Goal: Task Accomplishment & Management: Manage account settings

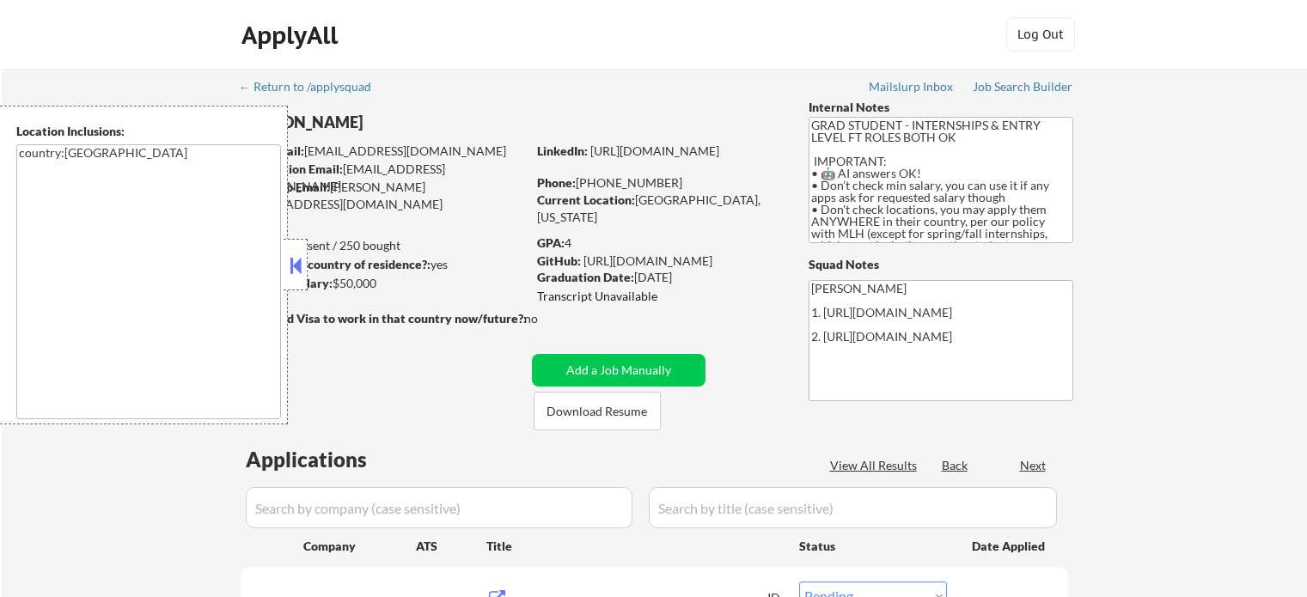
select select ""pending""
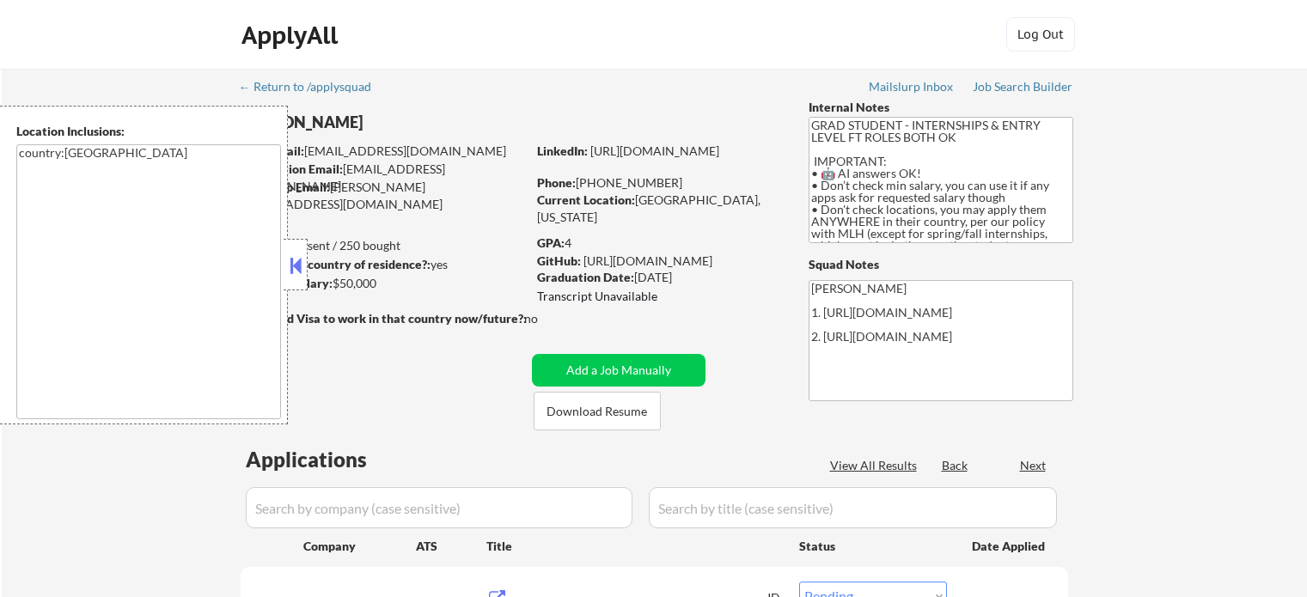
select select ""pending""
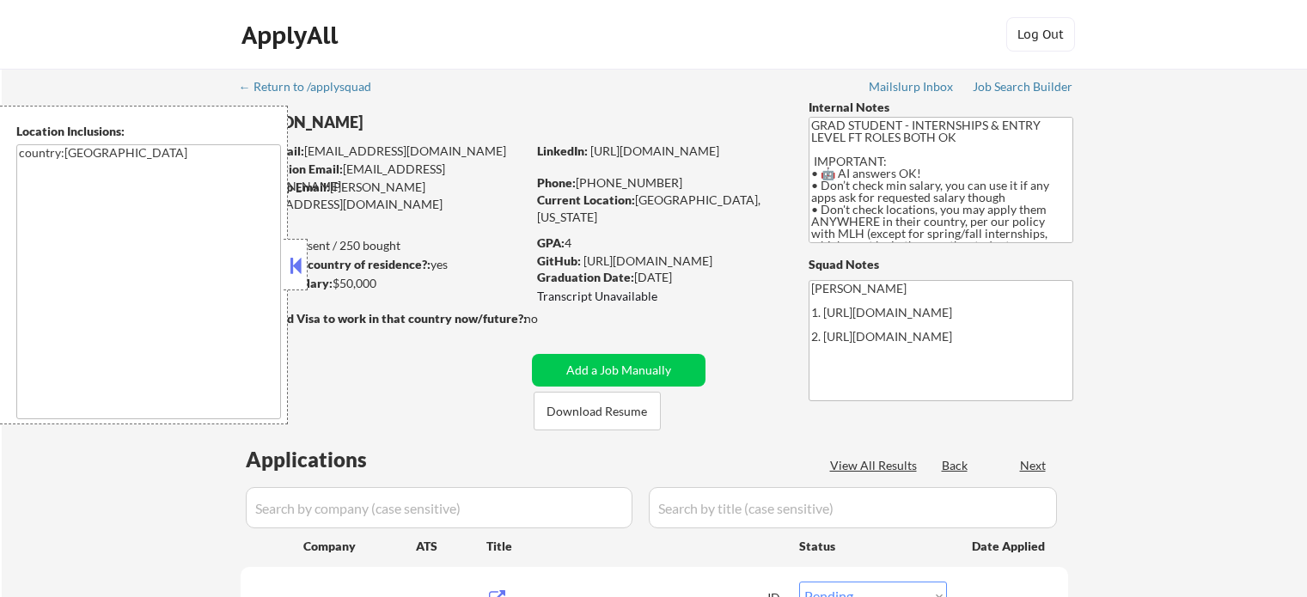
select select ""pending""
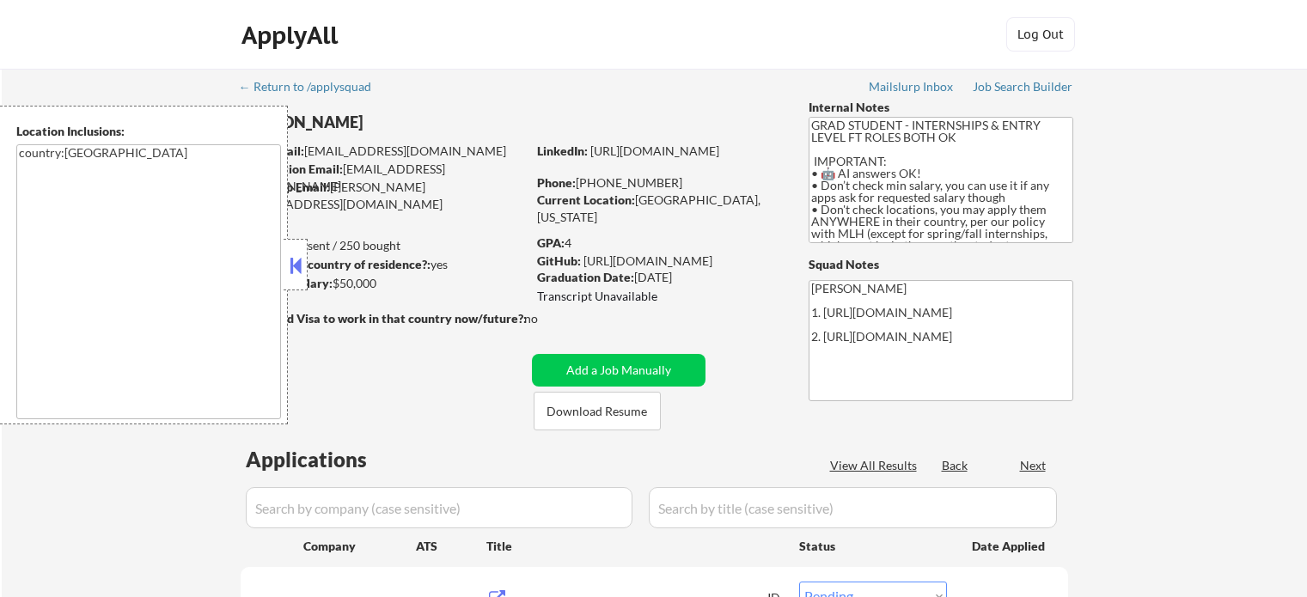
select select ""pending""
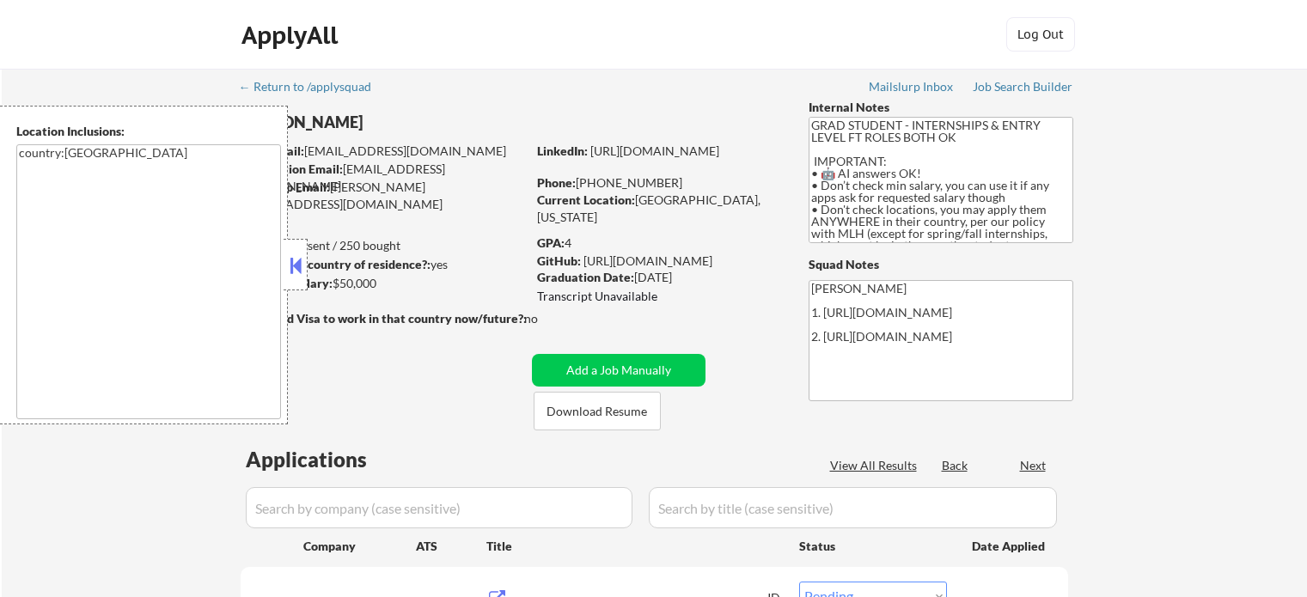
select select ""pending""
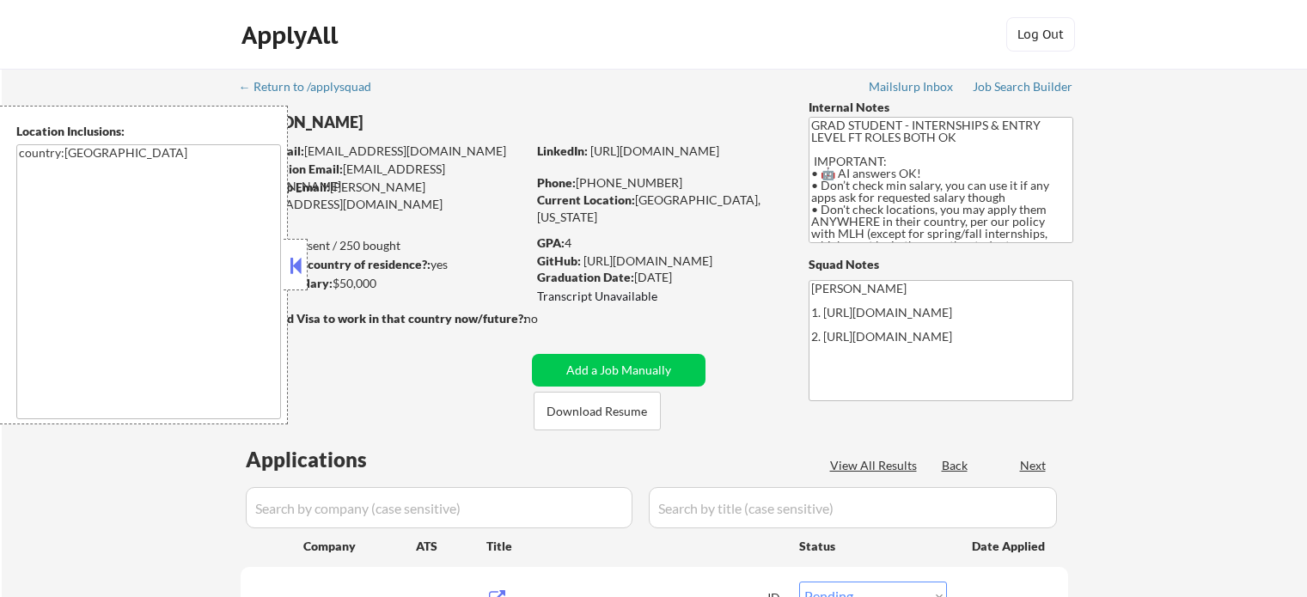
select select ""pending""
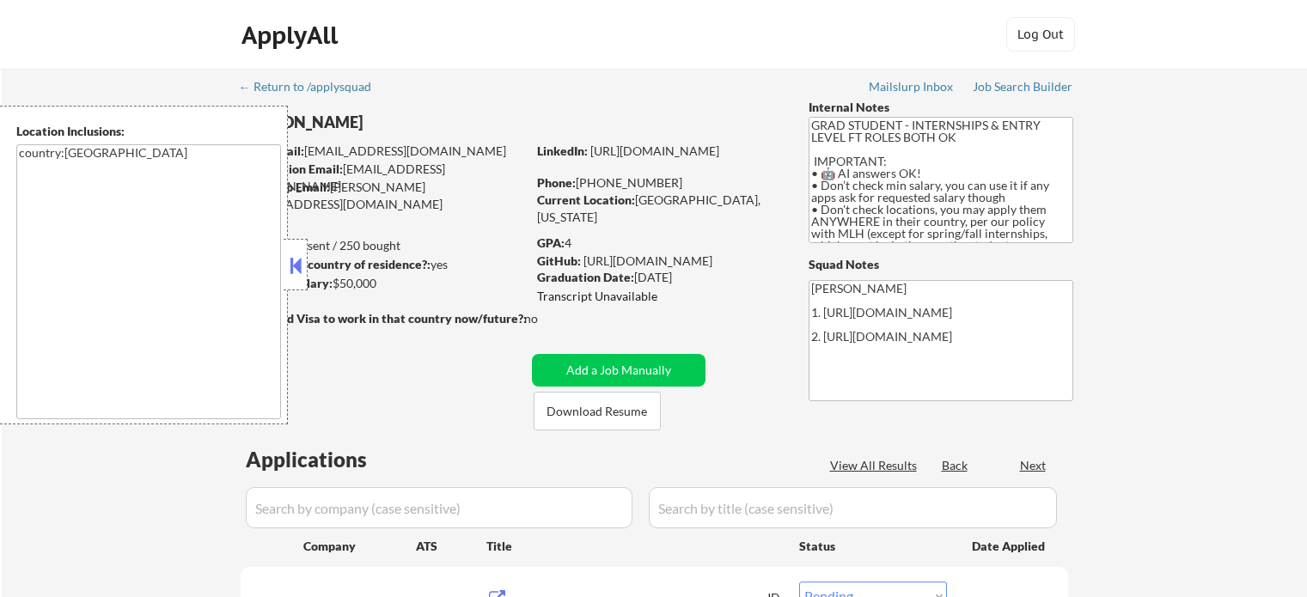
select select ""pending""
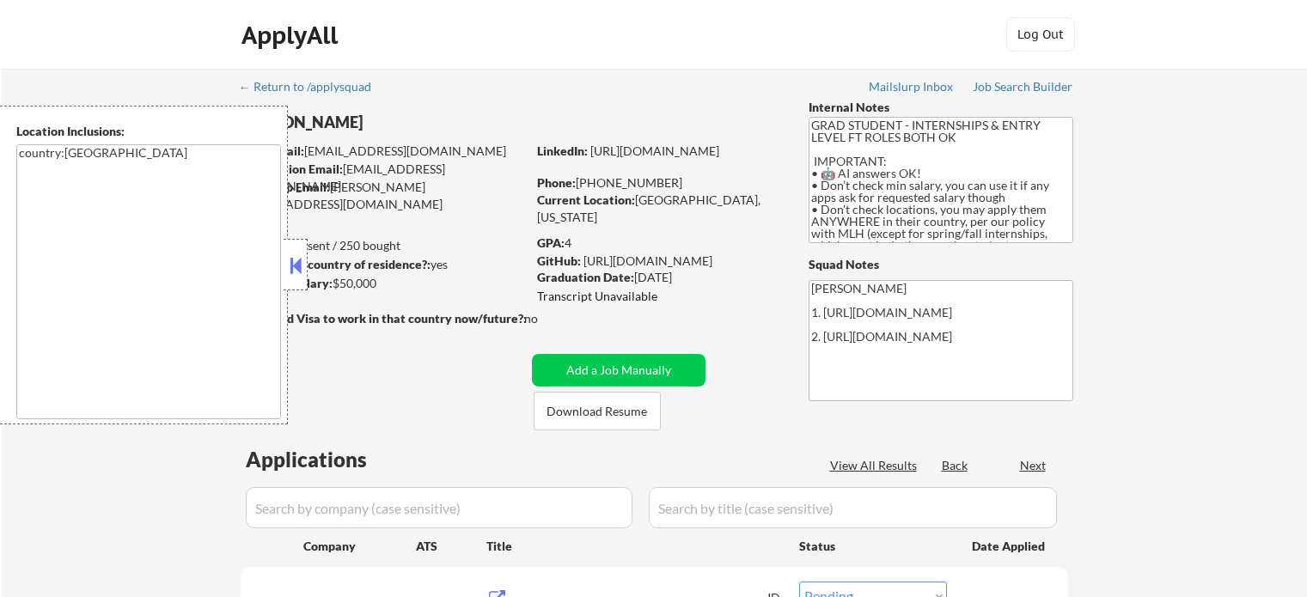
select select ""pending""
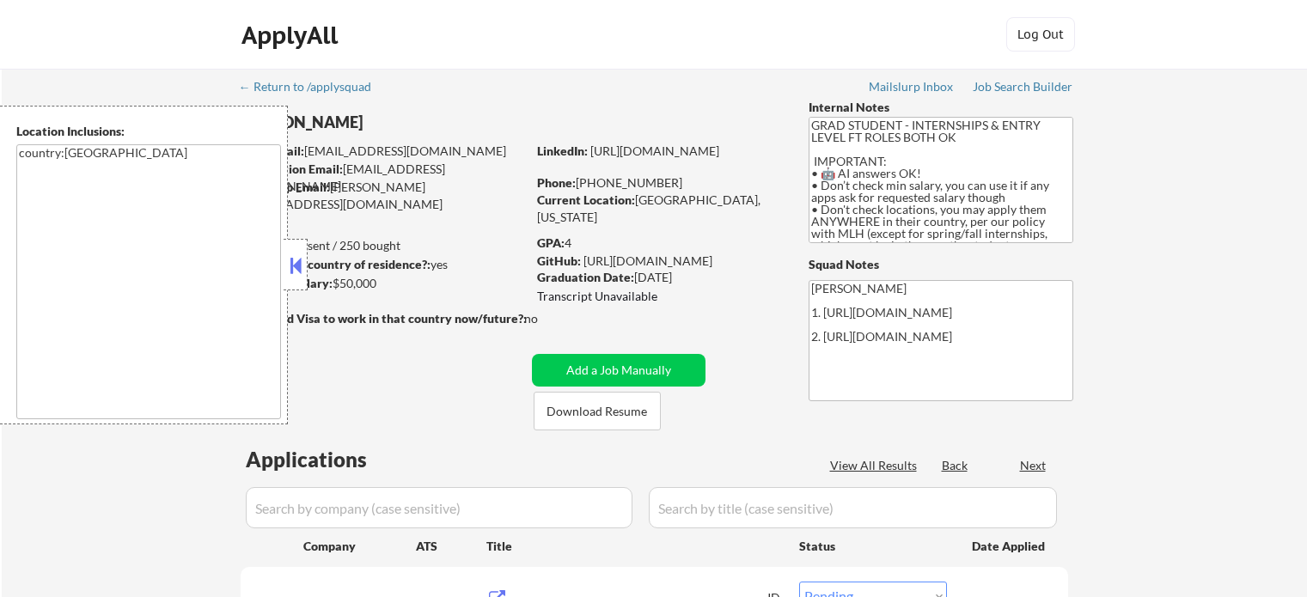
select select ""pending""
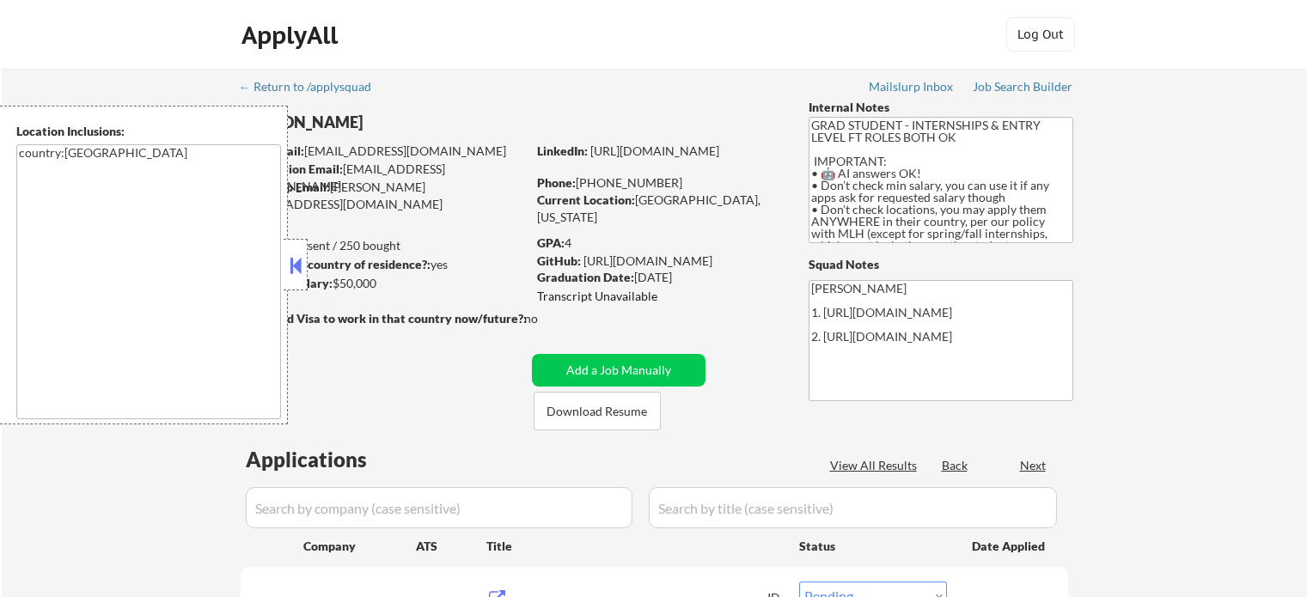
select select ""pending""
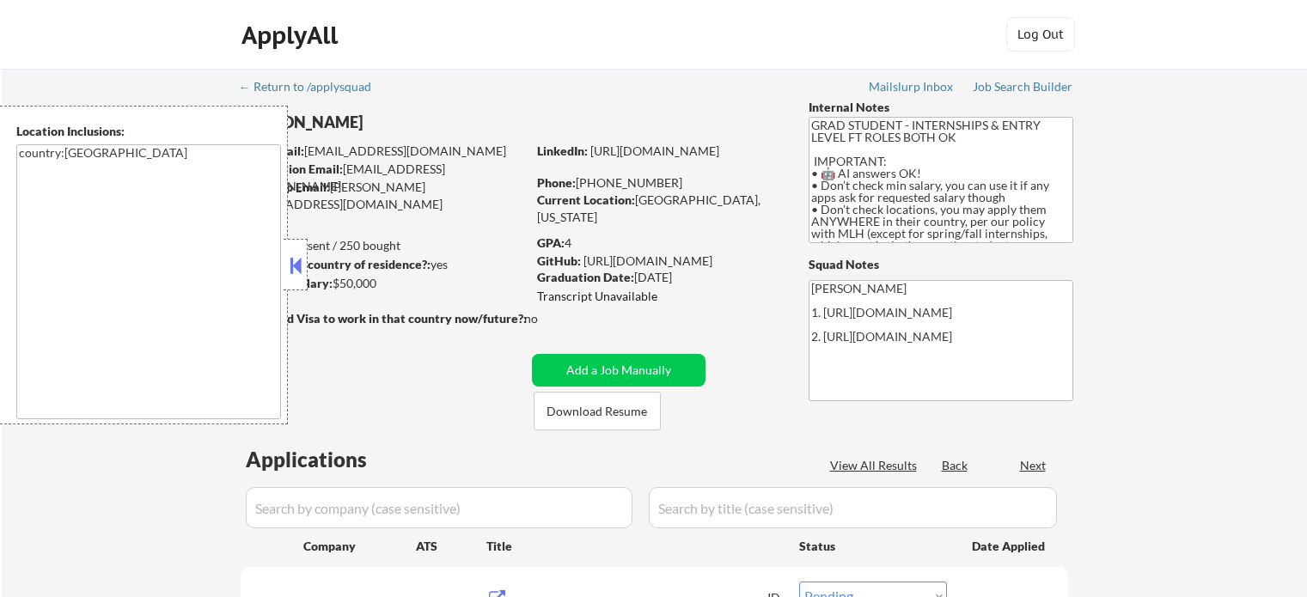
select select ""pending""
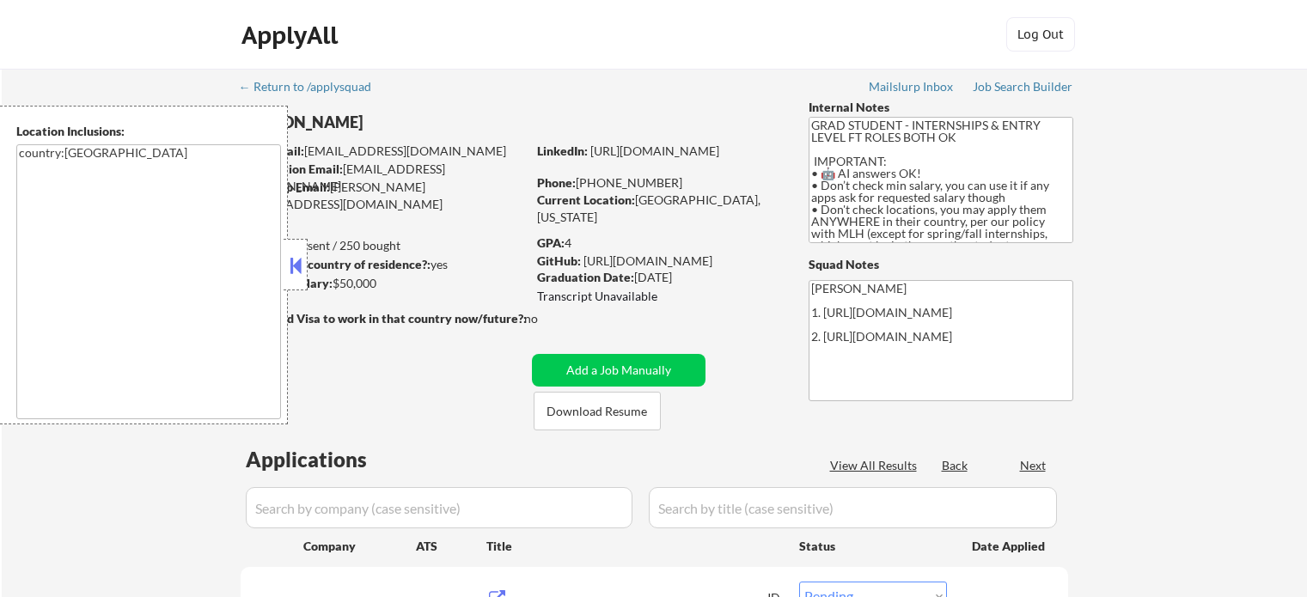
select select ""pending""
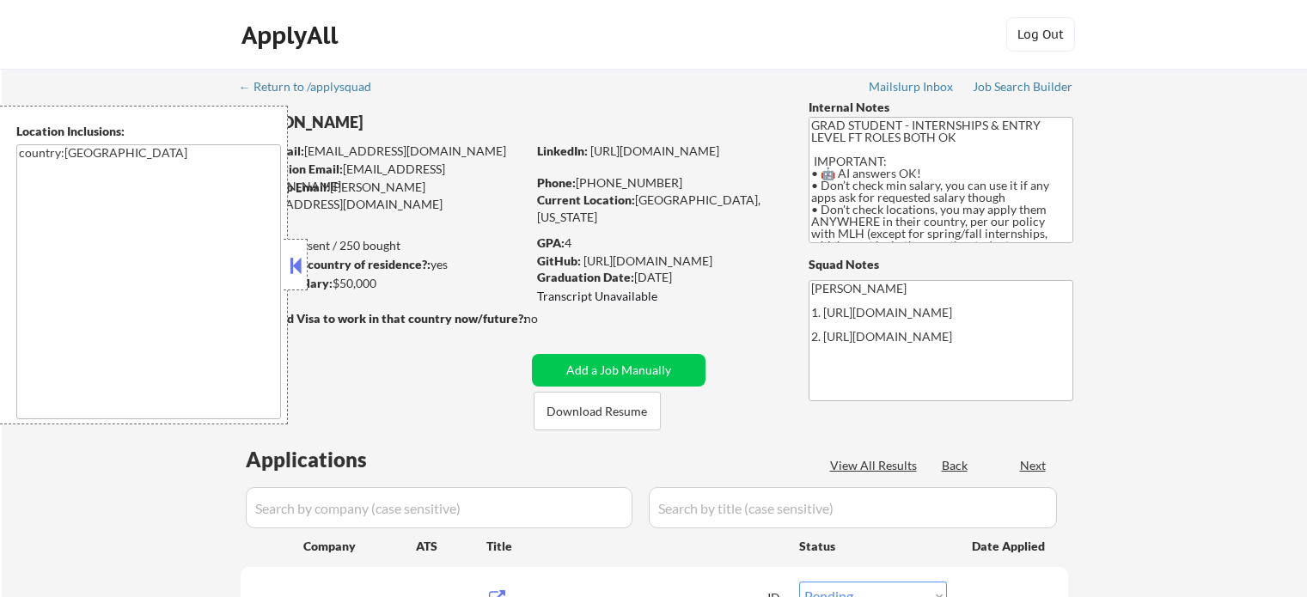
select select ""pending""
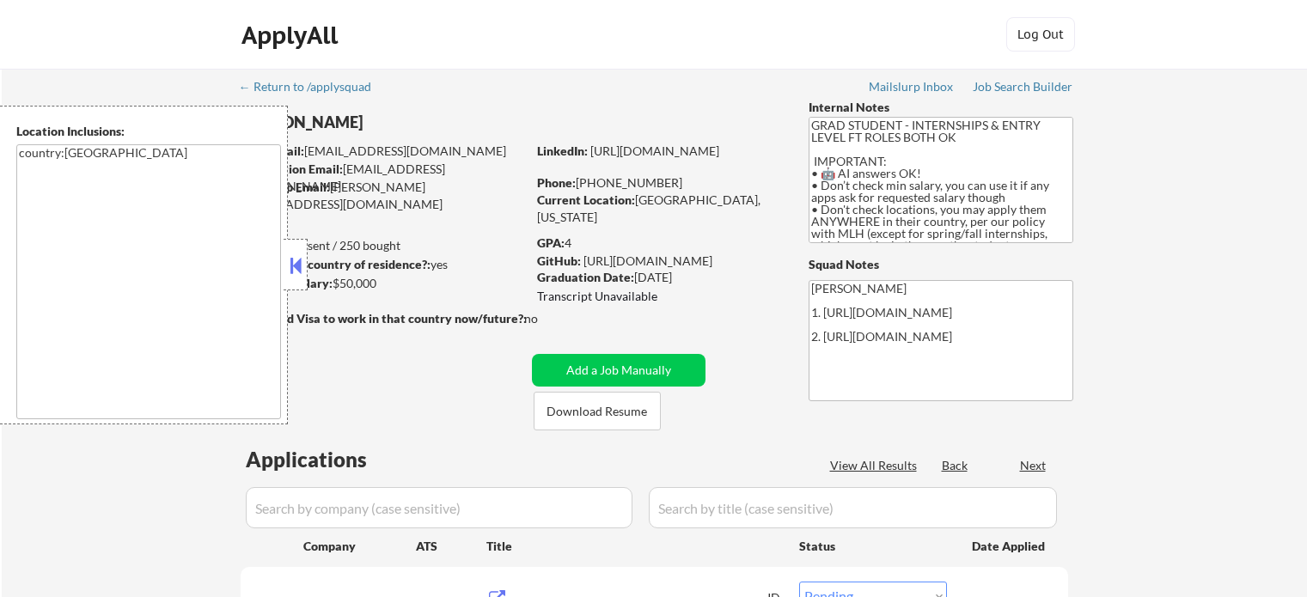
select select ""pending""
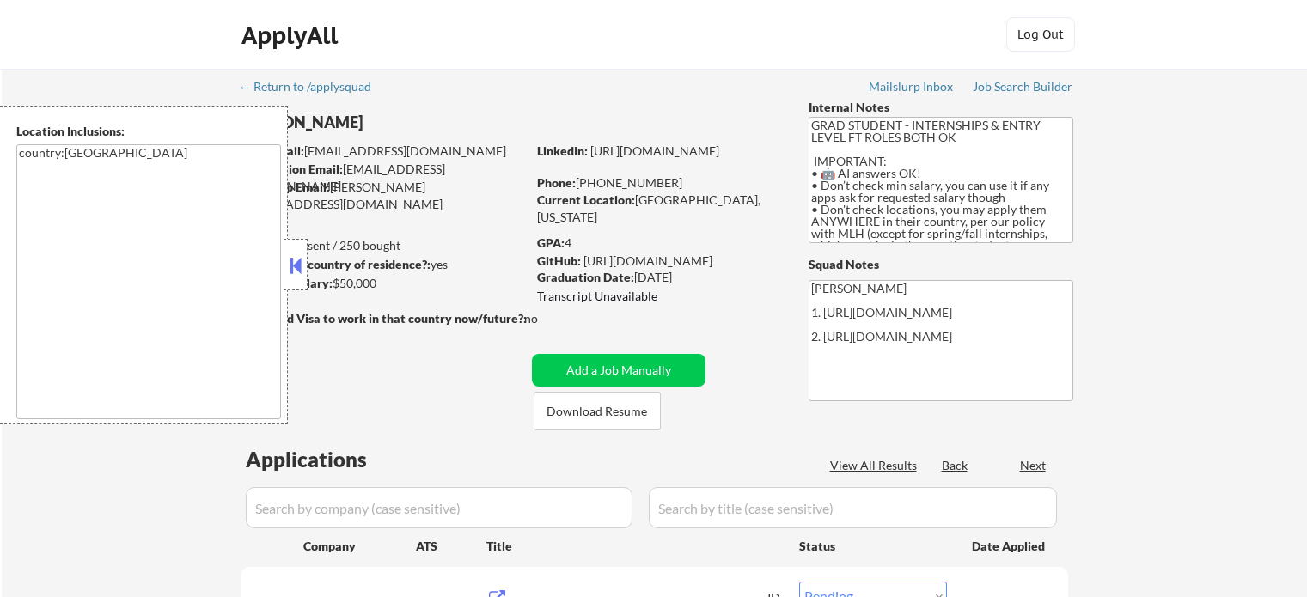
select select ""pending""
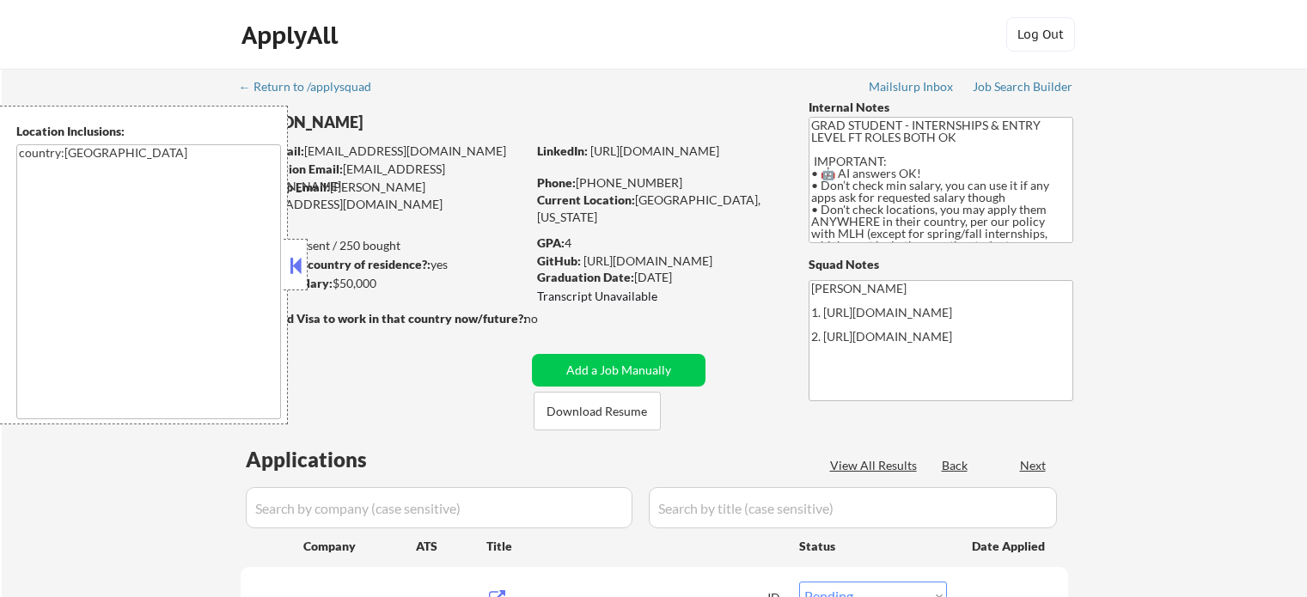
select select ""pending""
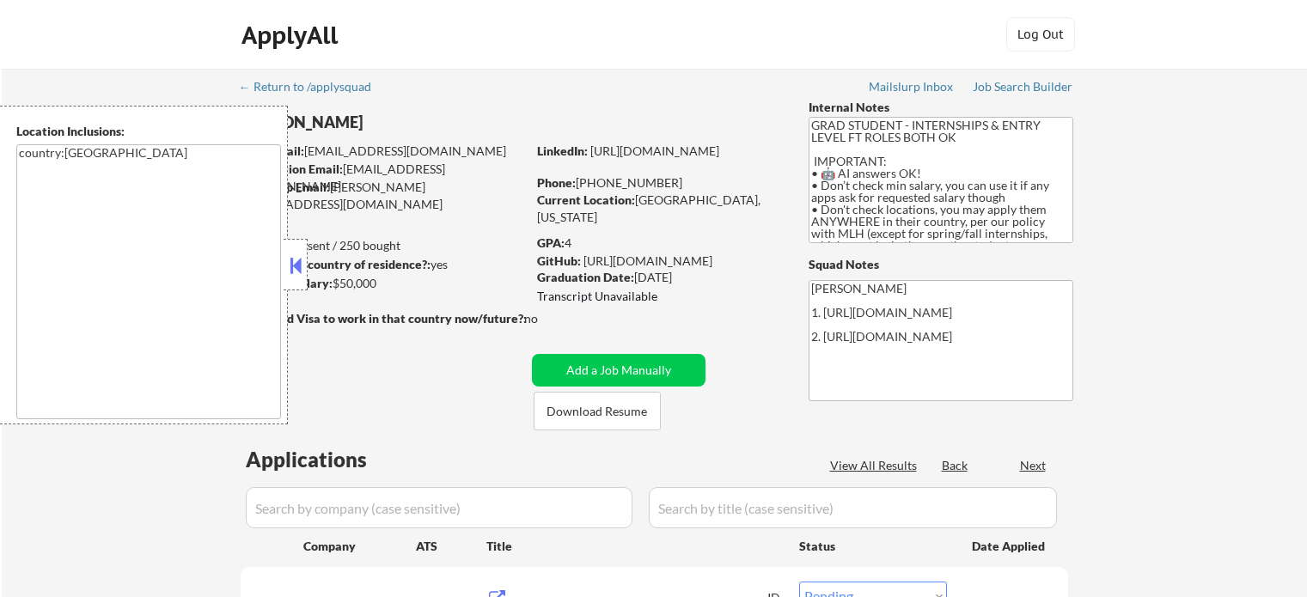
select select ""pending""
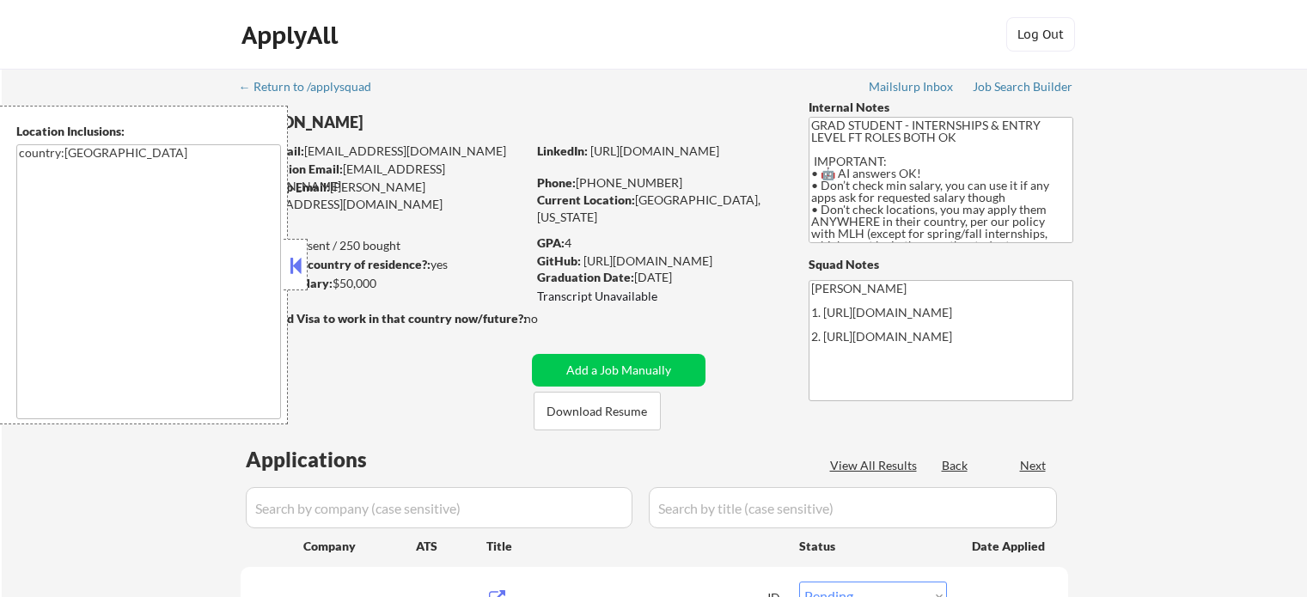
select select ""pending""
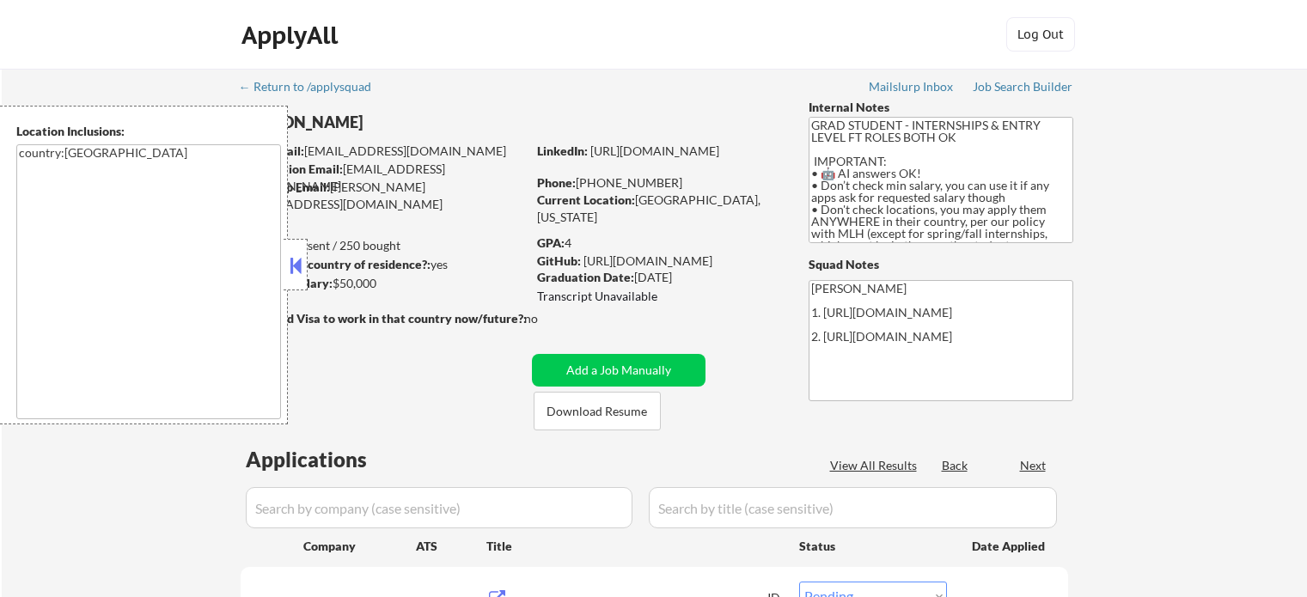
select select ""pending""
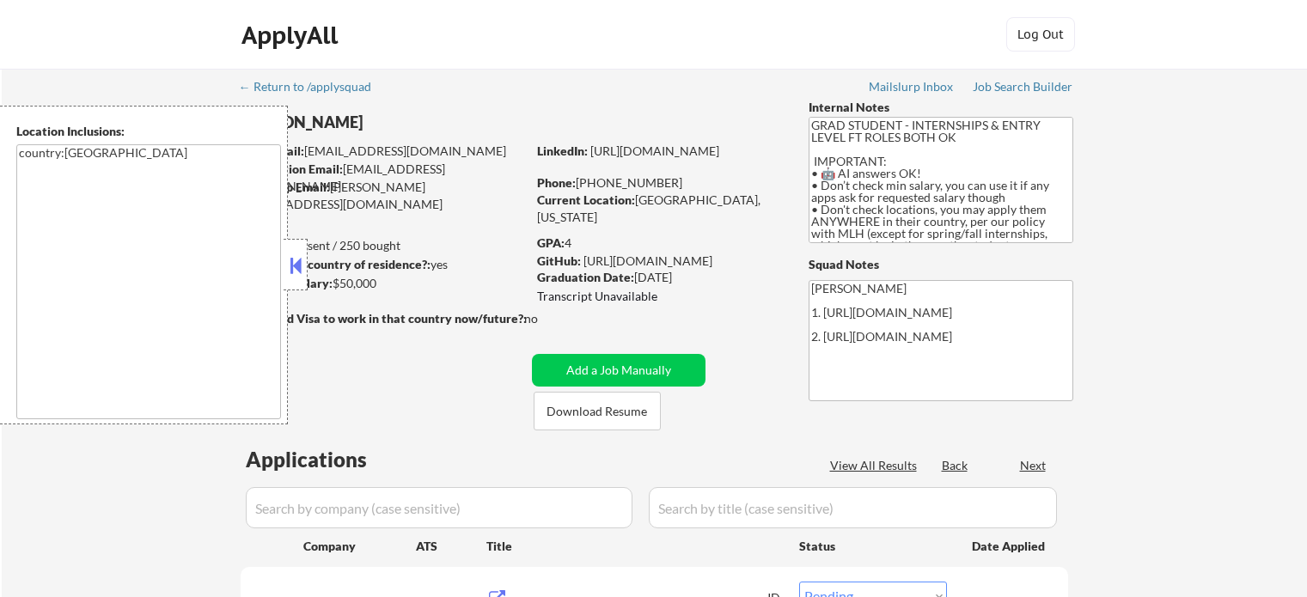
select select ""pending""
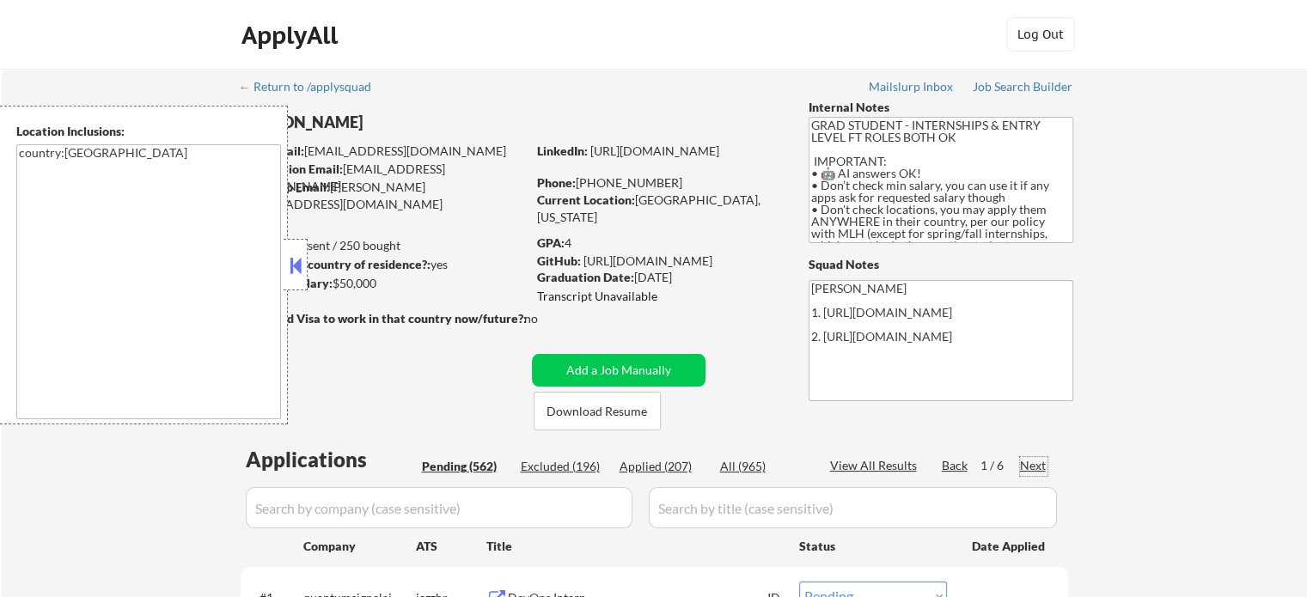
click at [1032, 465] on div "Next" at bounding box center [1033, 465] width 27 height 17
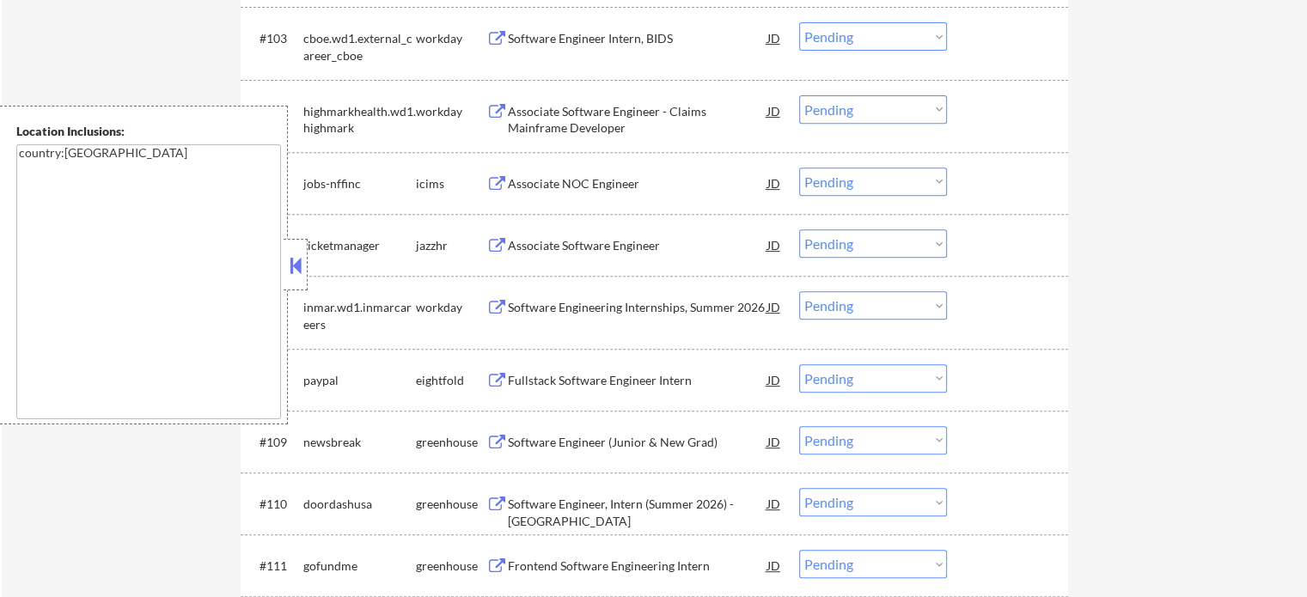
scroll to position [859, 0]
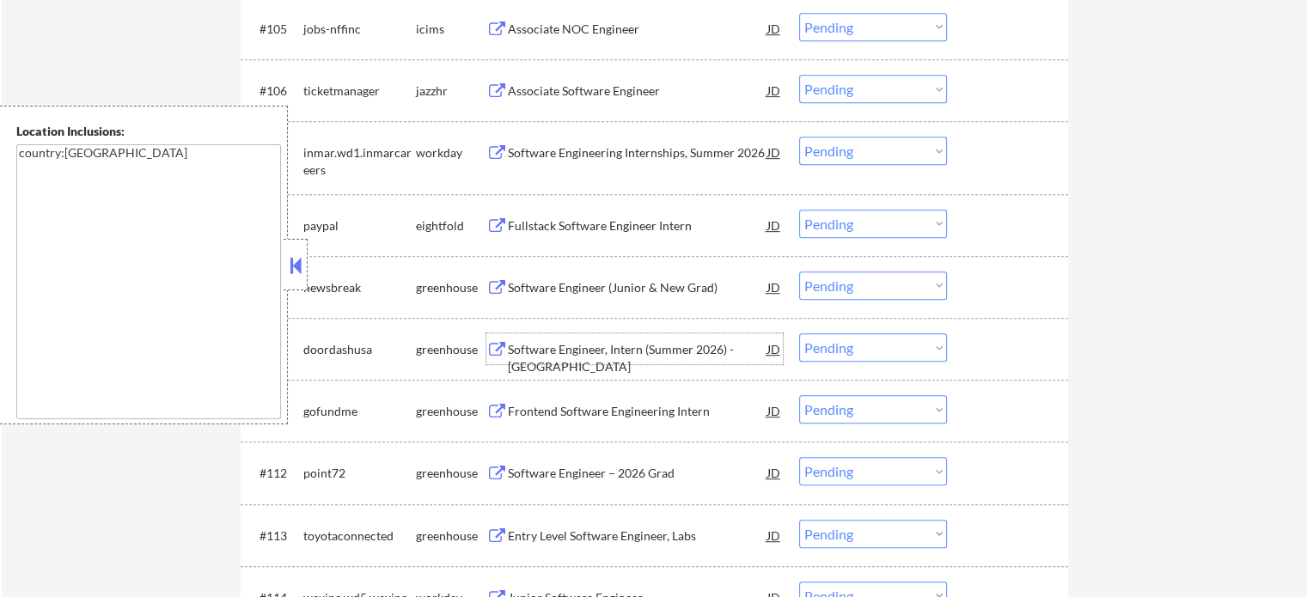
click at [577, 361] on div "Software Engineer, Intern (Summer 2026) - [GEOGRAPHIC_DATA]" at bounding box center [638, 348] width 260 height 31
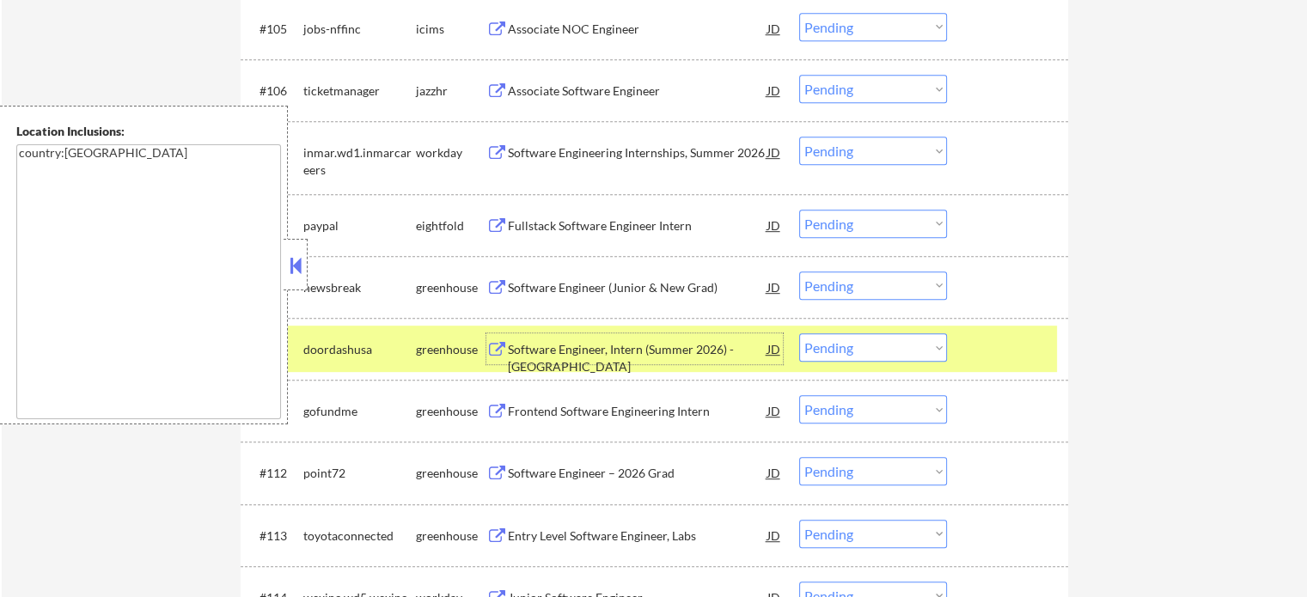
click at [859, 347] on select "Choose an option... Pending Applied Excluded (Questions) Excluded (Expired) Exc…" at bounding box center [873, 347] width 148 height 28
click at [799, 333] on select "Choose an option... Pending Applied Excluded (Questions) Excluded (Expired) Exc…" at bounding box center [873, 347] width 148 height 28
click at [1011, 357] on div at bounding box center [1010, 348] width 76 height 31
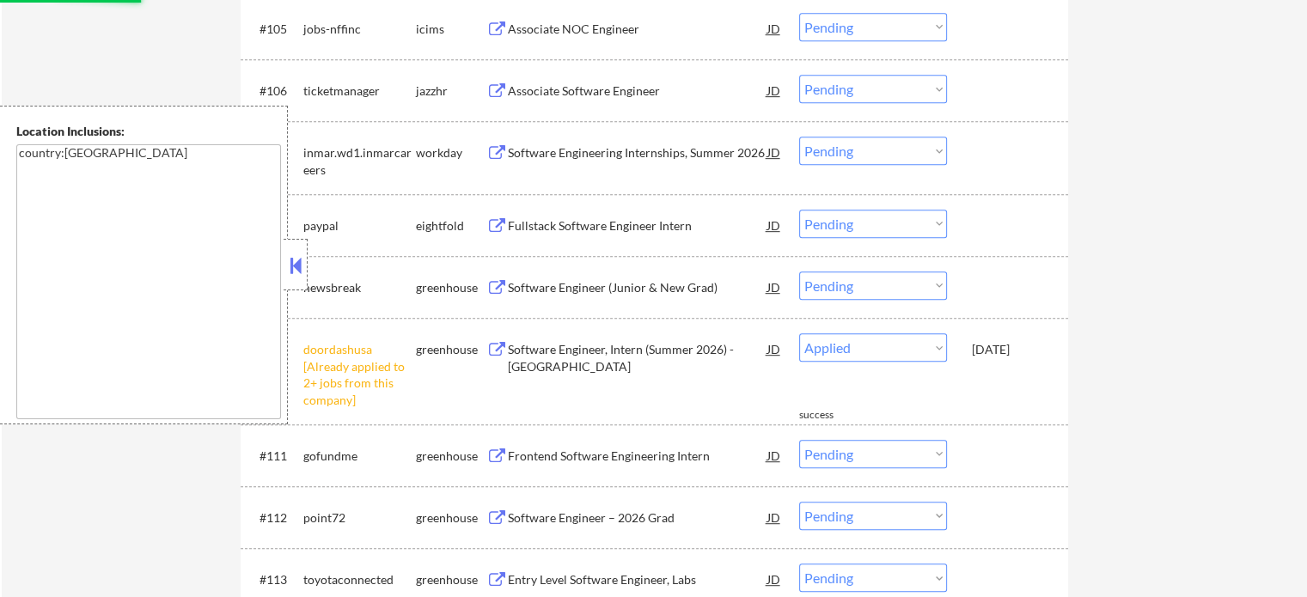
select select ""pending""
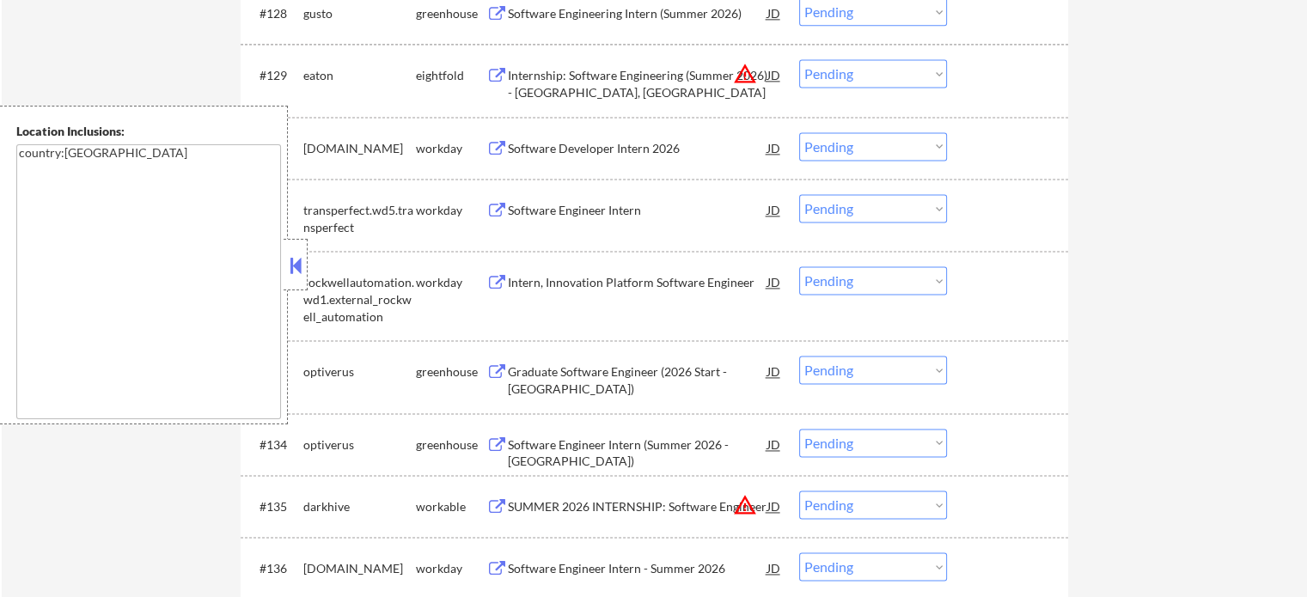
scroll to position [2492, 0]
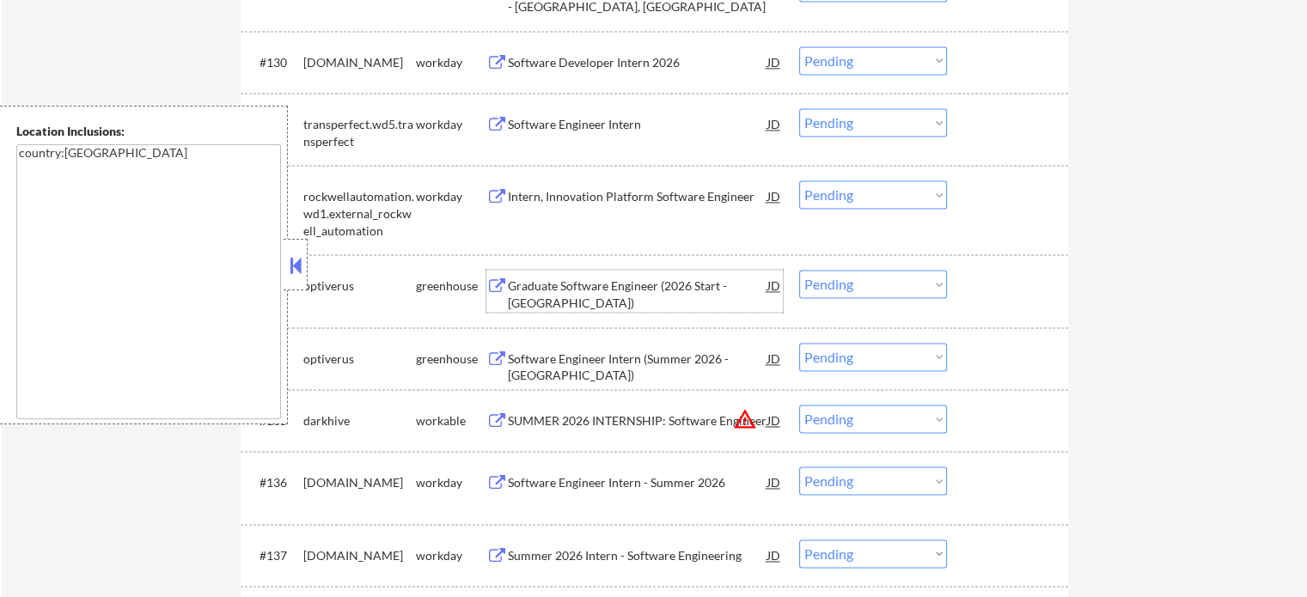
click at [544, 297] on div "Graduate Software Engineer (2026 Start - [GEOGRAPHIC_DATA])" at bounding box center [638, 295] width 260 height 34
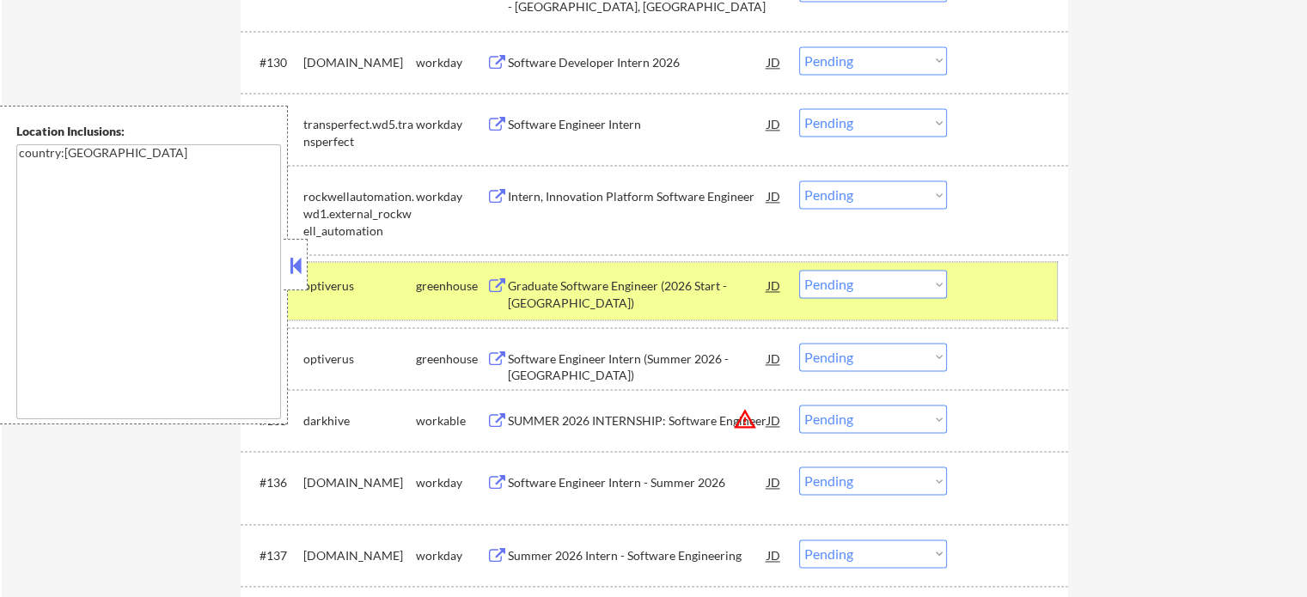
click at [1012, 301] on div at bounding box center [1010, 285] width 76 height 31
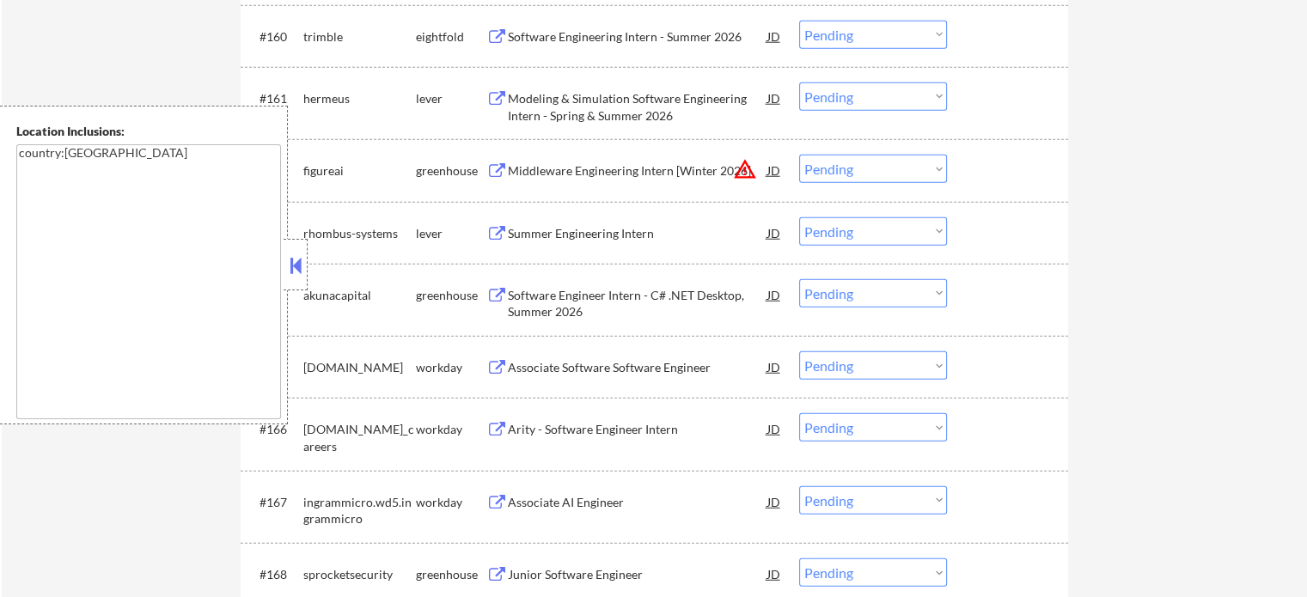
scroll to position [4726, 0]
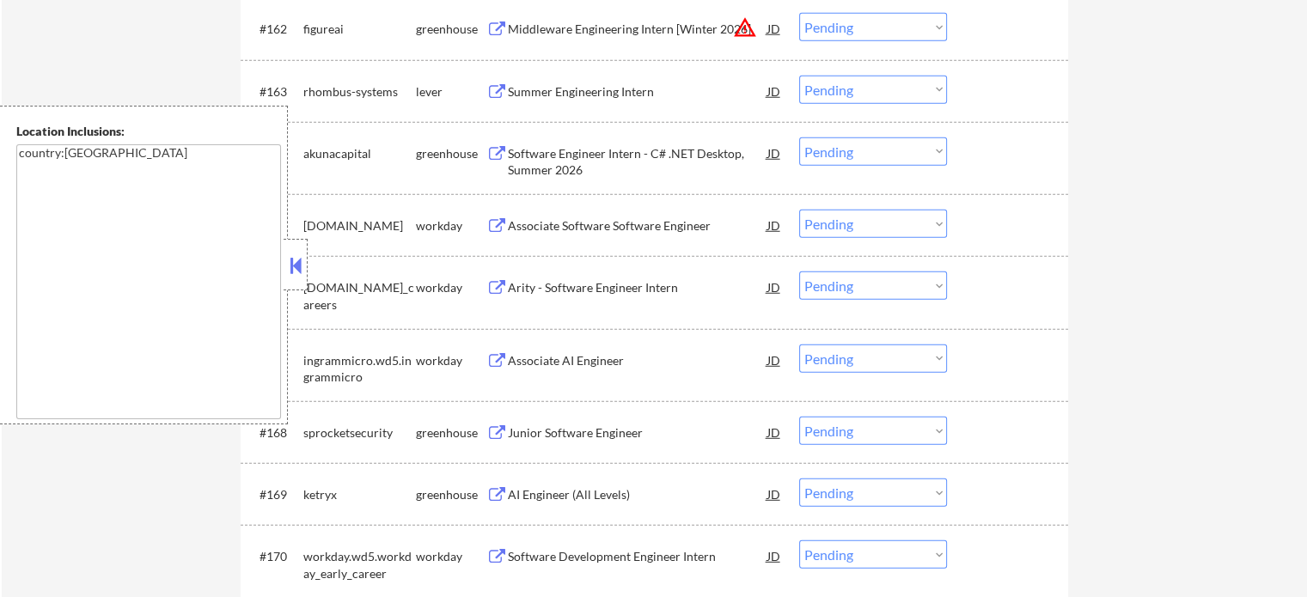
click at [566, 429] on div "Junior Software Engineer" at bounding box center [638, 433] width 260 height 17
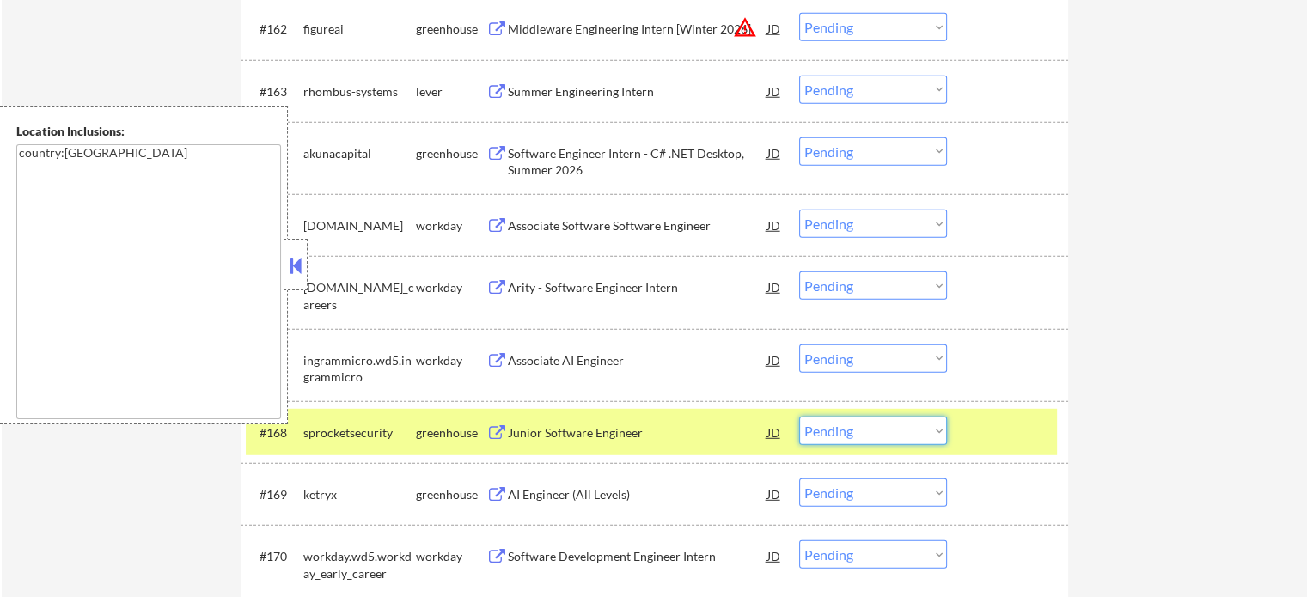
click at [891, 439] on select "Choose an option... Pending Applied Excluded (Questions) Excluded (Expired) Exc…" at bounding box center [873, 431] width 148 height 28
click at [799, 417] on select "Choose an option... Pending Applied Excluded (Questions) Excluded (Expired) Exc…" at bounding box center [873, 431] width 148 height 28
click at [1006, 453] on div "#168 sprocketsecurity greenhouse Junior Software Engineer JD Choose an option..…" at bounding box center [651, 432] width 811 height 46
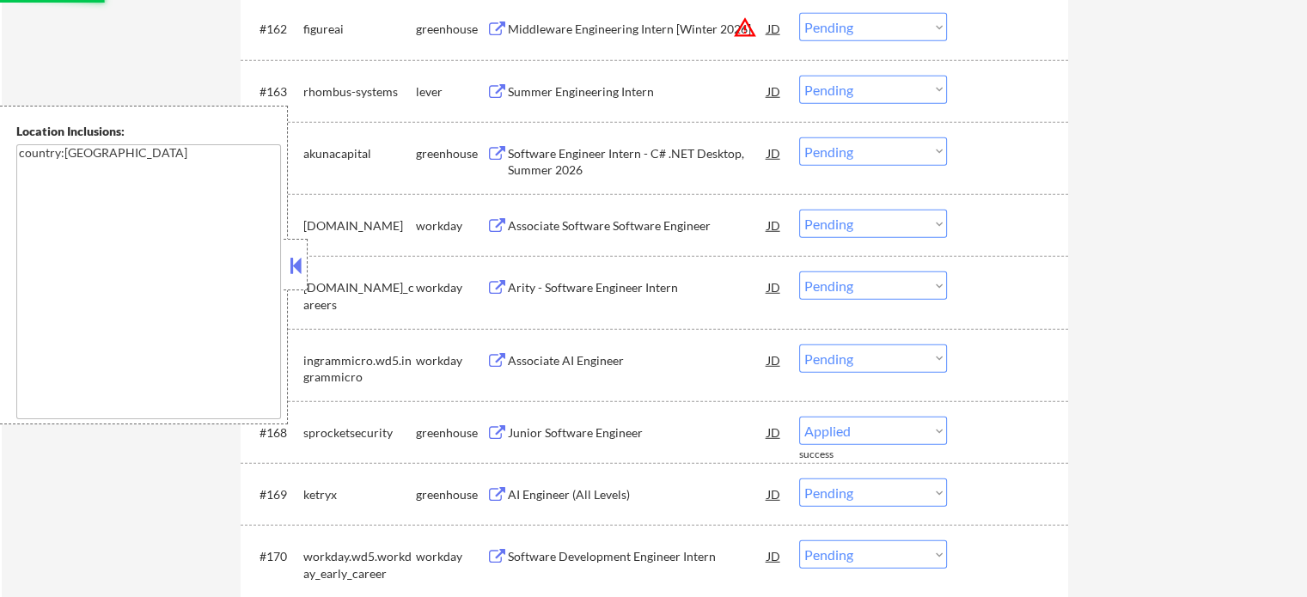
select select ""pending""
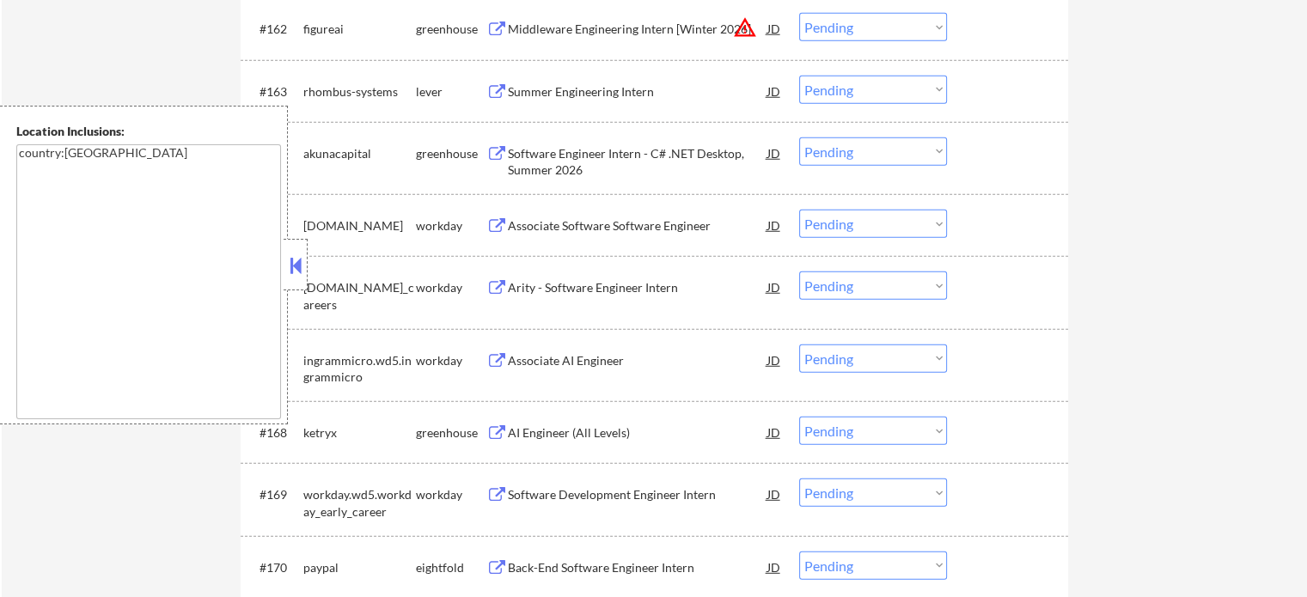
click at [565, 437] on div "AI Engineer (All Levels)" at bounding box center [638, 433] width 260 height 17
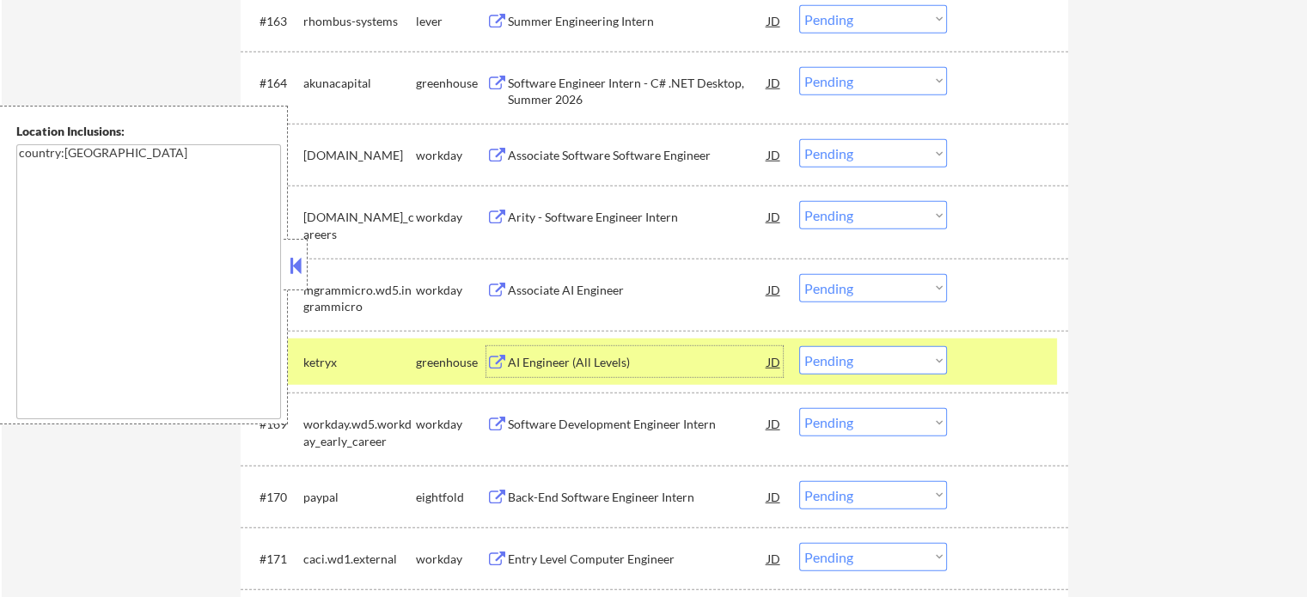
scroll to position [4898, 0]
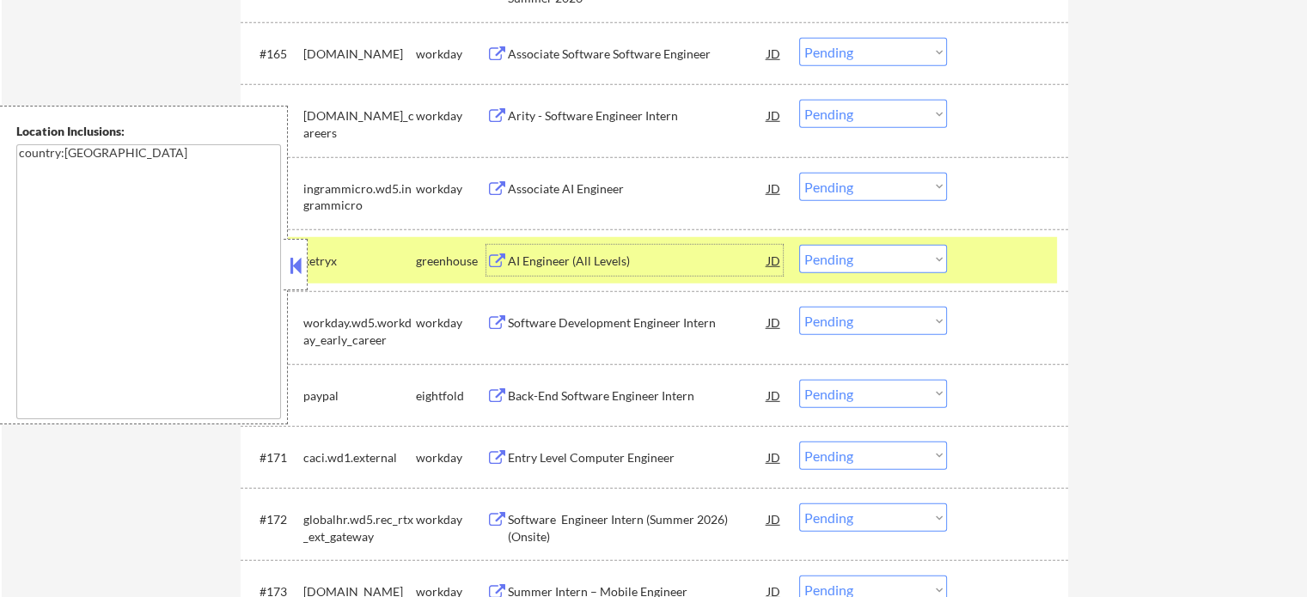
click at [1031, 258] on div at bounding box center [1010, 260] width 76 height 31
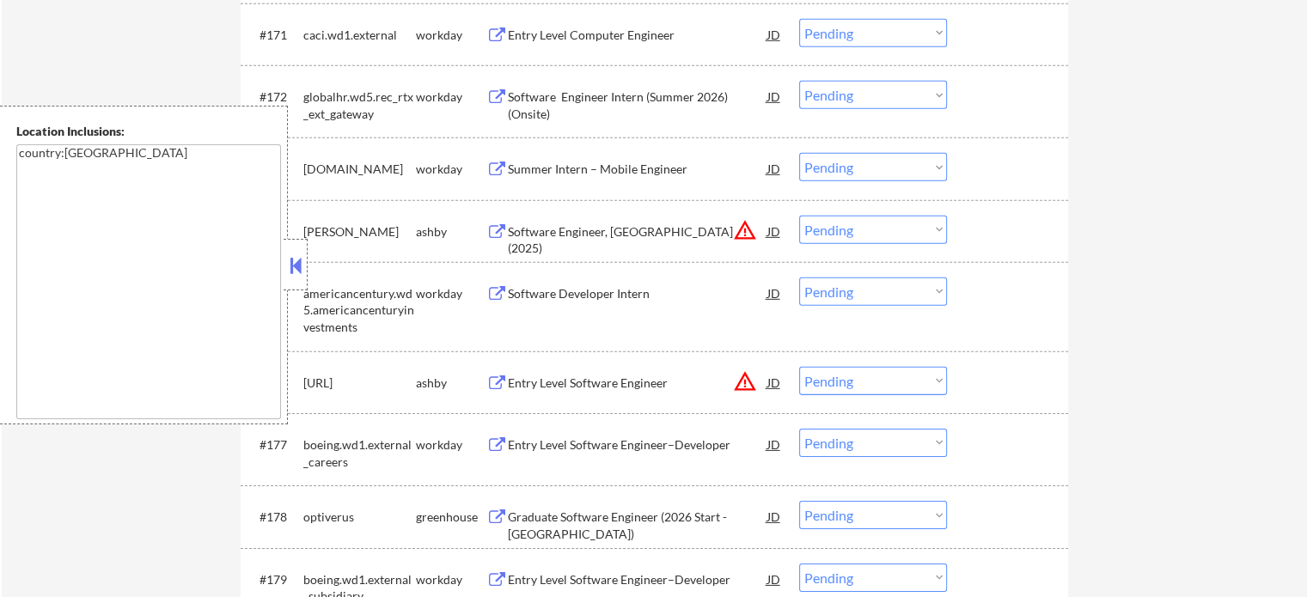
scroll to position [5328, 0]
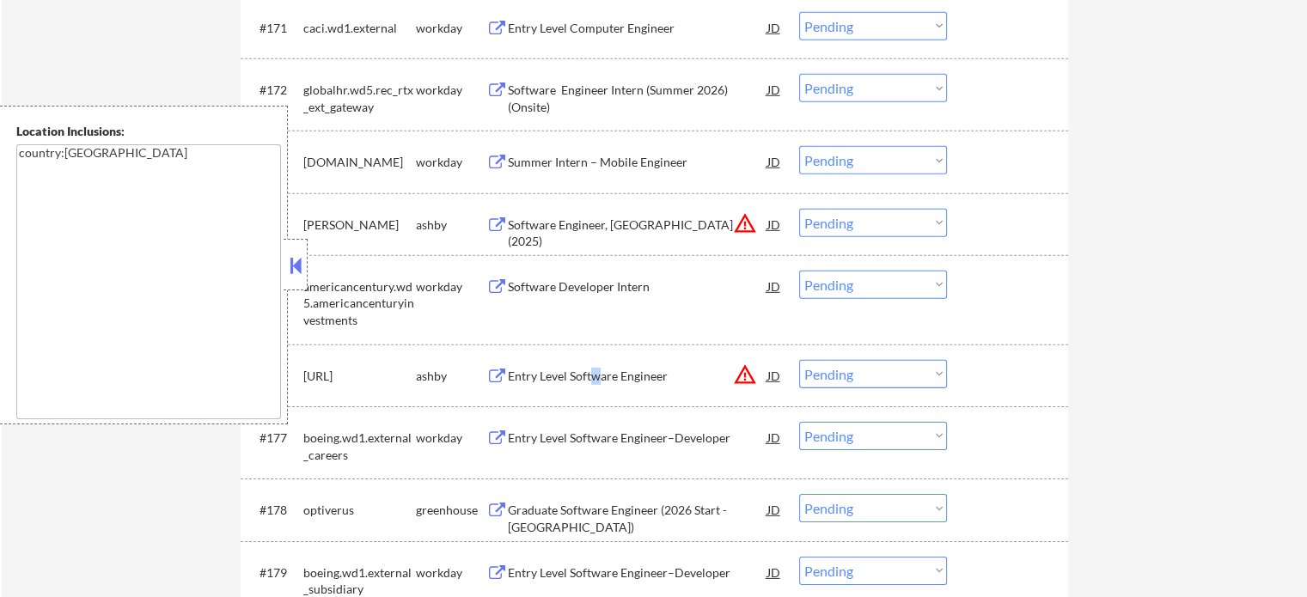
click at [595, 375] on div "Entry Level Software Engineer" at bounding box center [638, 376] width 260 height 17
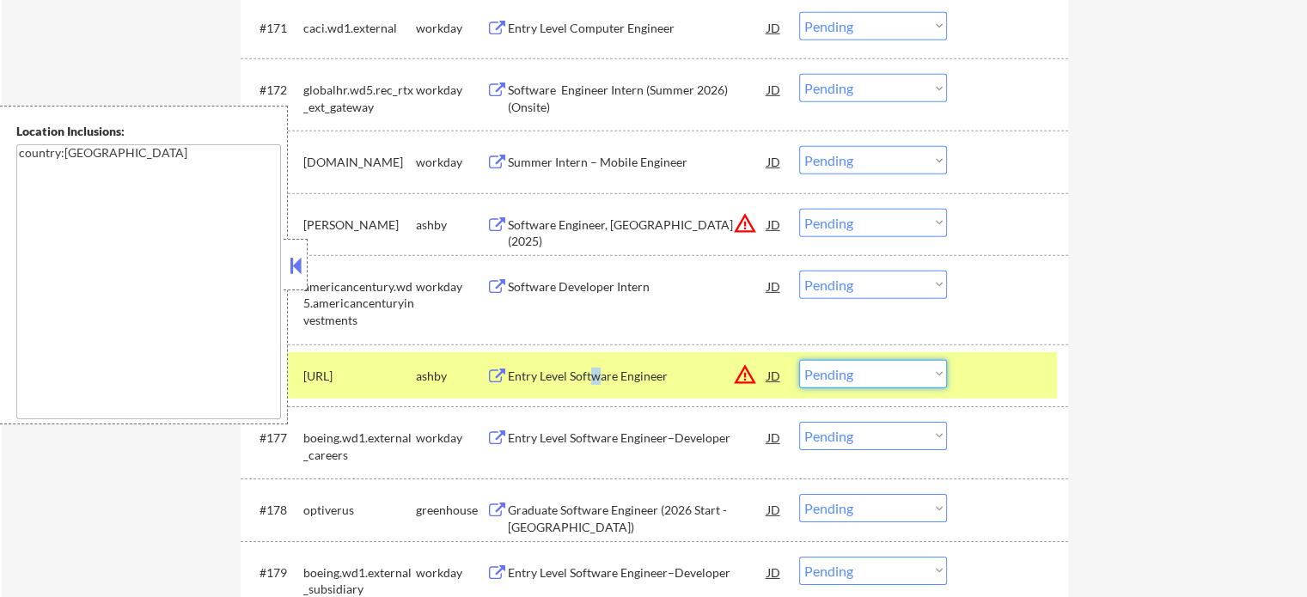
click at [830, 381] on select "Choose an option... Pending Applied Excluded (Questions) Excluded (Expired) Exc…" at bounding box center [873, 374] width 148 height 28
click at [799, 360] on select "Choose an option... Pending Applied Excluded (Questions) Excluded (Expired) Exc…" at bounding box center [873, 374] width 148 height 28
click at [964, 380] on div "#176 brm.[PERSON_NAME] Entry Level Software Engineer JD warning_amber Choose an…" at bounding box center [651, 375] width 811 height 46
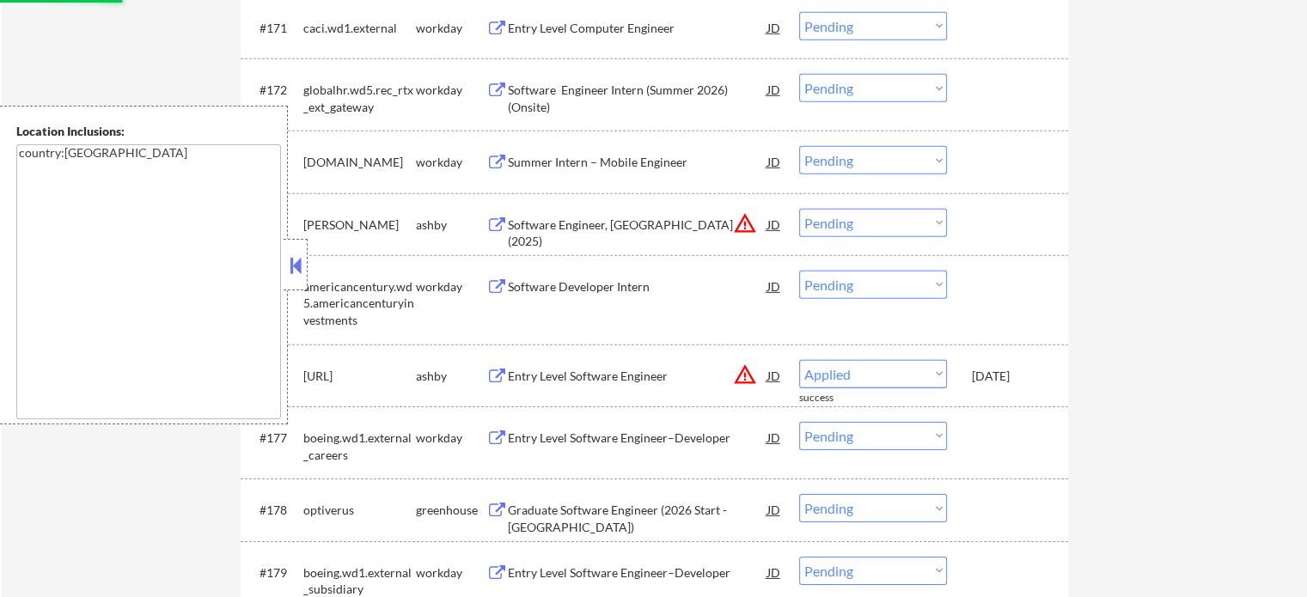
select select ""pending""
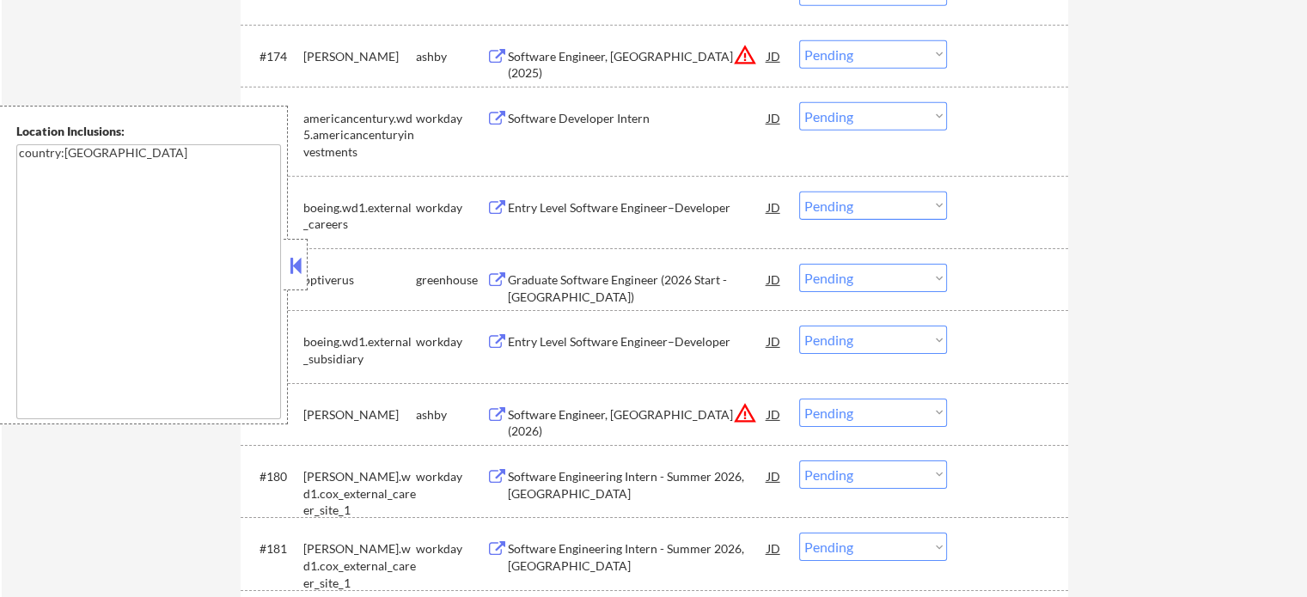
scroll to position [5500, 0]
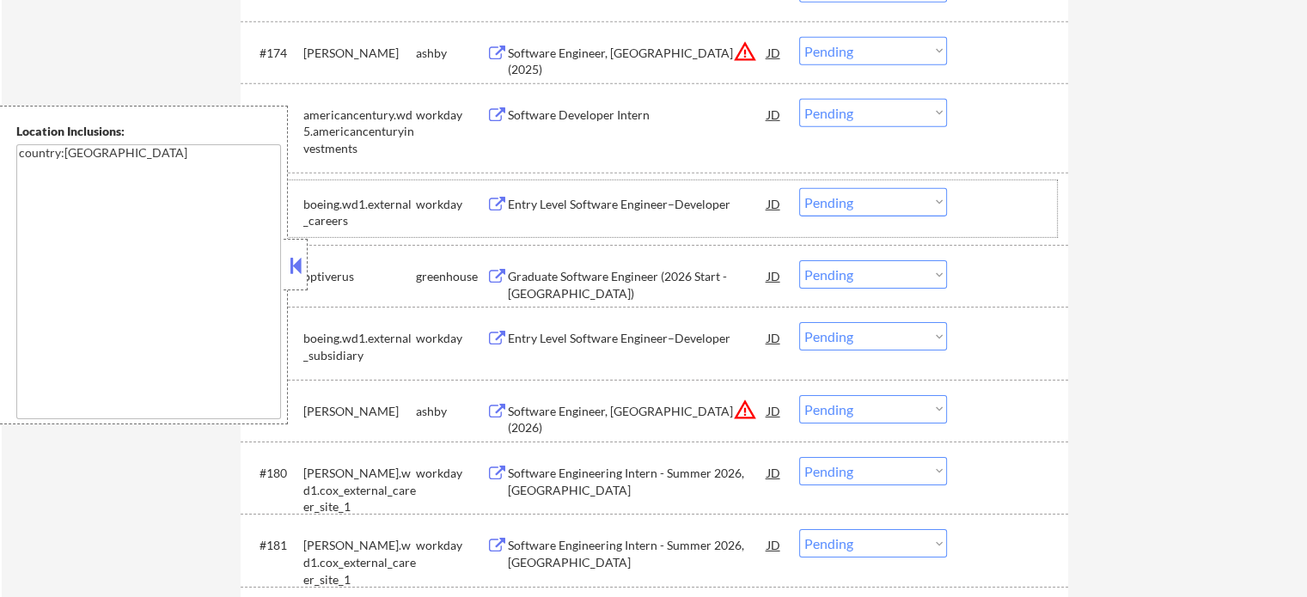
click at [653, 405] on div "Software Engineer, [GEOGRAPHIC_DATA] (2026)" at bounding box center [638, 420] width 260 height 34
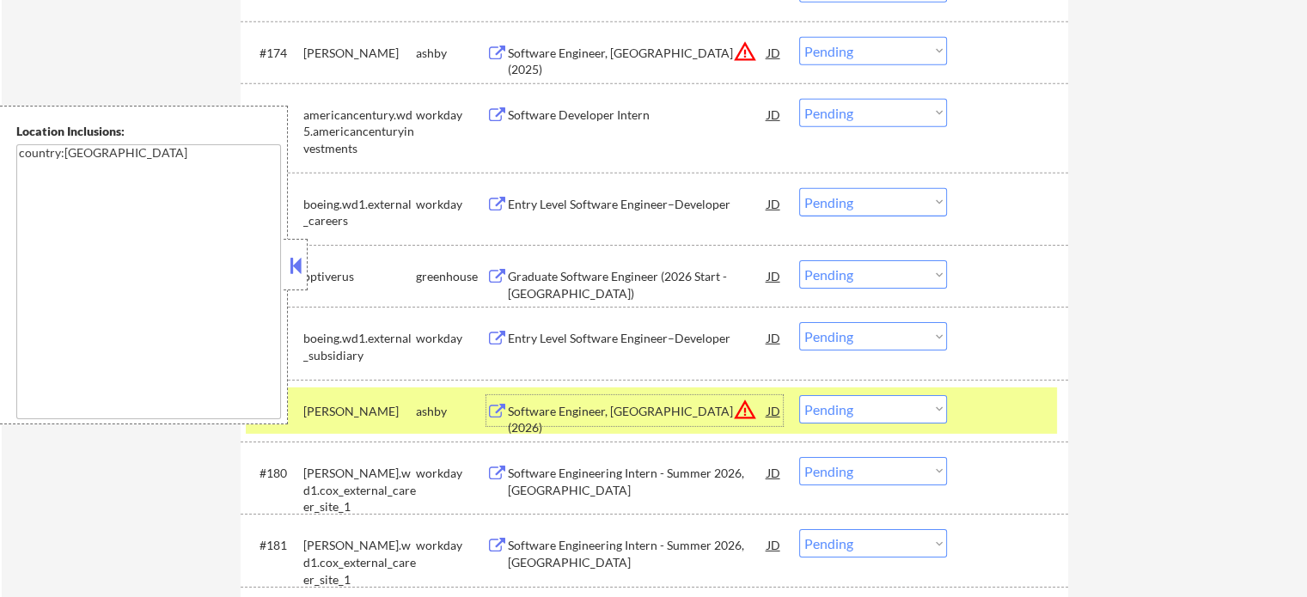
click at [992, 401] on div at bounding box center [1010, 410] width 76 height 31
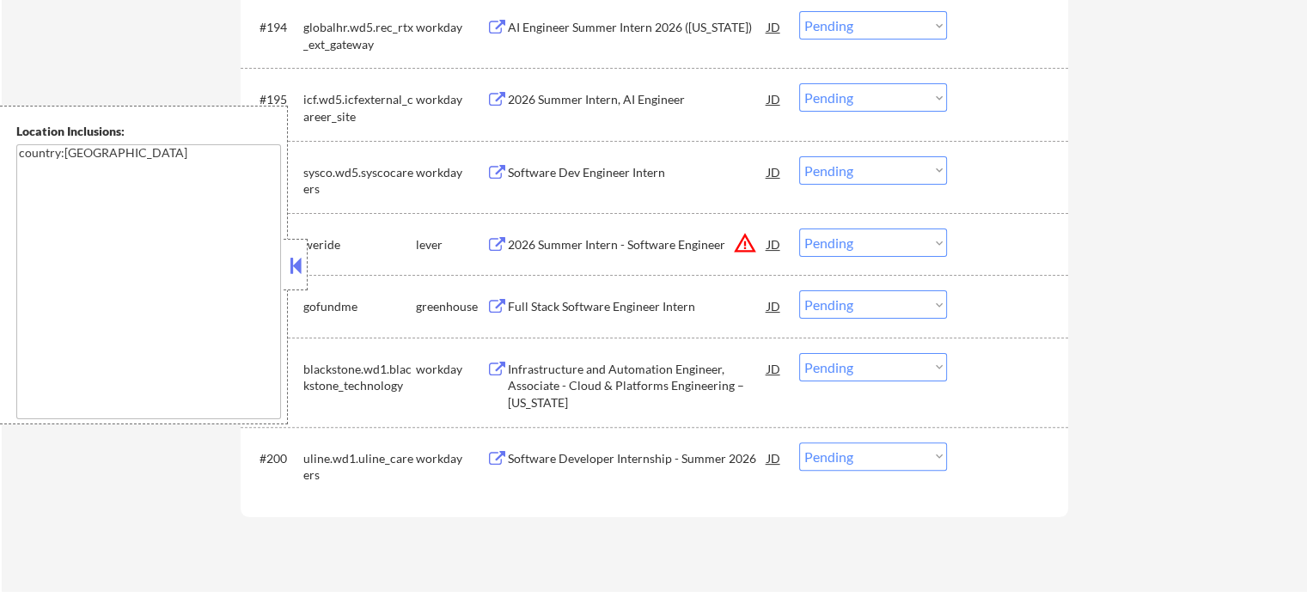
scroll to position [6961, 0]
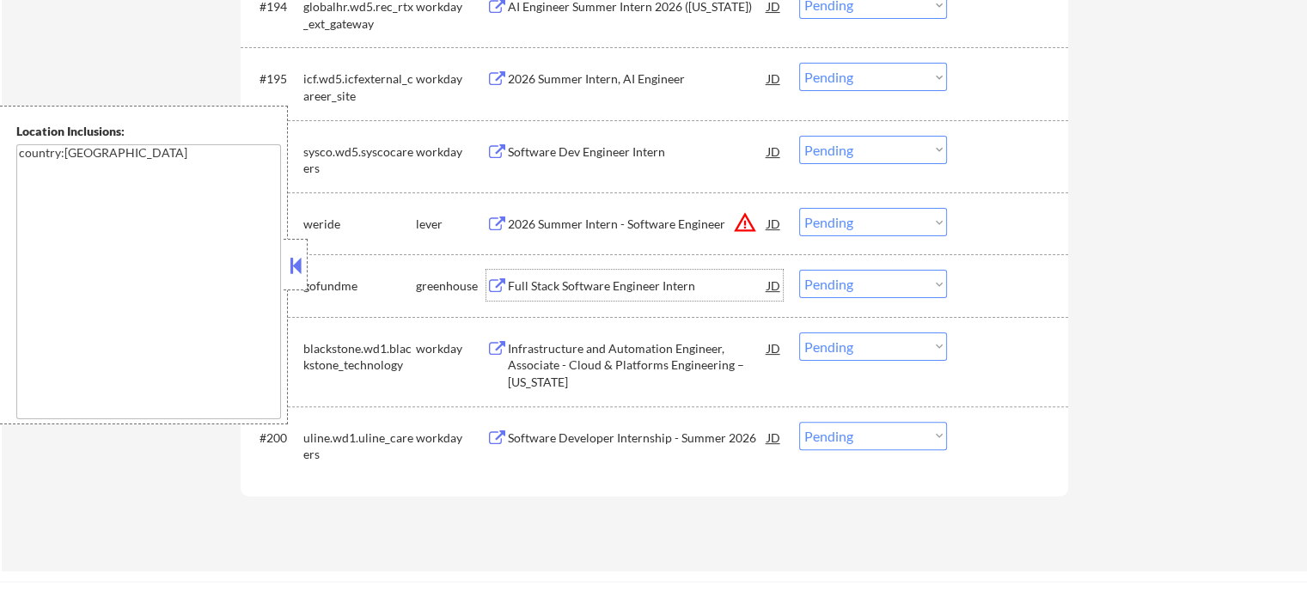
click at [602, 295] on div "Full Stack Software Engineer Intern" at bounding box center [638, 285] width 260 height 31
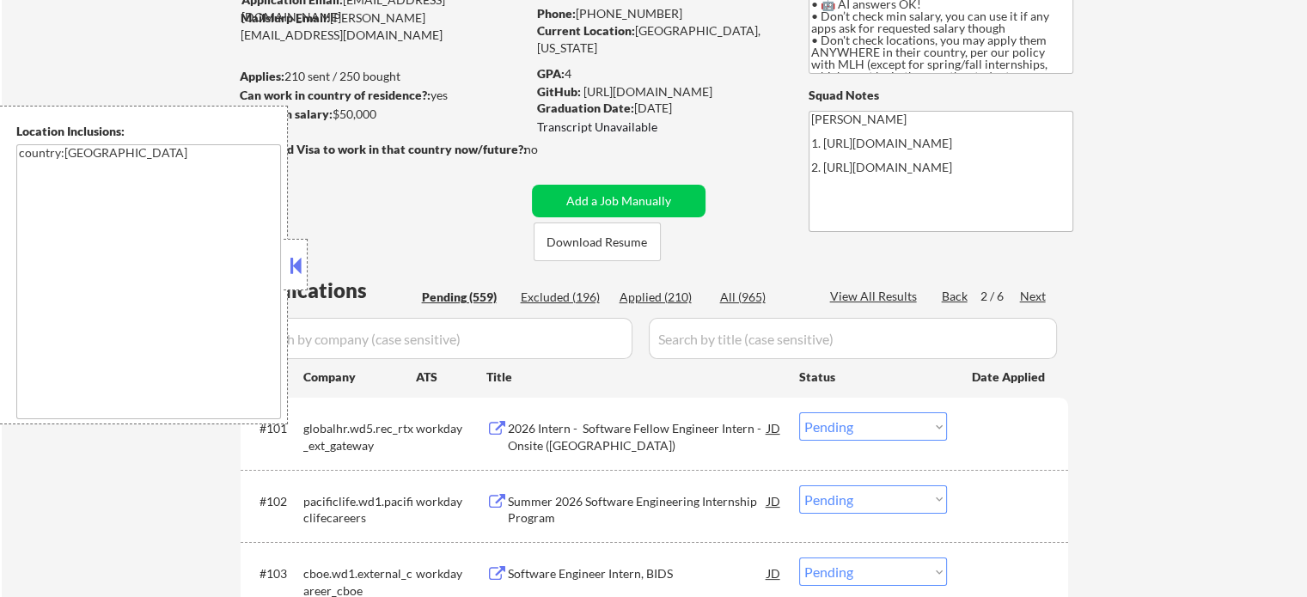
scroll to position [0, 0]
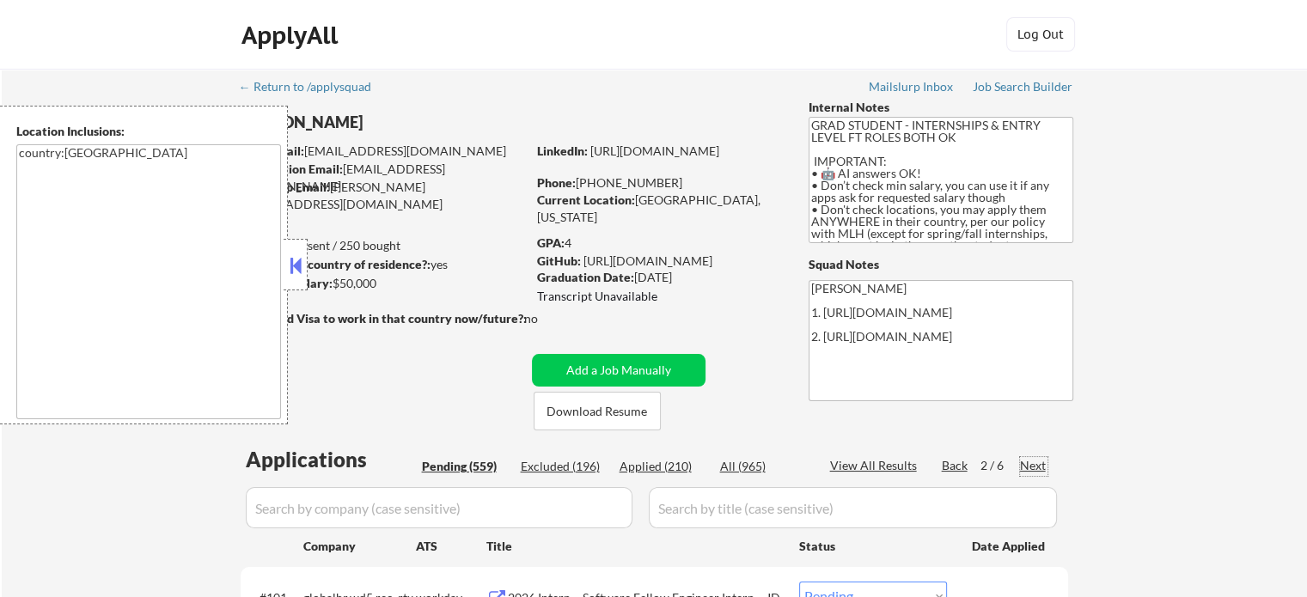
click at [1028, 466] on div "Next" at bounding box center [1033, 465] width 27 height 17
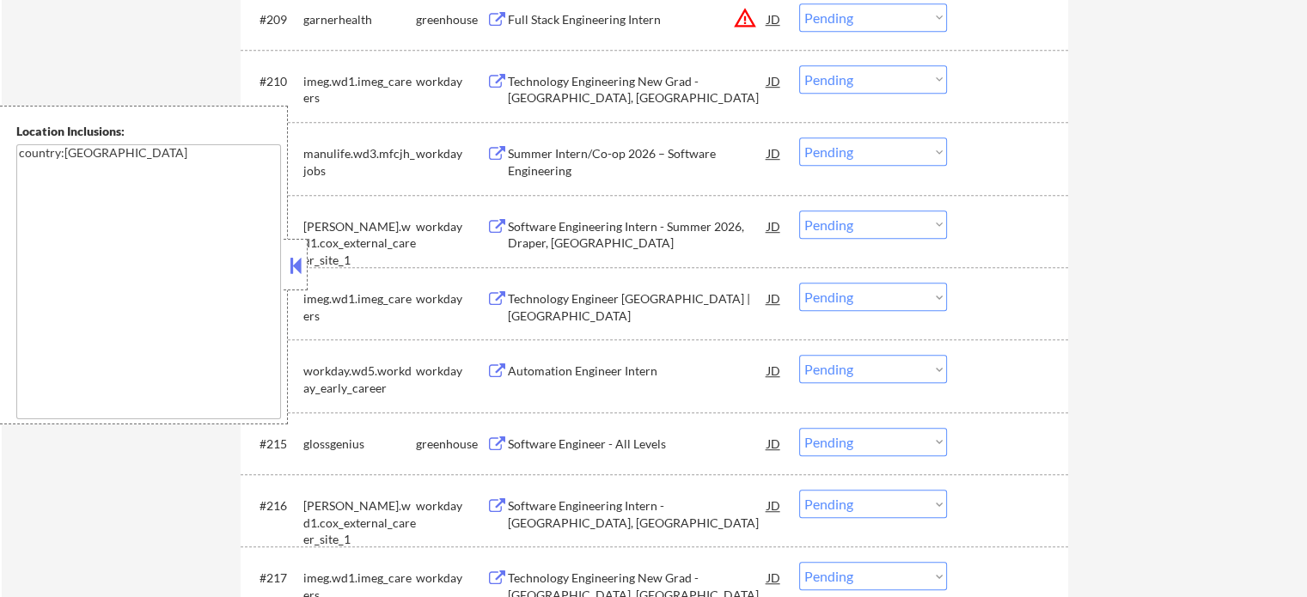
scroll to position [1203, 0]
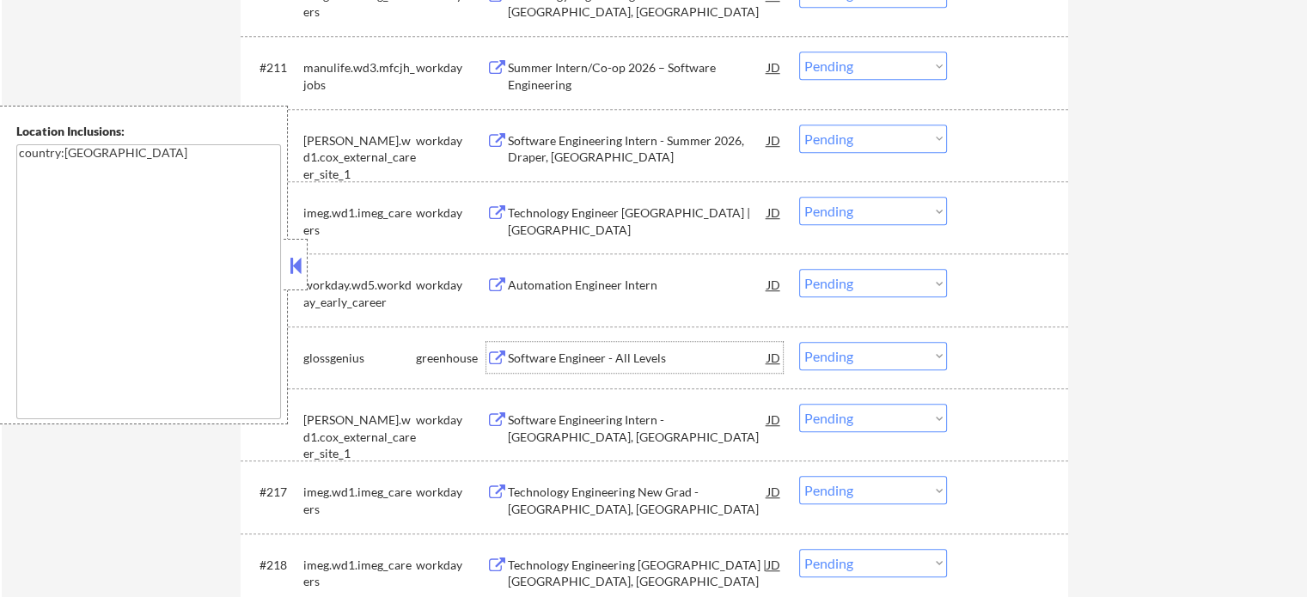
click at [587, 363] on div "Software Engineer - All Levels" at bounding box center [638, 358] width 260 height 17
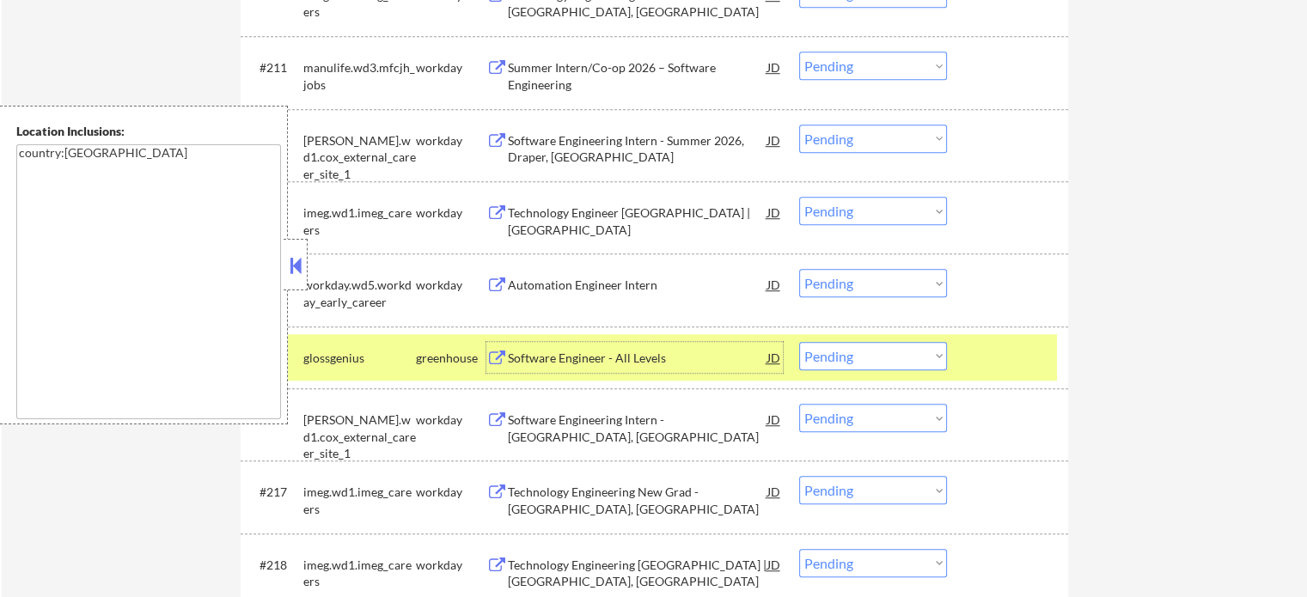
click at [993, 360] on div at bounding box center [1010, 357] width 76 height 31
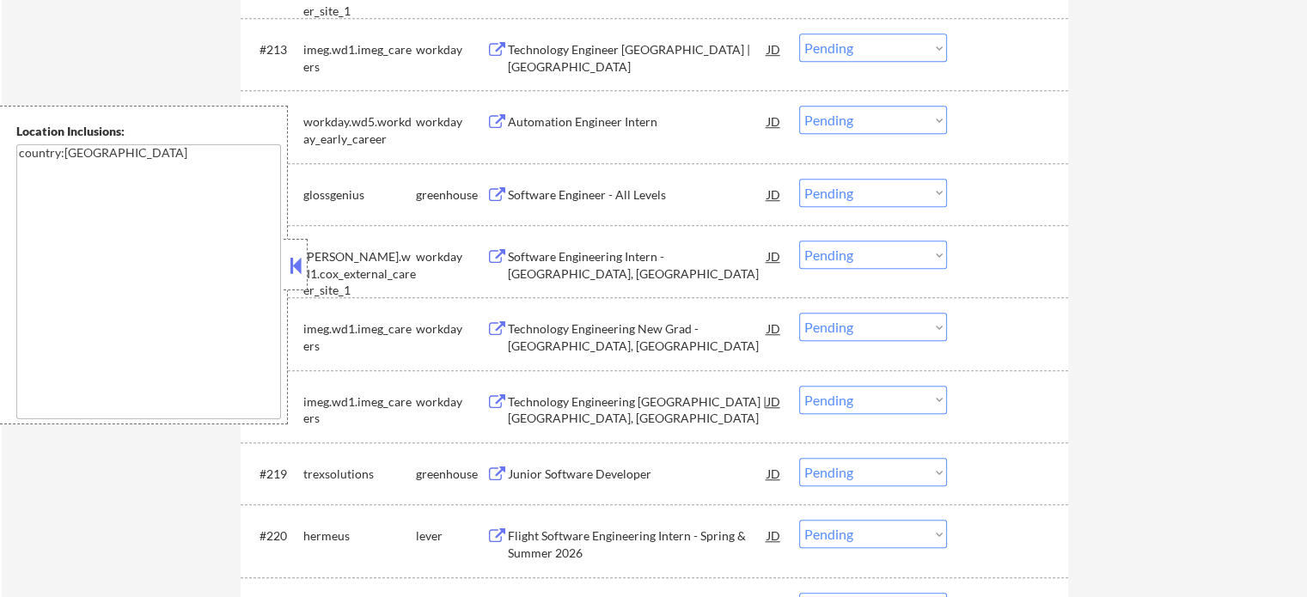
scroll to position [1461, 0]
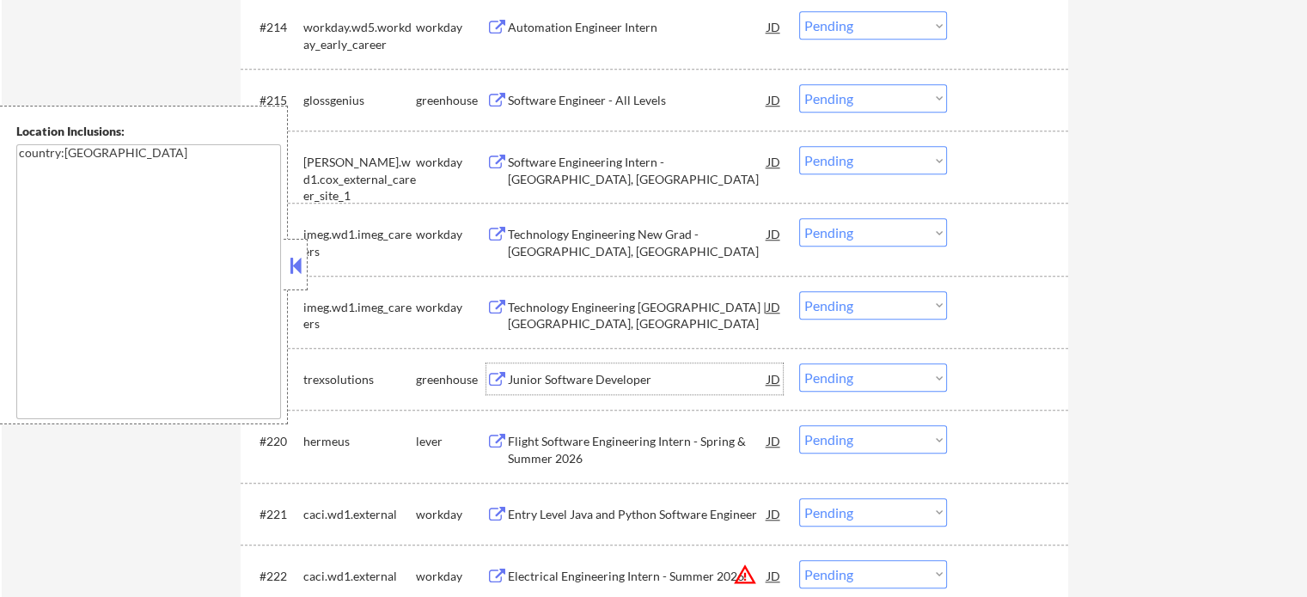
click at [627, 385] on div "Junior Software Developer" at bounding box center [638, 379] width 260 height 17
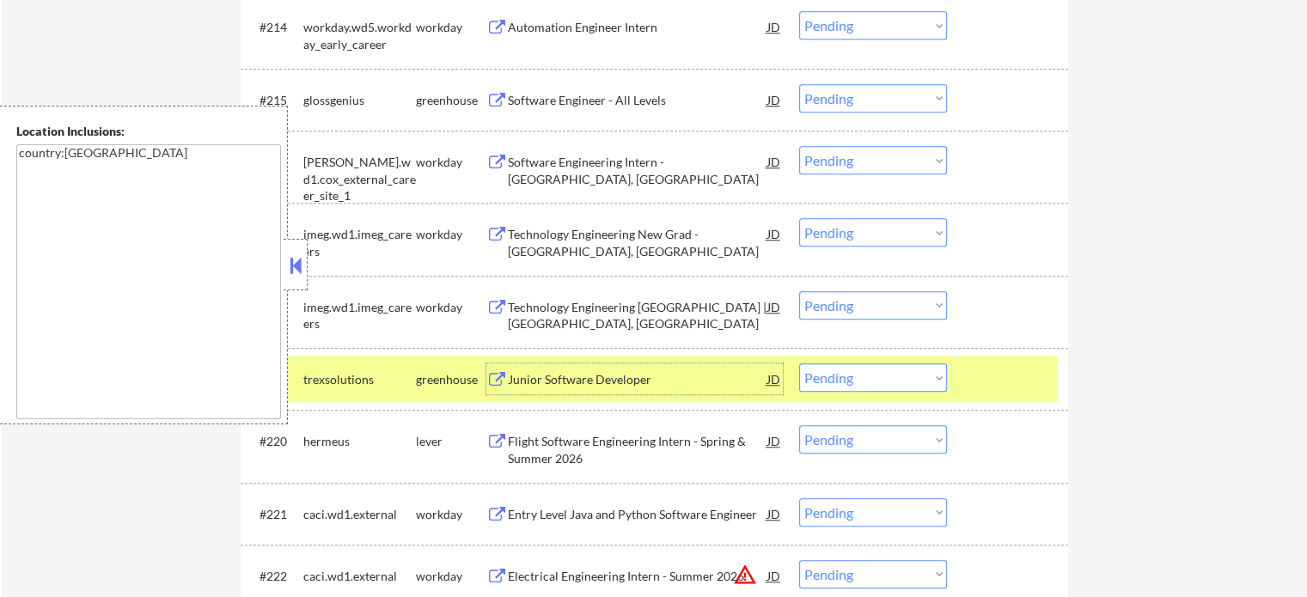
click at [822, 383] on select "Choose an option... Pending Applied Excluded (Questions) Excluded (Expired) Exc…" at bounding box center [873, 377] width 148 height 28
click at [799, 363] on select "Choose an option... Pending Applied Excluded (Questions) Excluded (Expired) Exc…" at bounding box center [873, 377] width 148 height 28
click at [981, 381] on div at bounding box center [1010, 378] width 76 height 31
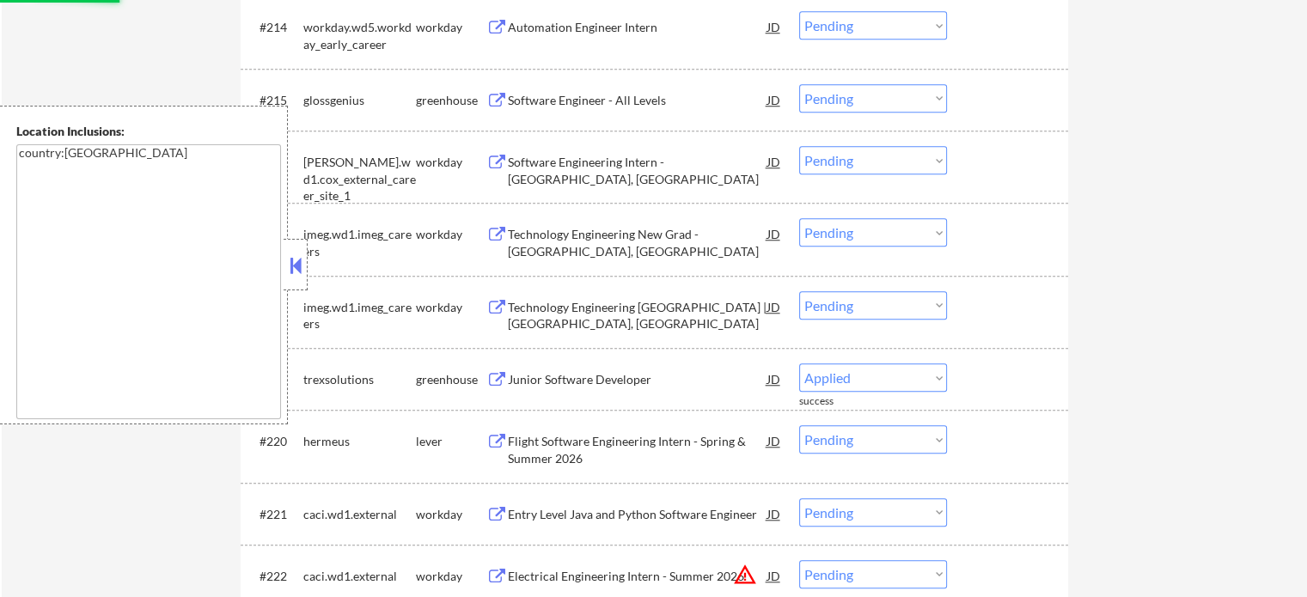
select select ""pending""
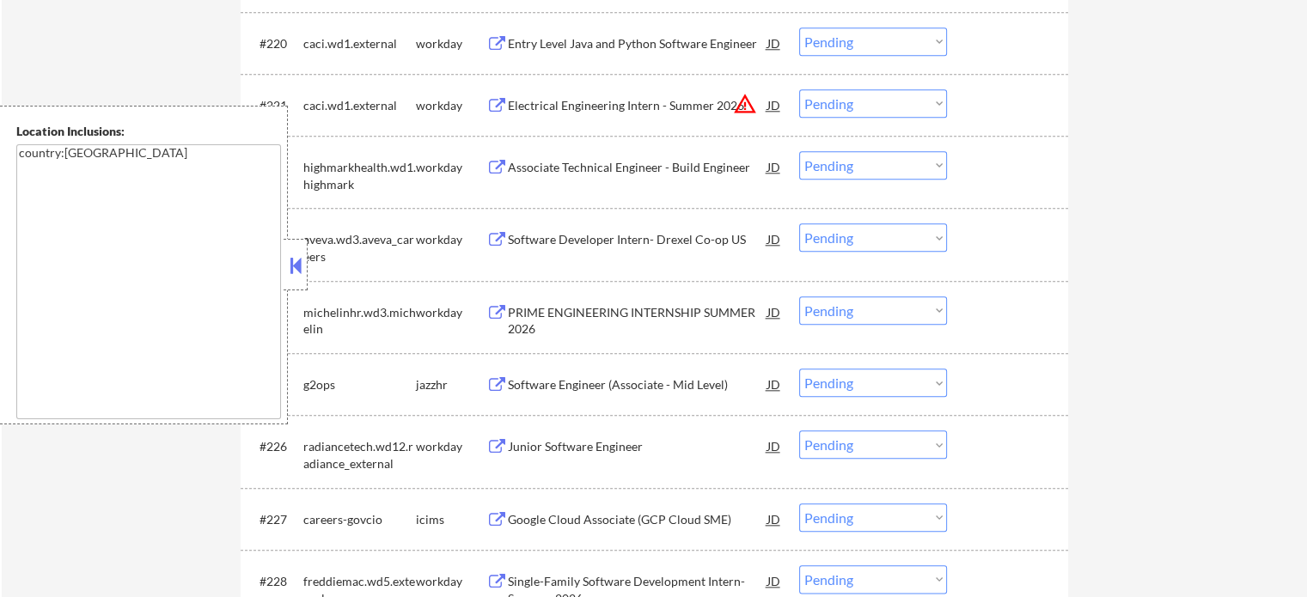
scroll to position [1976, 0]
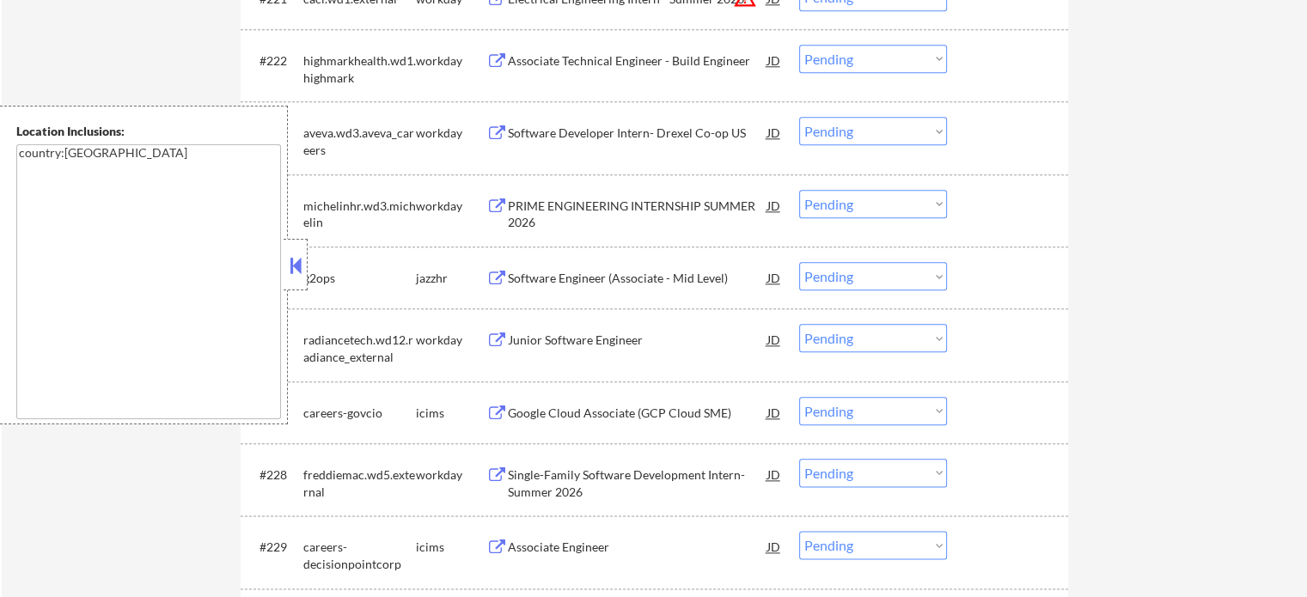
click at [639, 260] on div "#225 g2ops jazzhr Software Engineer (Associate - Mid Level) JD Choose an option…" at bounding box center [651, 277] width 811 height 46
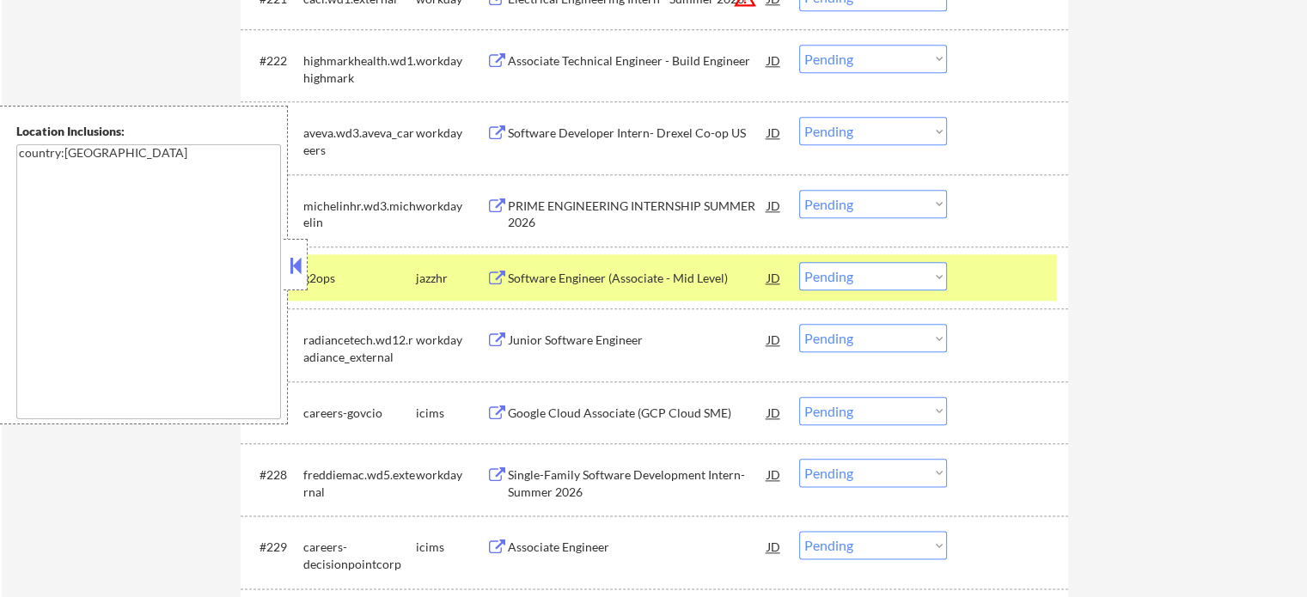
click at [637, 289] on div "Software Engineer (Associate - Mid Level)" at bounding box center [638, 277] width 260 height 31
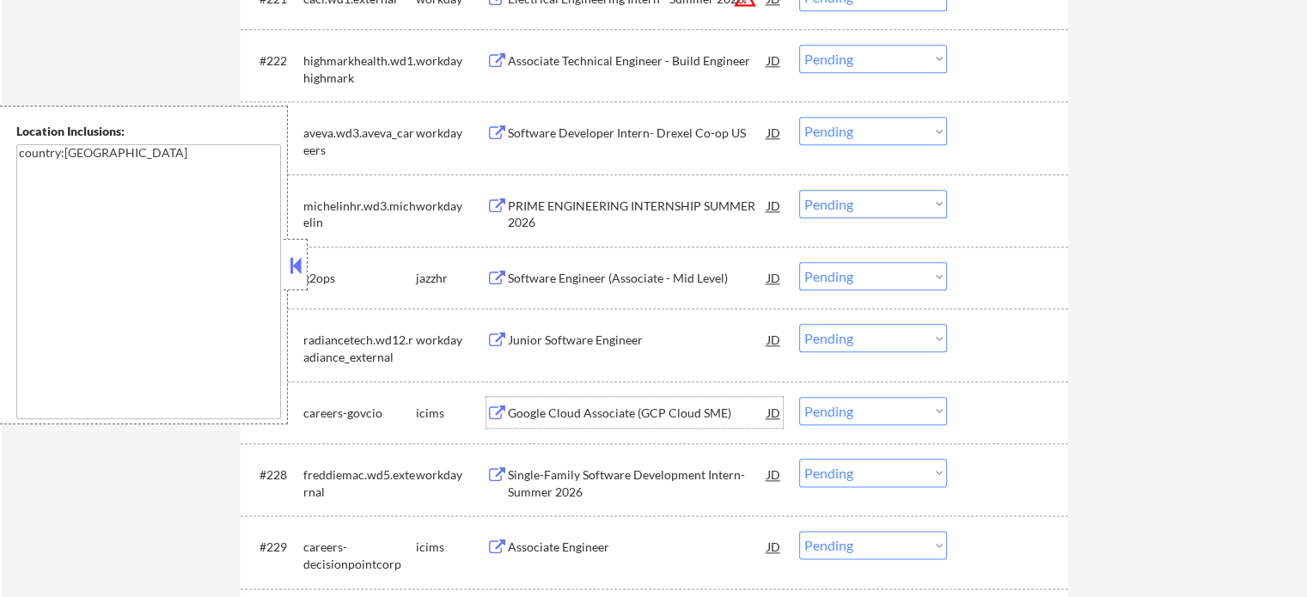
click at [579, 403] on div "Google Cloud Associate (GCP Cloud SME)" at bounding box center [638, 412] width 260 height 31
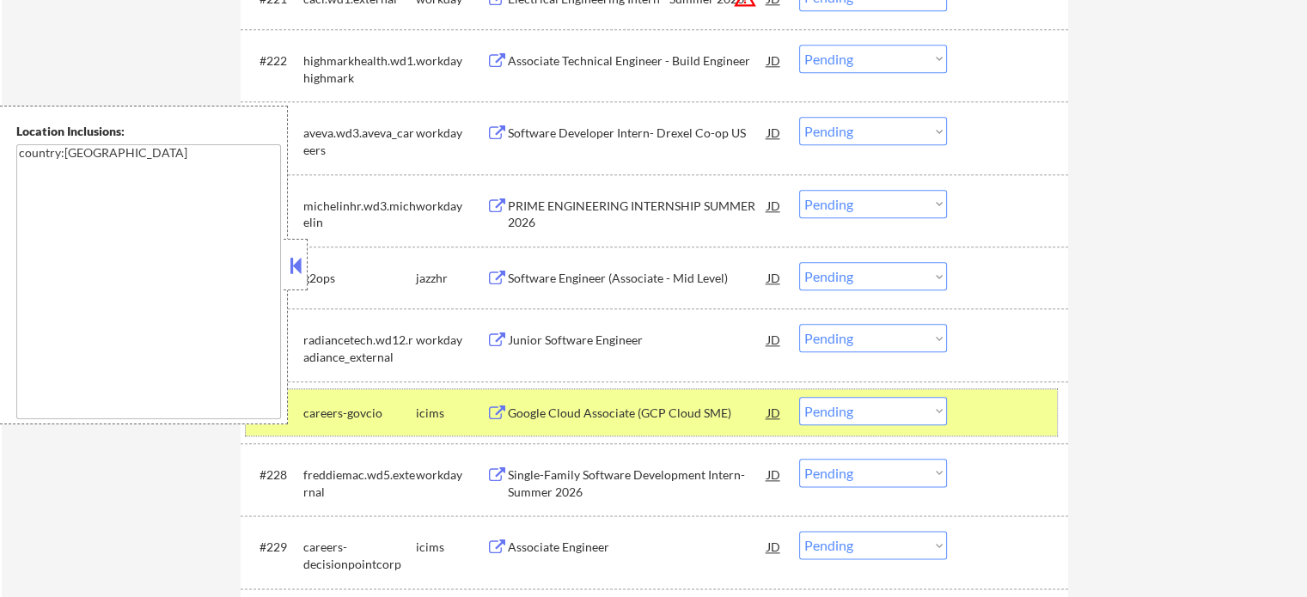
click at [1011, 417] on div at bounding box center [1010, 412] width 76 height 31
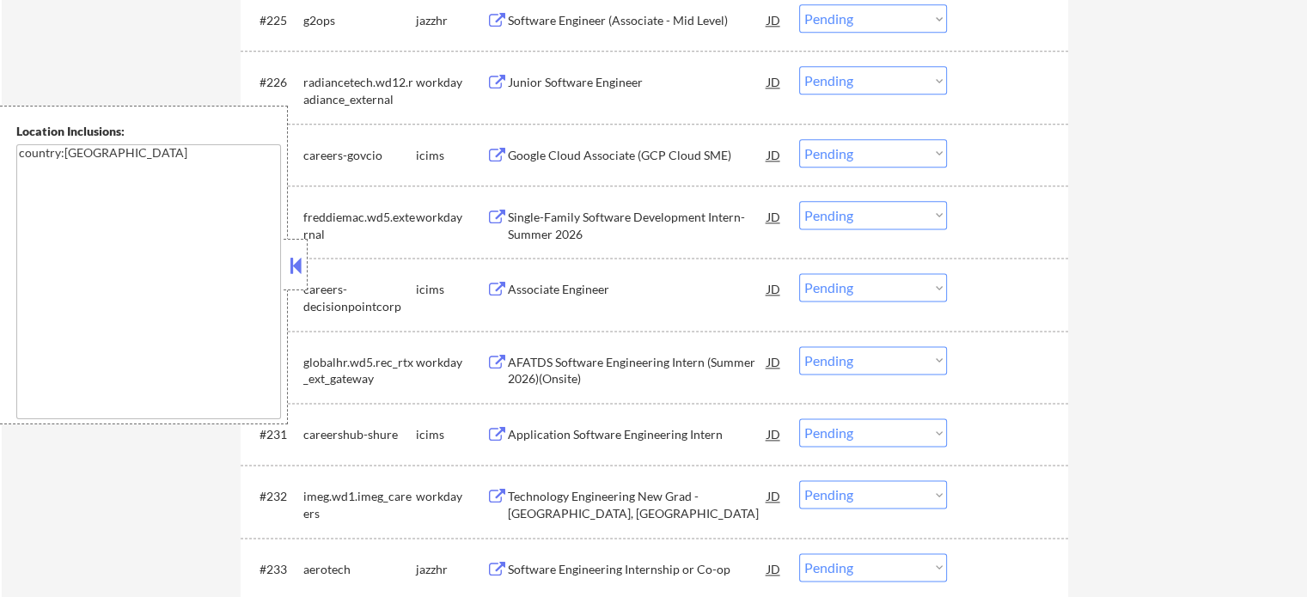
scroll to position [2492, 0]
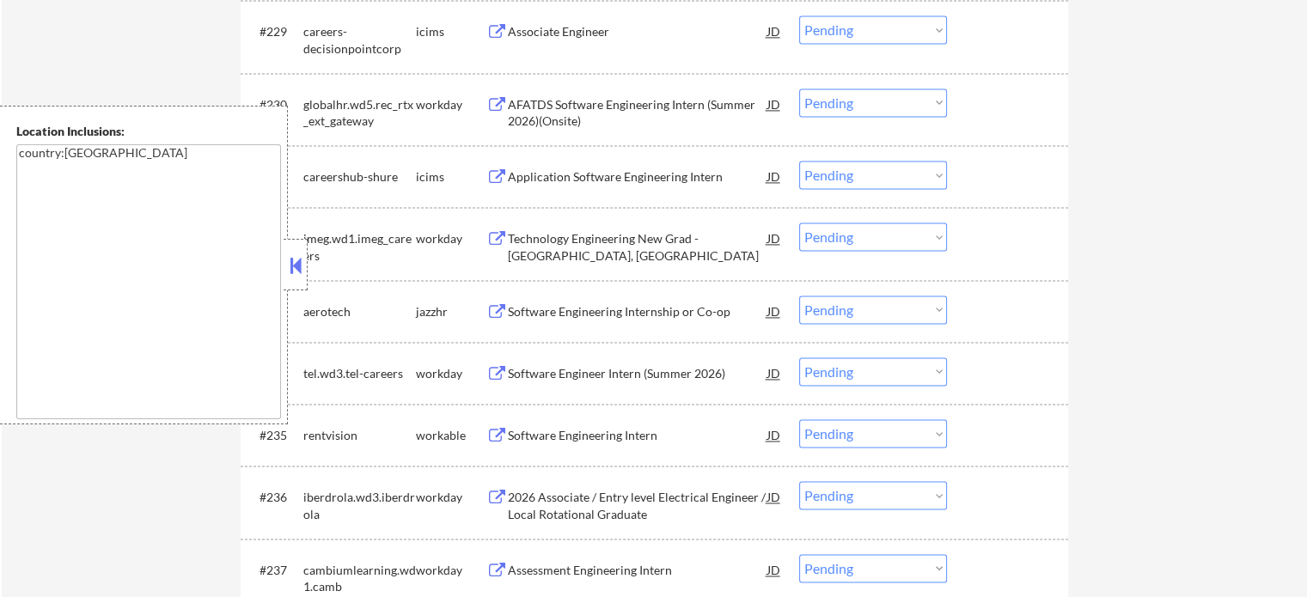
click at [574, 309] on div "Software Engineering Internship or Co-op" at bounding box center [638, 311] width 260 height 17
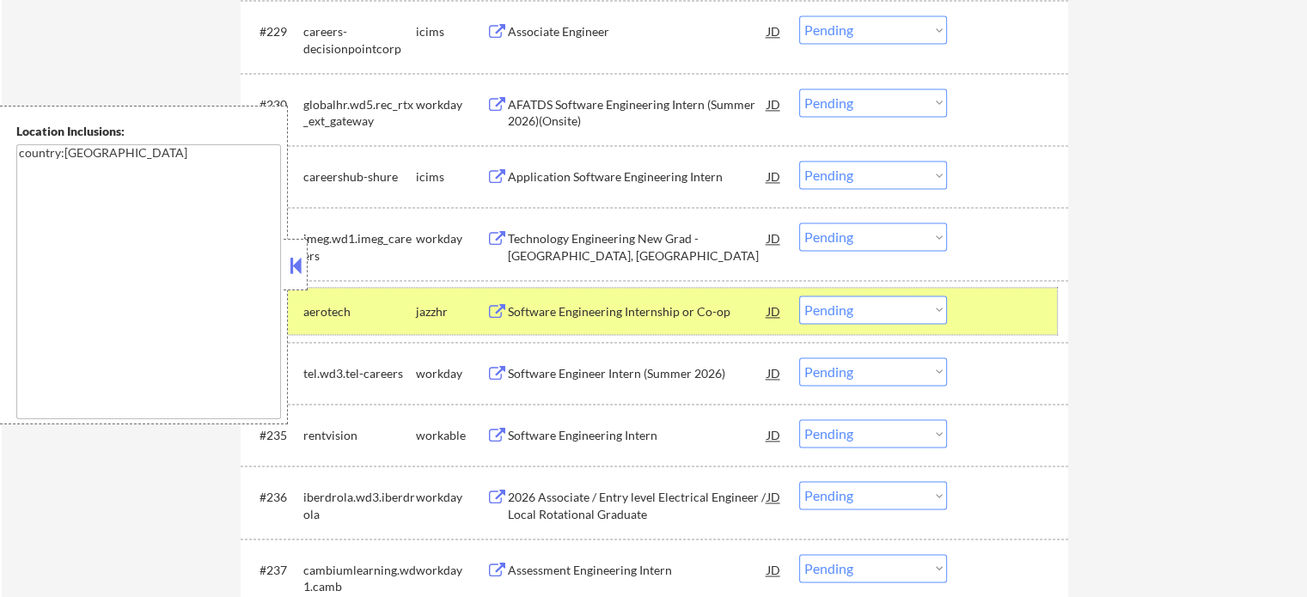
click at [974, 314] on div at bounding box center [1010, 311] width 76 height 31
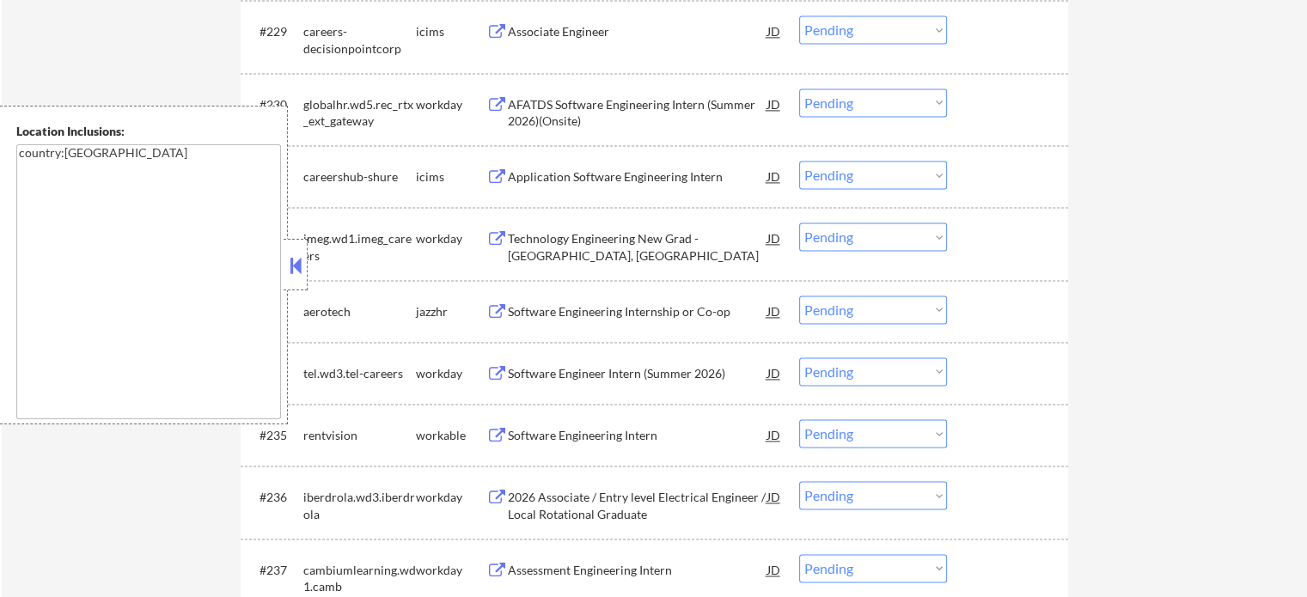
click at [657, 371] on div "Software Engineer Intern (Summer 2026)" at bounding box center [638, 373] width 260 height 17
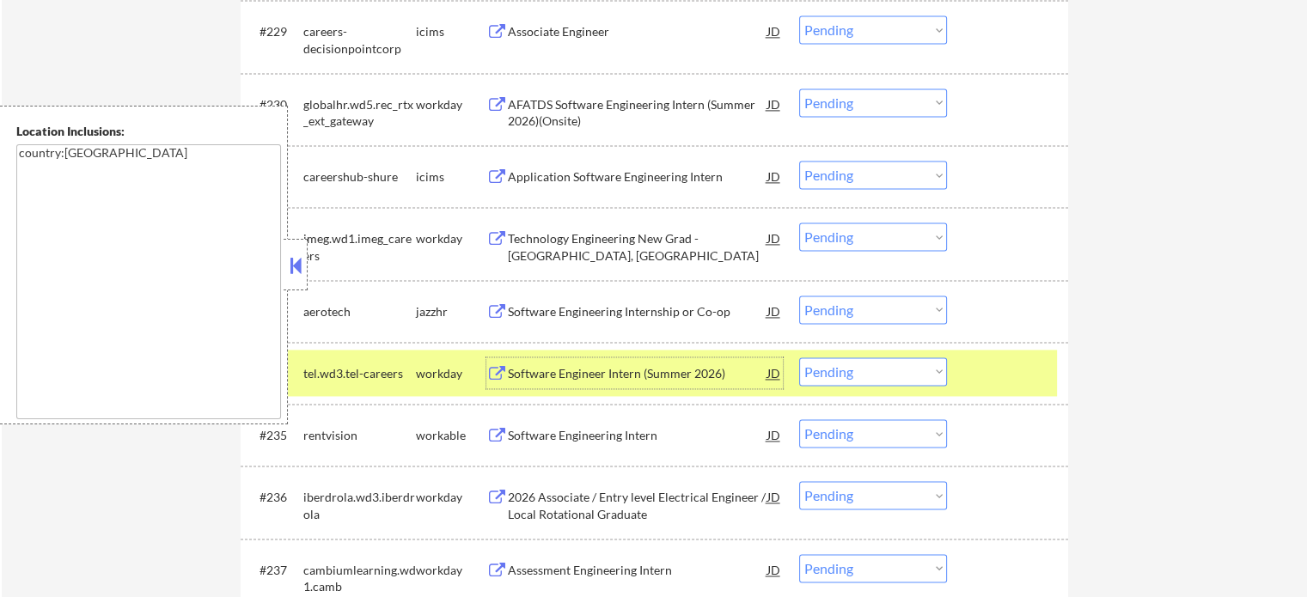
click at [858, 370] on select "Choose an option... Pending Applied Excluded (Questions) Excluded (Expired) Exc…" at bounding box center [873, 371] width 148 height 28
click at [799, 357] on select "Choose an option... Pending Applied Excluded (Questions) Excluded (Expired) Exc…" at bounding box center [873, 371] width 148 height 28
click at [1033, 383] on div at bounding box center [1010, 372] width 76 height 31
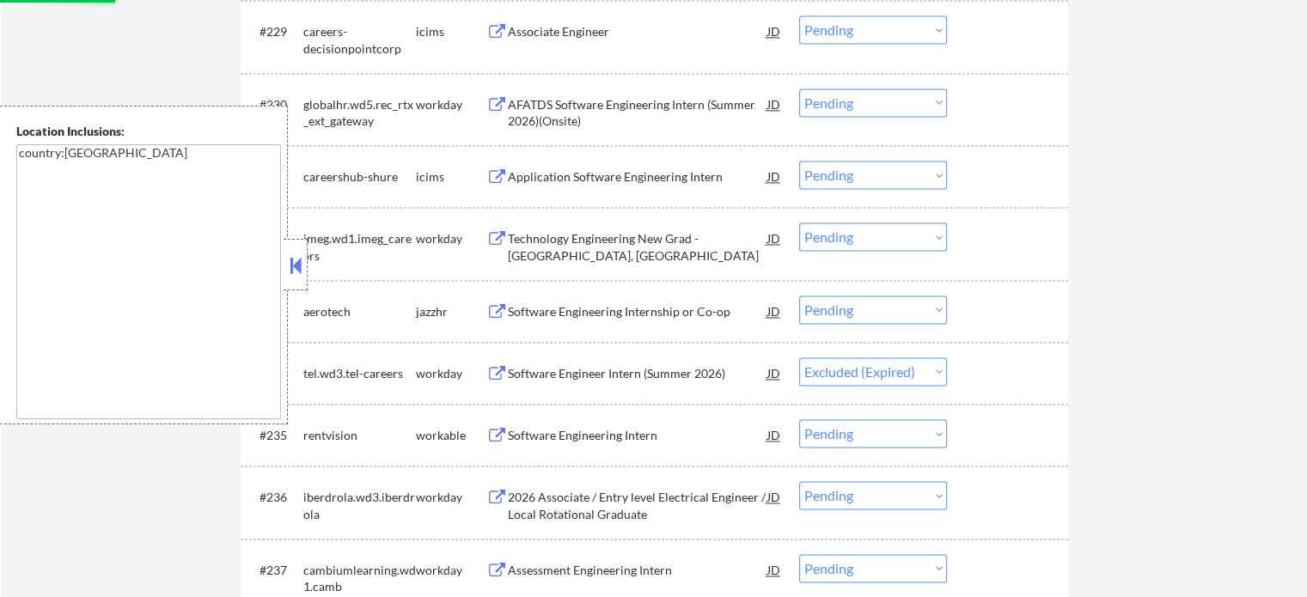
click at [601, 443] on div "Software Engineering Intern" at bounding box center [638, 435] width 260 height 17
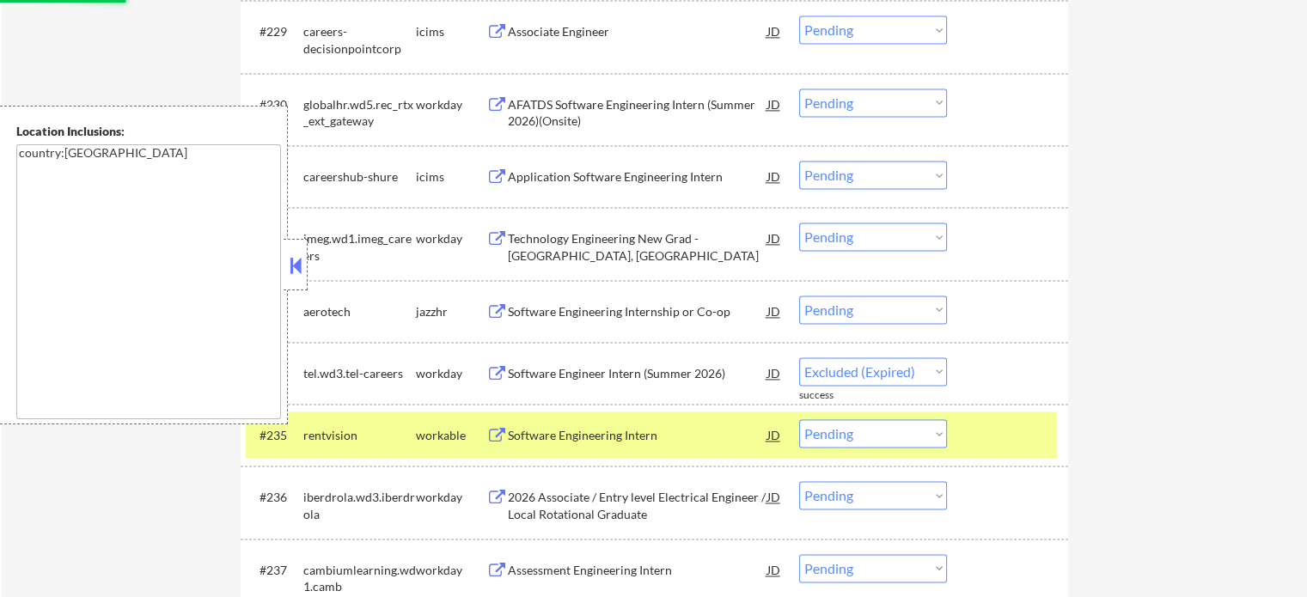
select select ""pending""
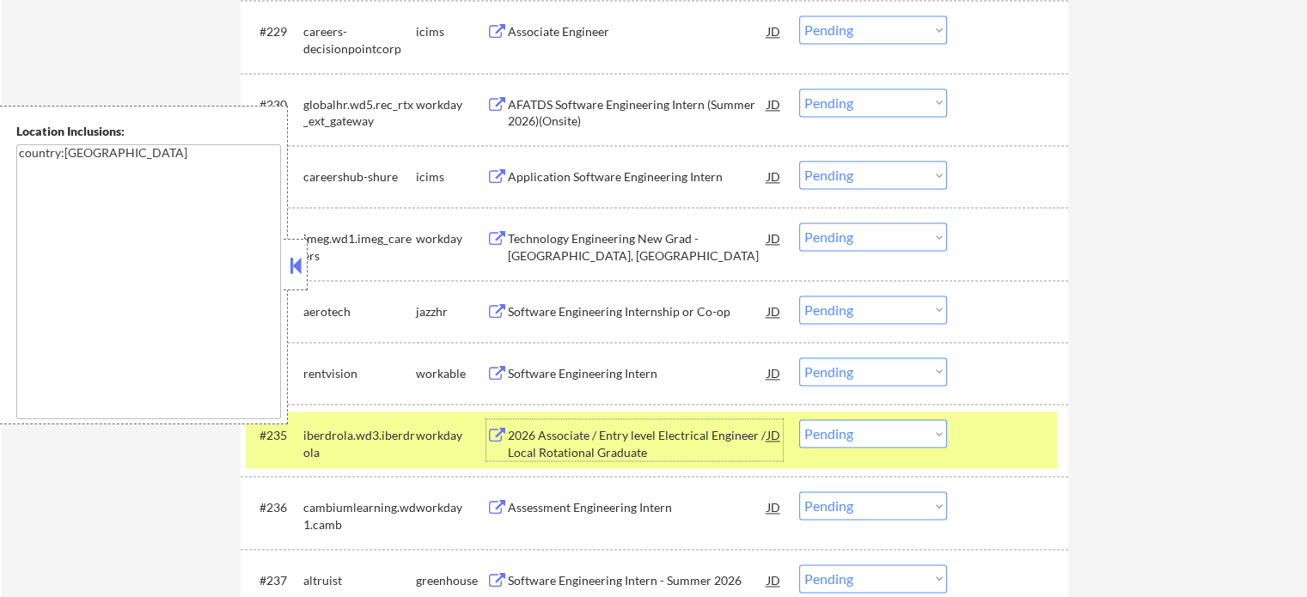
drag, startPoint x: 1004, startPoint y: 441, endPoint x: 972, endPoint y: 428, distance: 34.3
click at [1004, 438] on div at bounding box center [1010, 434] width 76 height 31
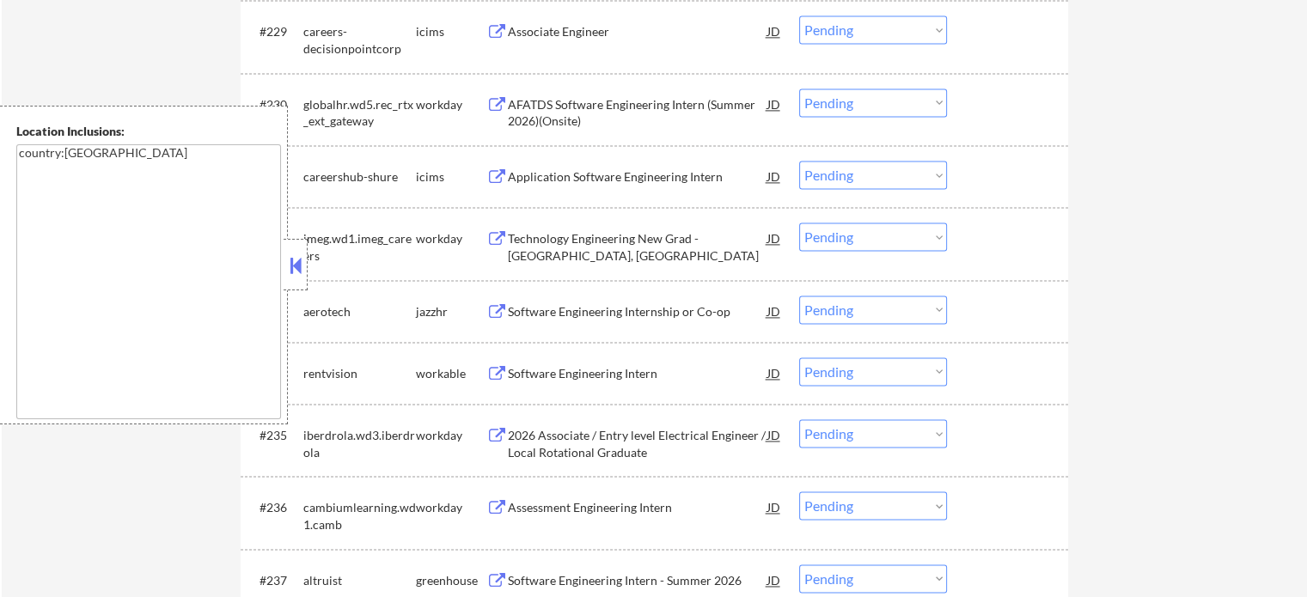
scroll to position [2836, 0]
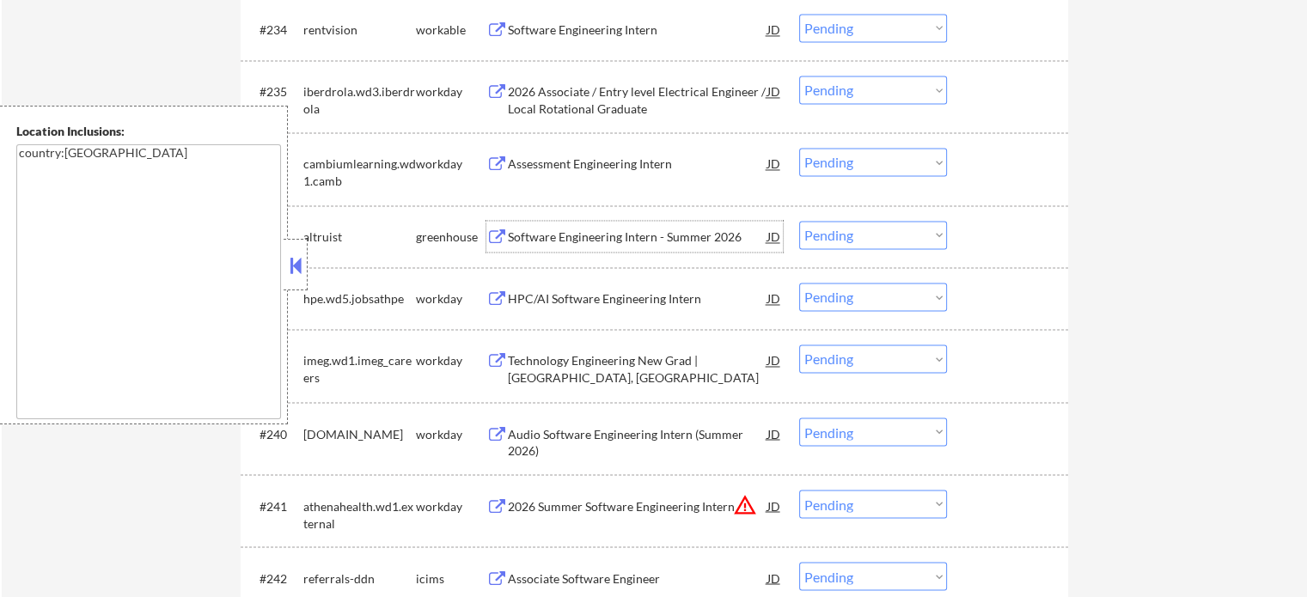
click at [613, 221] on div "Software Engineering Intern - Summer 2026" at bounding box center [638, 236] width 260 height 31
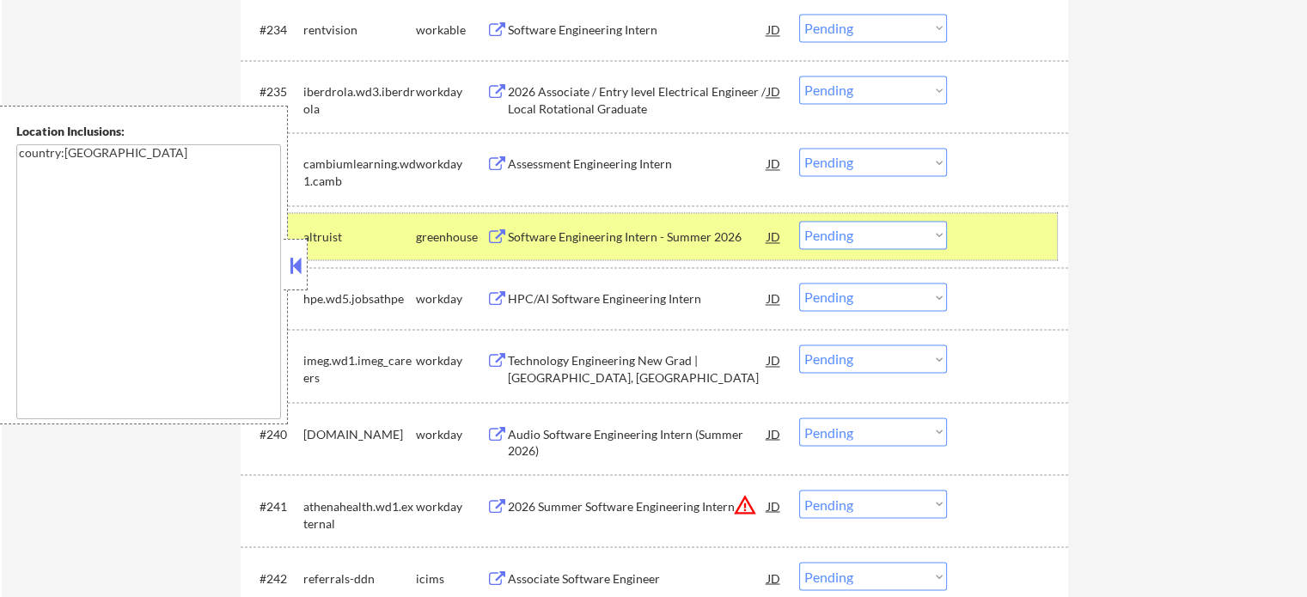
click at [956, 243] on div "#237 altruist greenhouse Software Engineering Intern - Summer 2026 JD Choose an…" at bounding box center [651, 236] width 811 height 46
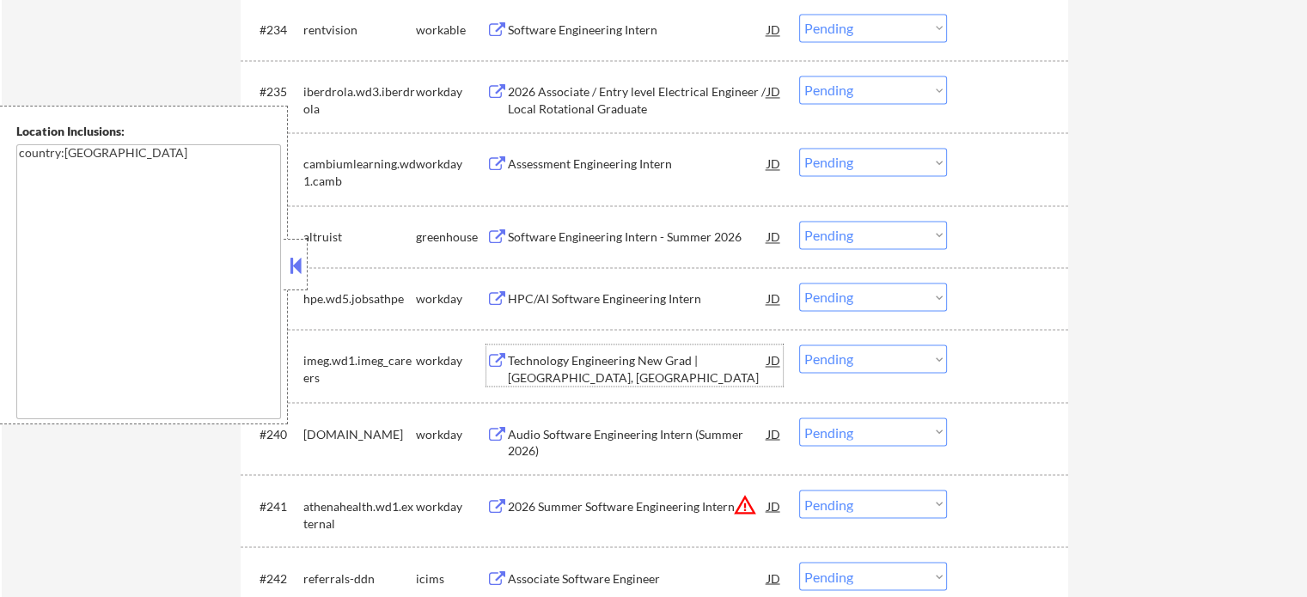
click at [631, 367] on div "Technology Engineering New Grad | [GEOGRAPHIC_DATA], [GEOGRAPHIC_DATA]" at bounding box center [638, 369] width 260 height 34
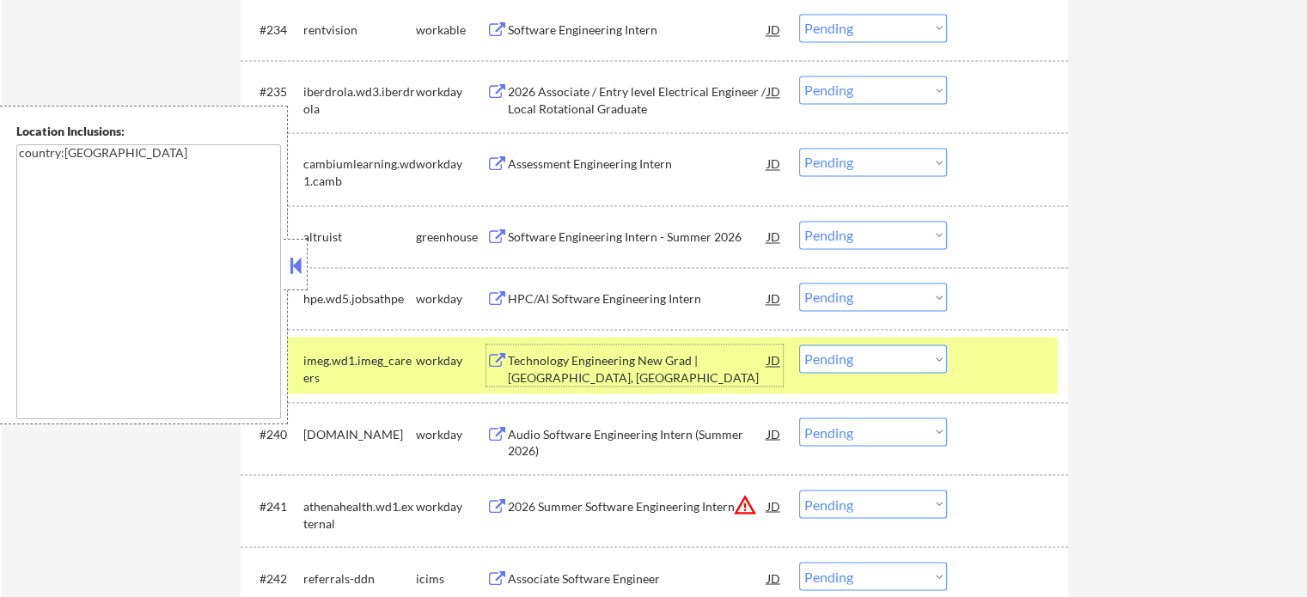
click at [979, 357] on div at bounding box center [1010, 360] width 76 height 31
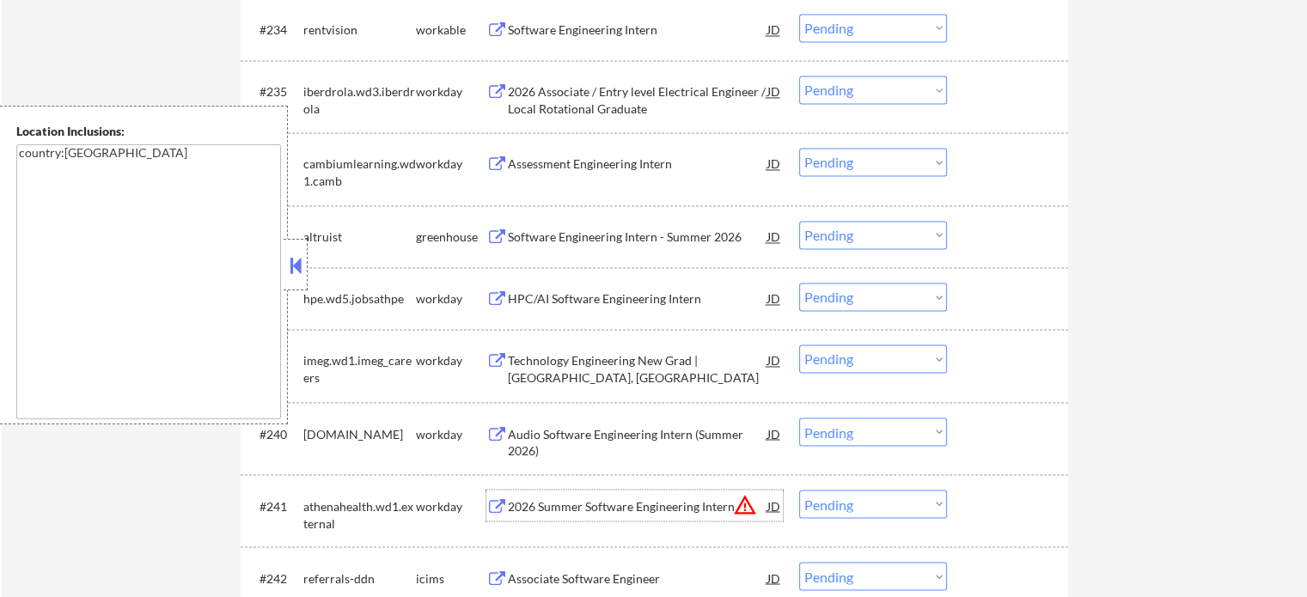
click at [595, 517] on div "2026 Summer Software Engineering Intern" at bounding box center [638, 505] width 260 height 31
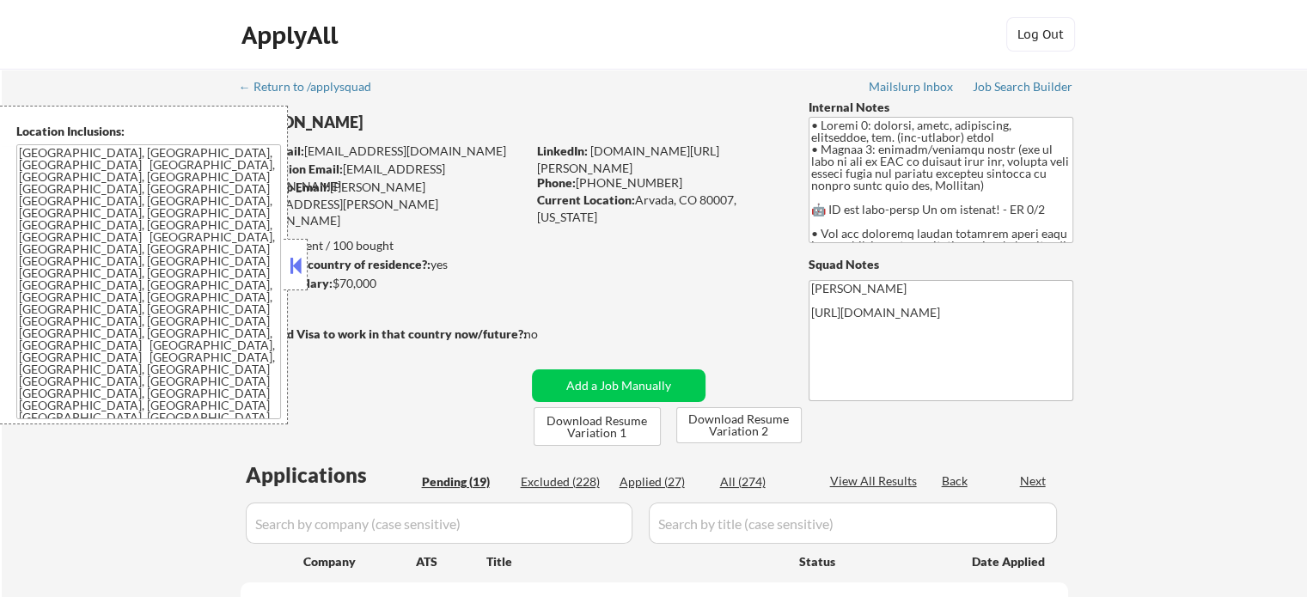
select select ""pending""
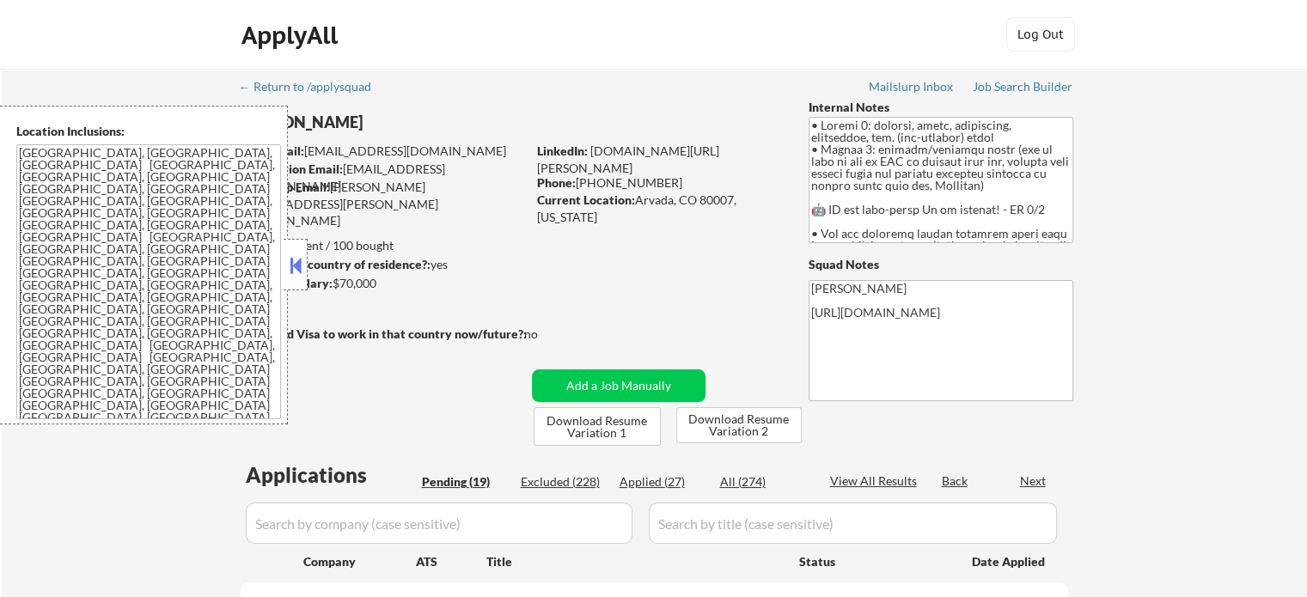
select select ""pending""
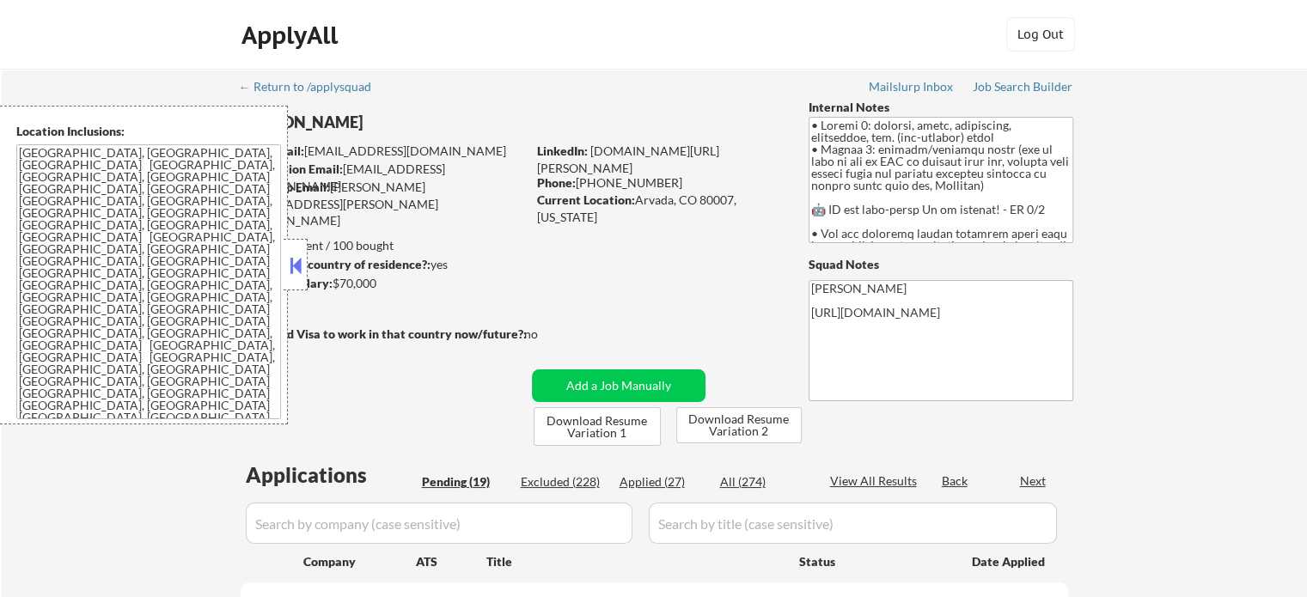
select select ""pending""
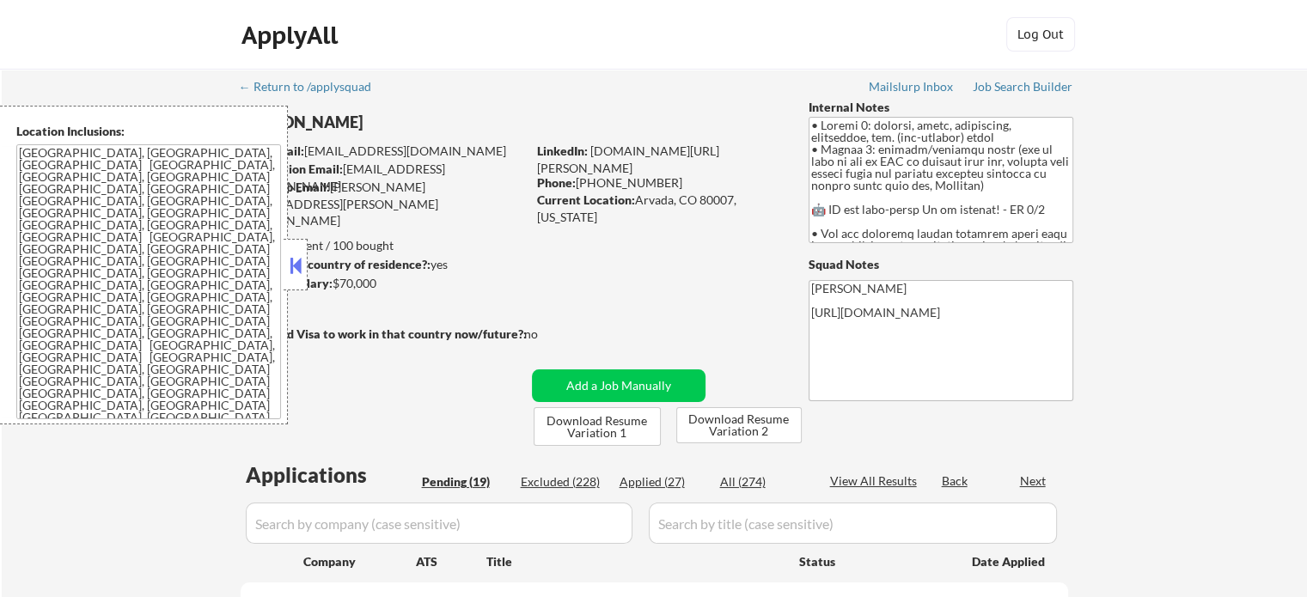
select select ""pending""
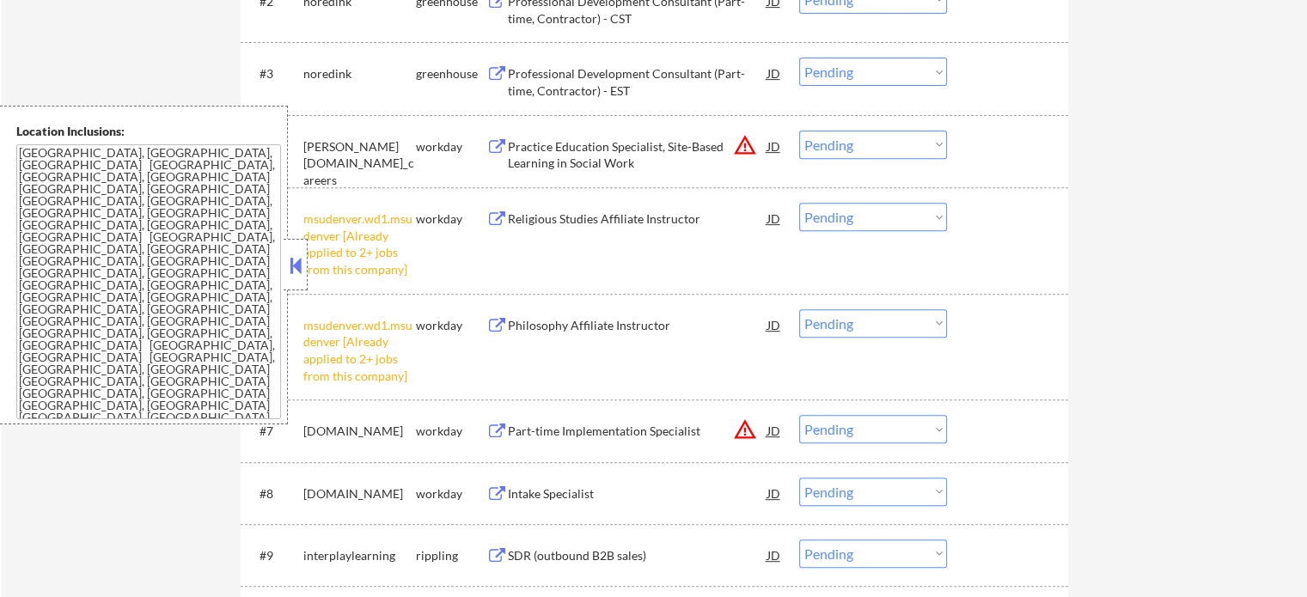
scroll to position [687, 0]
click at [822, 217] on select "Choose an option... Pending Applied Excluded (Questions) Excluded (Expired) Exc…" at bounding box center [873, 214] width 148 height 28
click at [799, 200] on select "Choose an option... Pending Applied Excluded (Questions) Excluded (Expired) Exc…" at bounding box center [873, 214] width 148 height 28
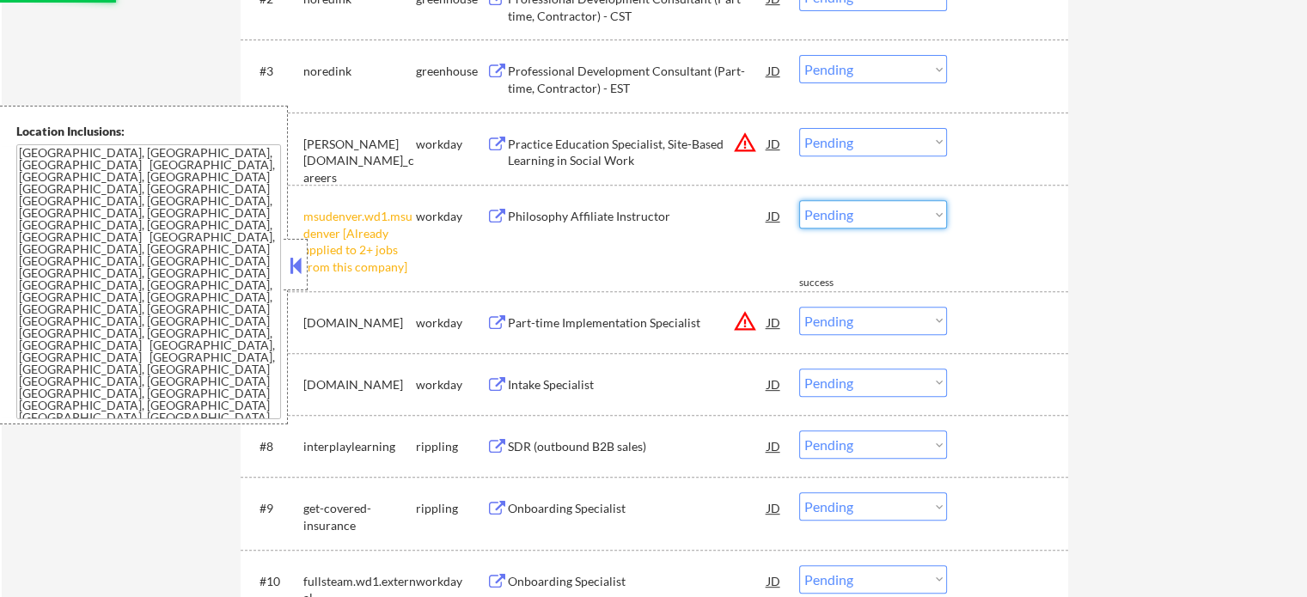
click at [883, 218] on select "Choose an option... Pending Applied Excluded (Questions) Excluded (Expired) Exc…" at bounding box center [873, 214] width 148 height 28
click at [799, 200] on select "Choose an option... Pending Applied Excluded (Questions) Excluded (Expired) Exc…" at bounding box center [873, 214] width 148 height 28
select select ""pending""
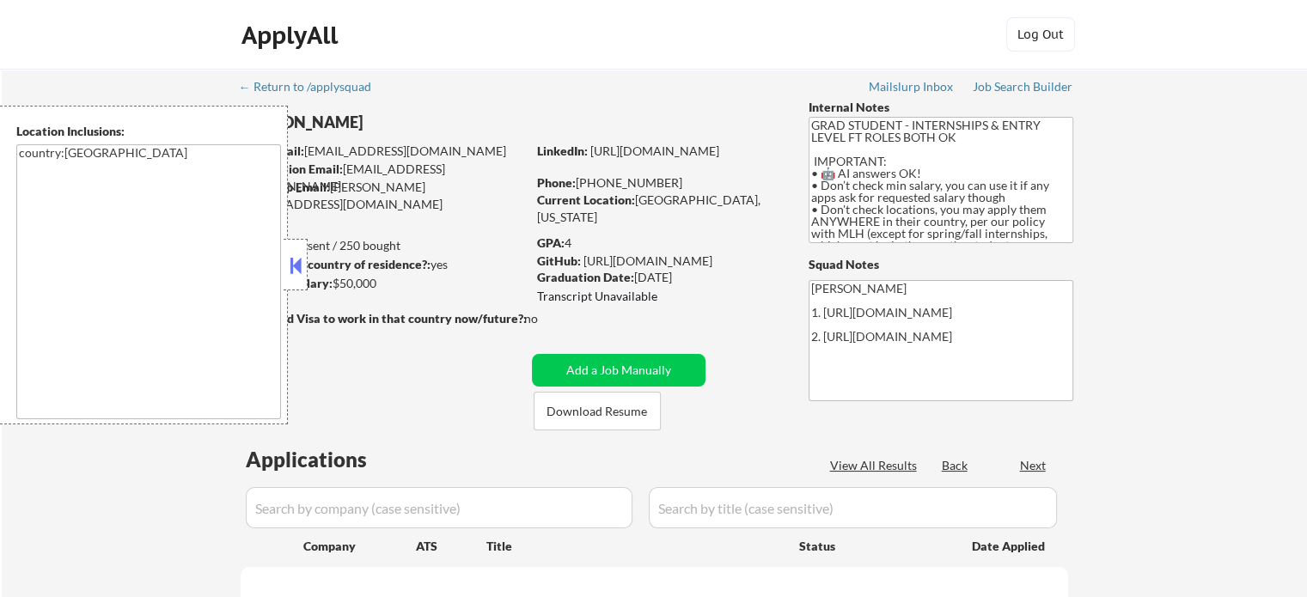
select select ""pending""
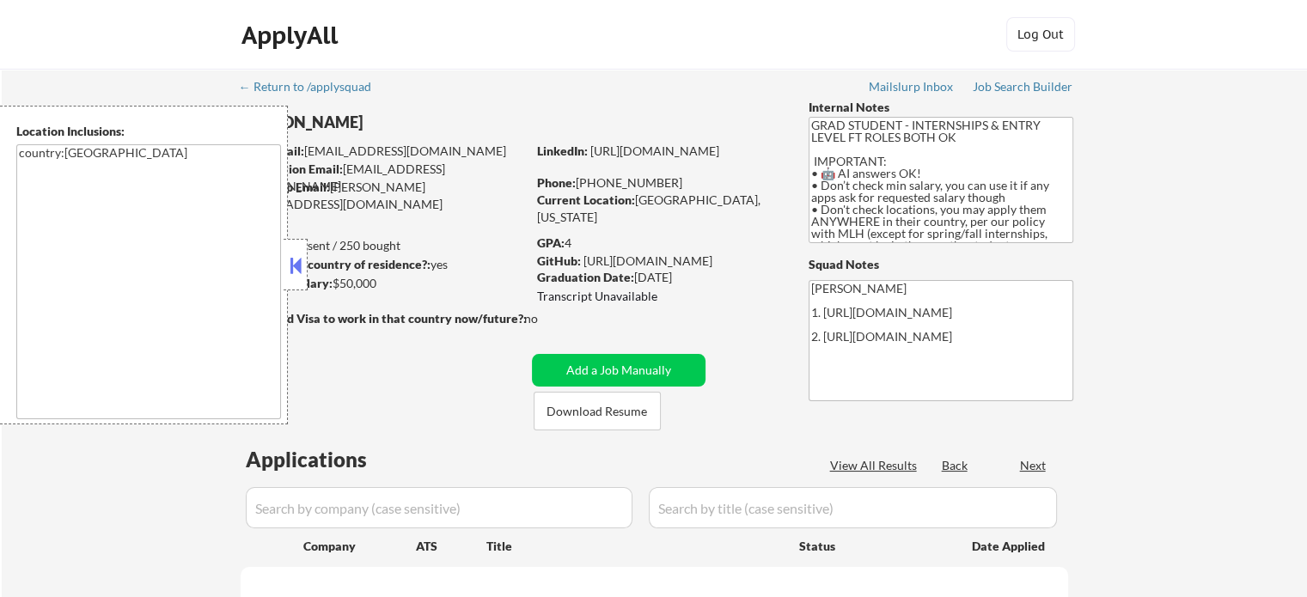
select select ""pending""
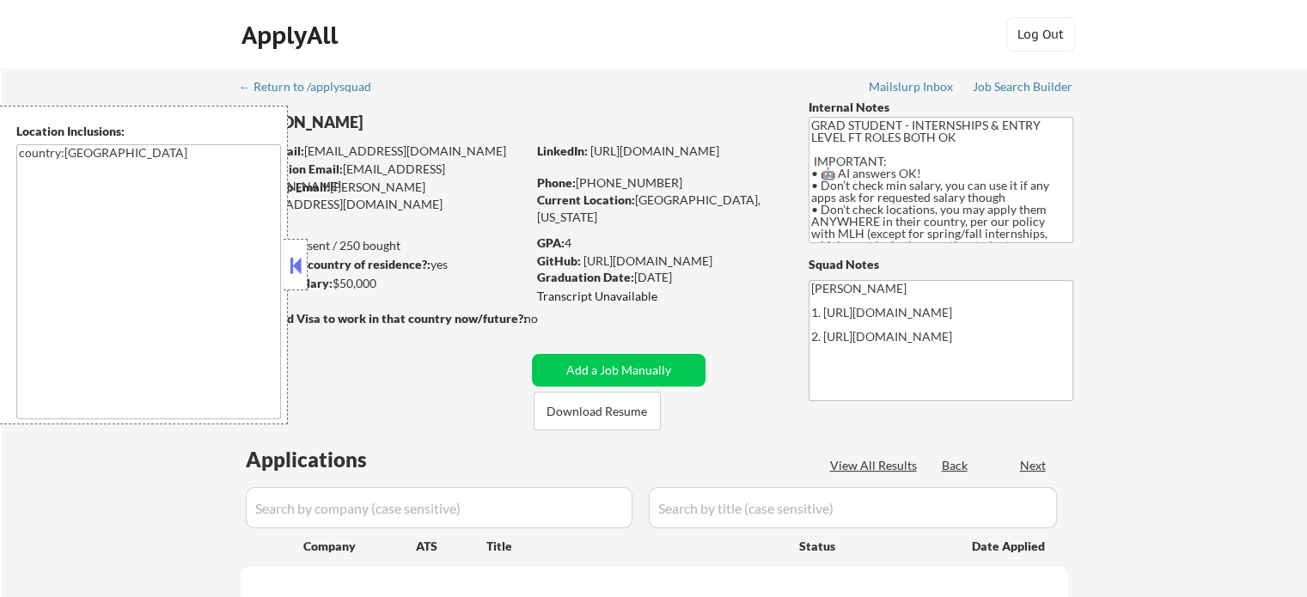
select select ""pending""
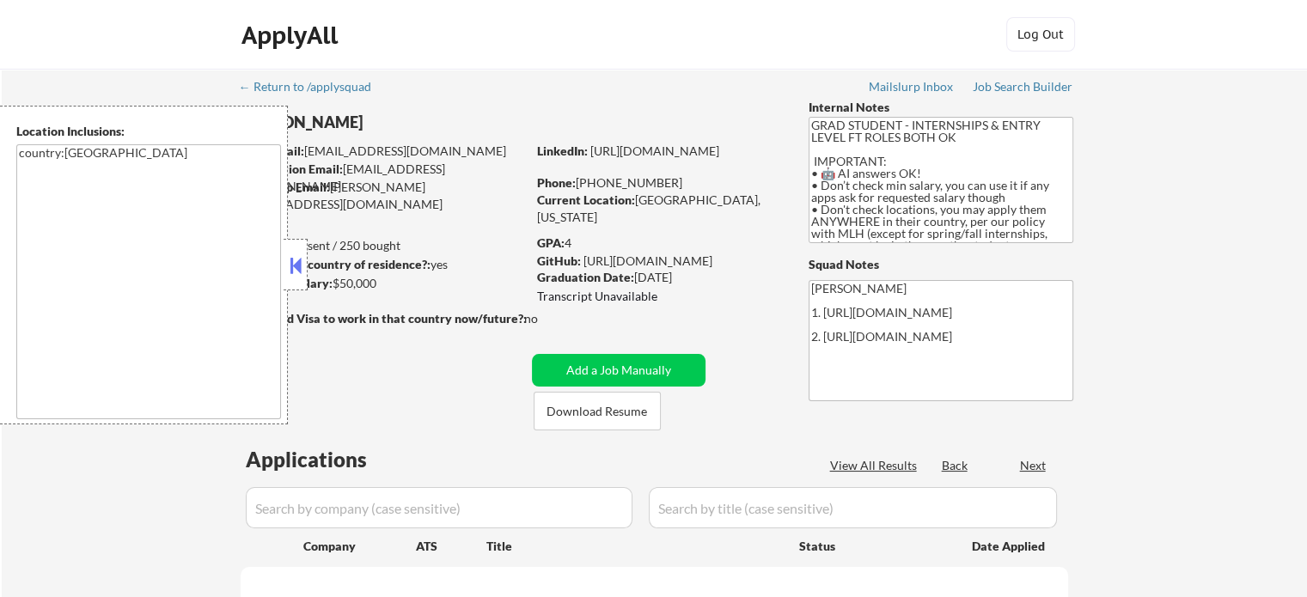
select select ""pending""
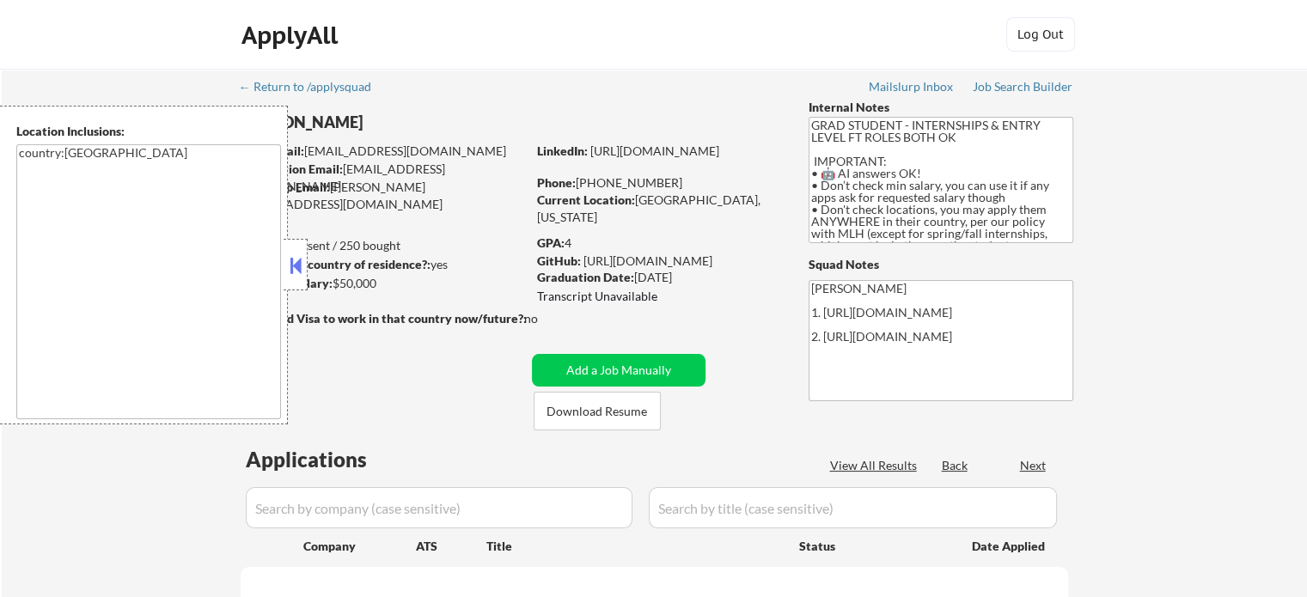
select select ""pending""
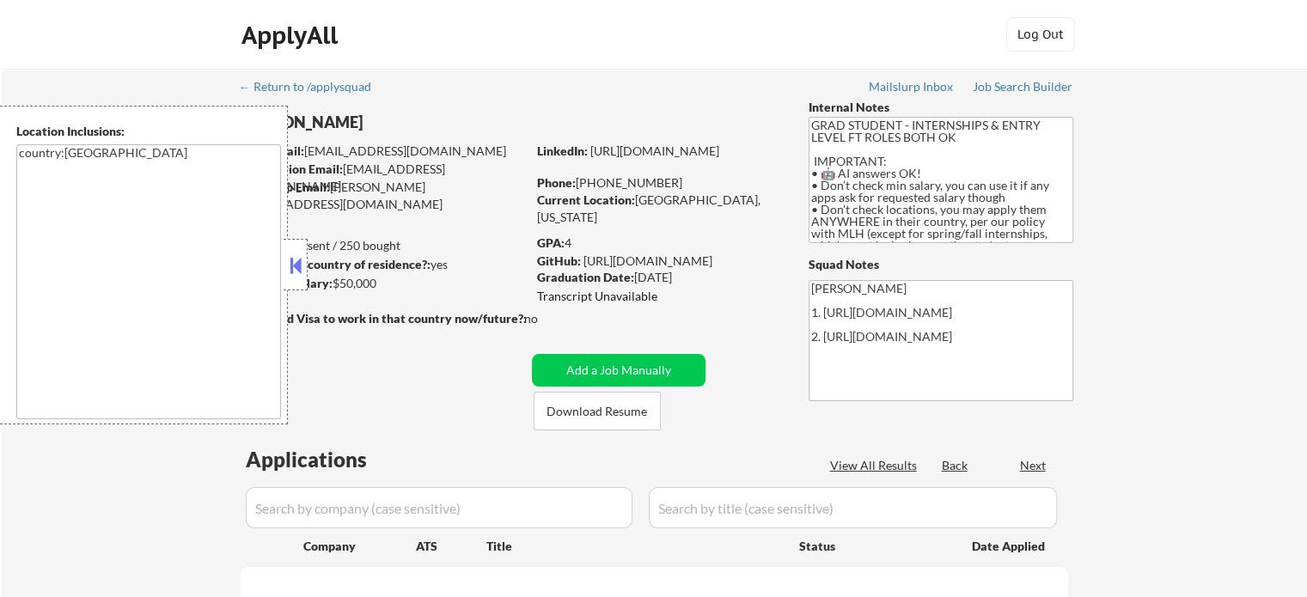
select select ""pending""
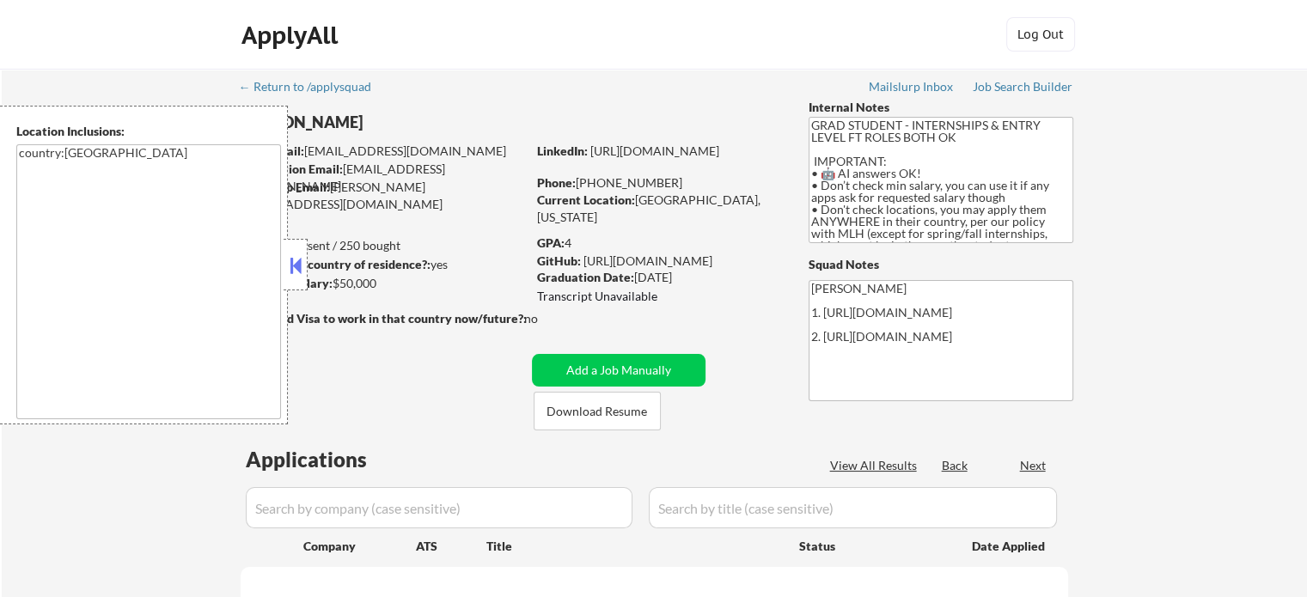
select select ""pending""
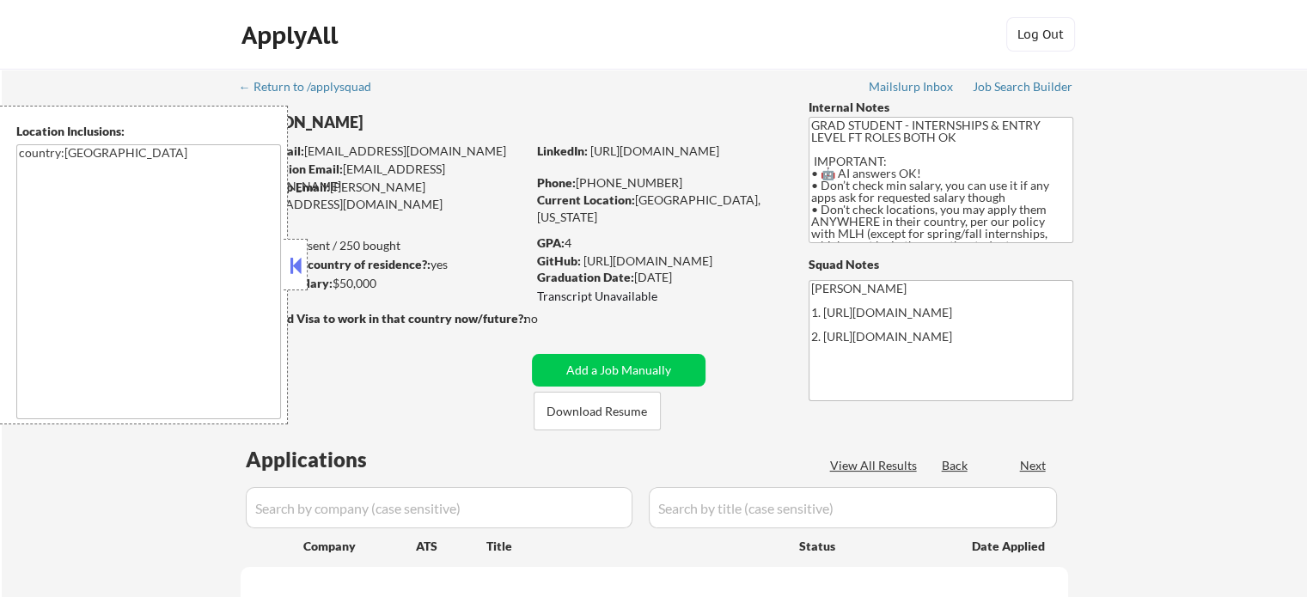
select select ""pending""
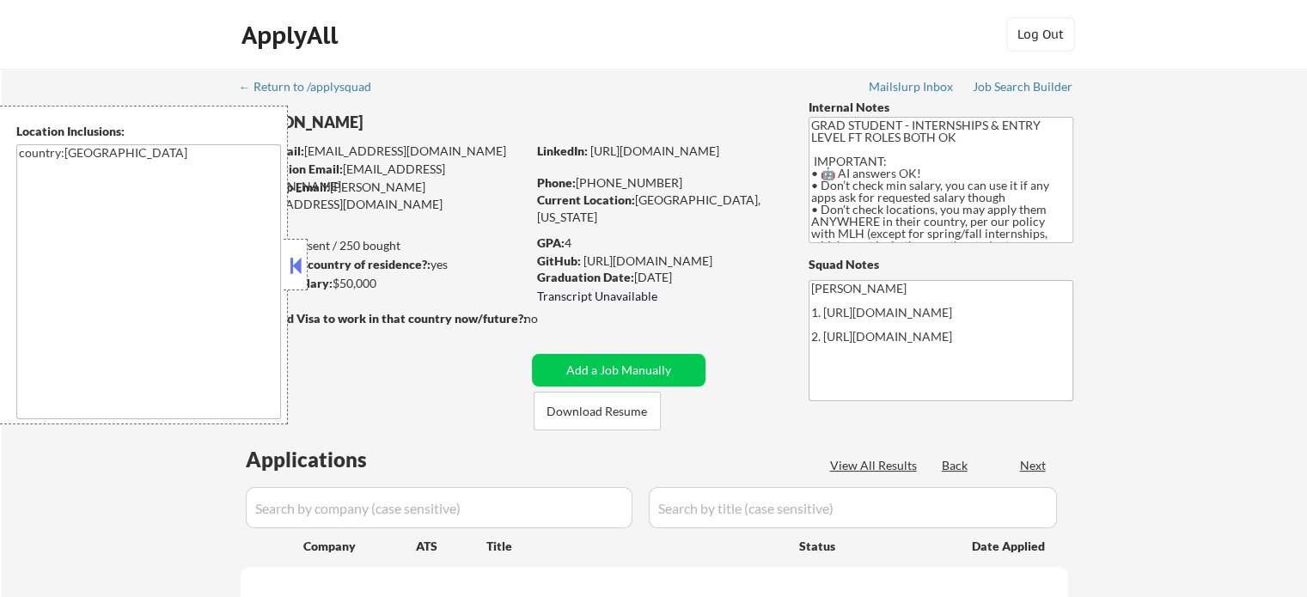
select select ""pending""
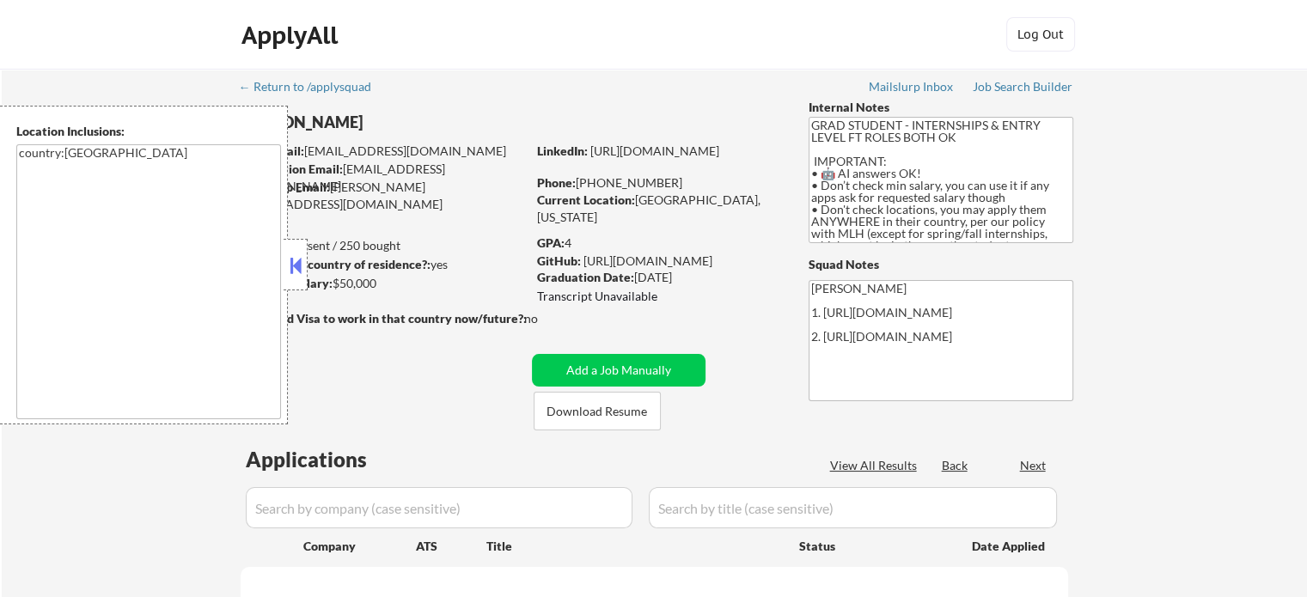
select select ""pending""
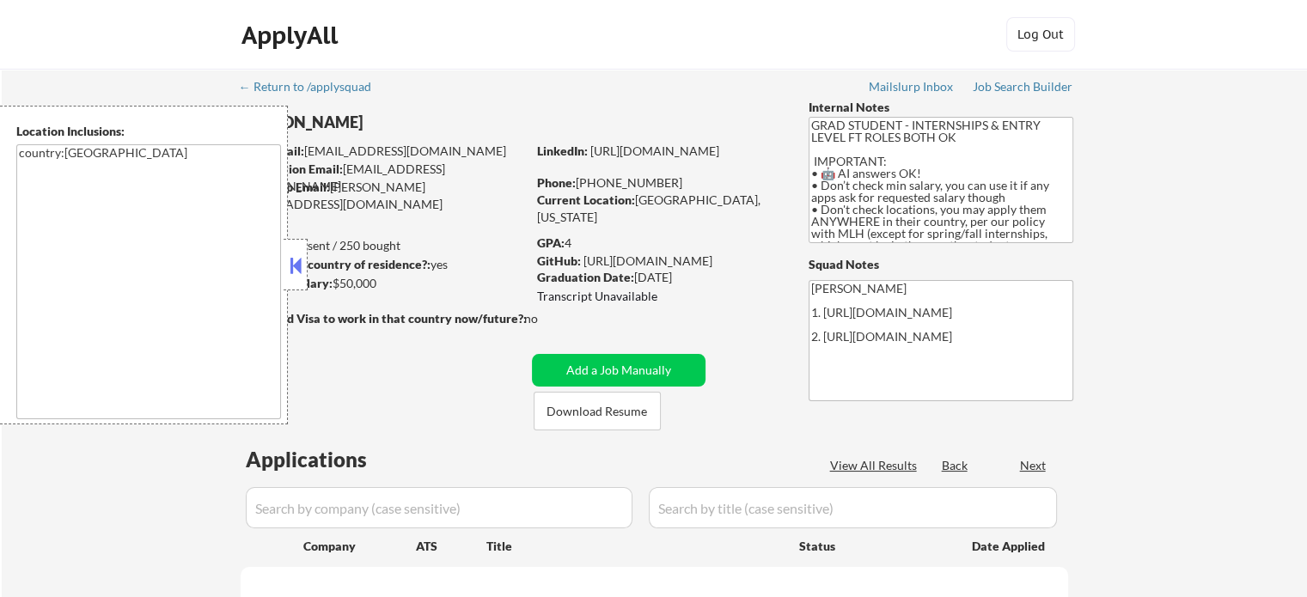
select select ""pending""
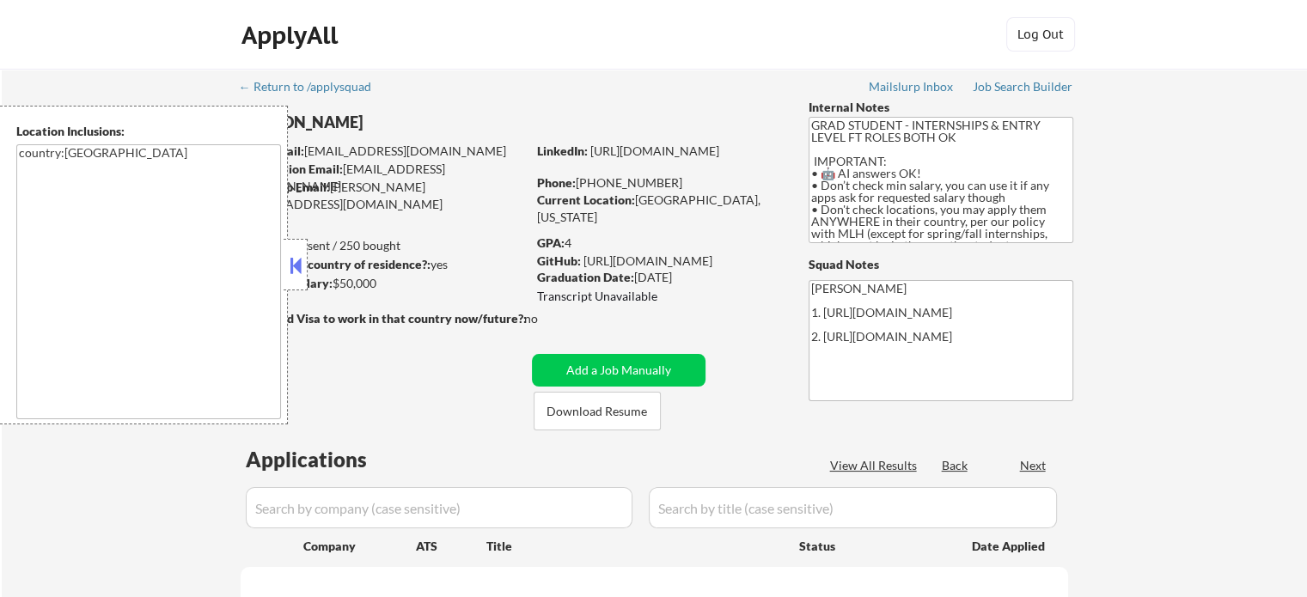
select select ""pending""
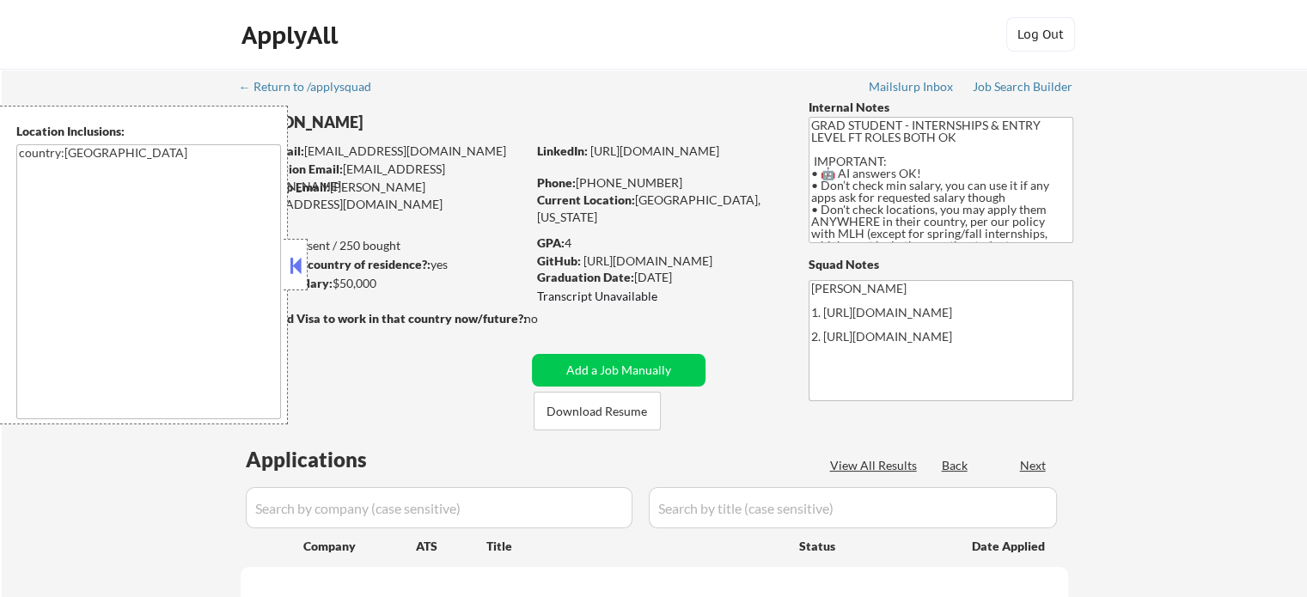
select select ""pending""
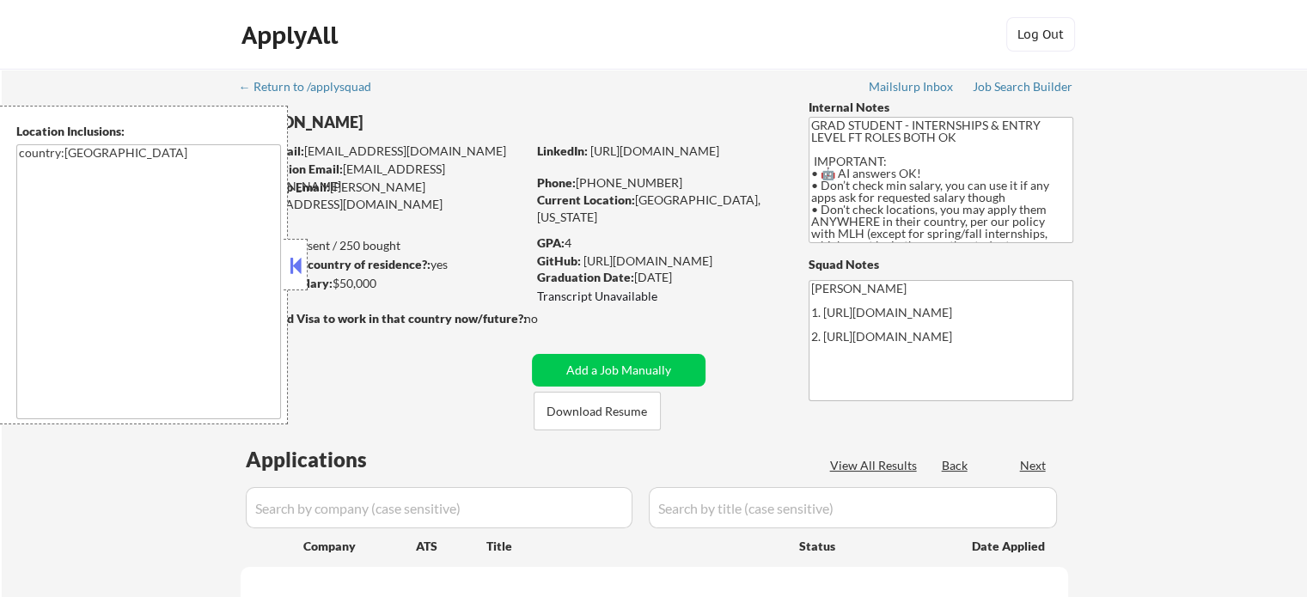
select select ""pending""
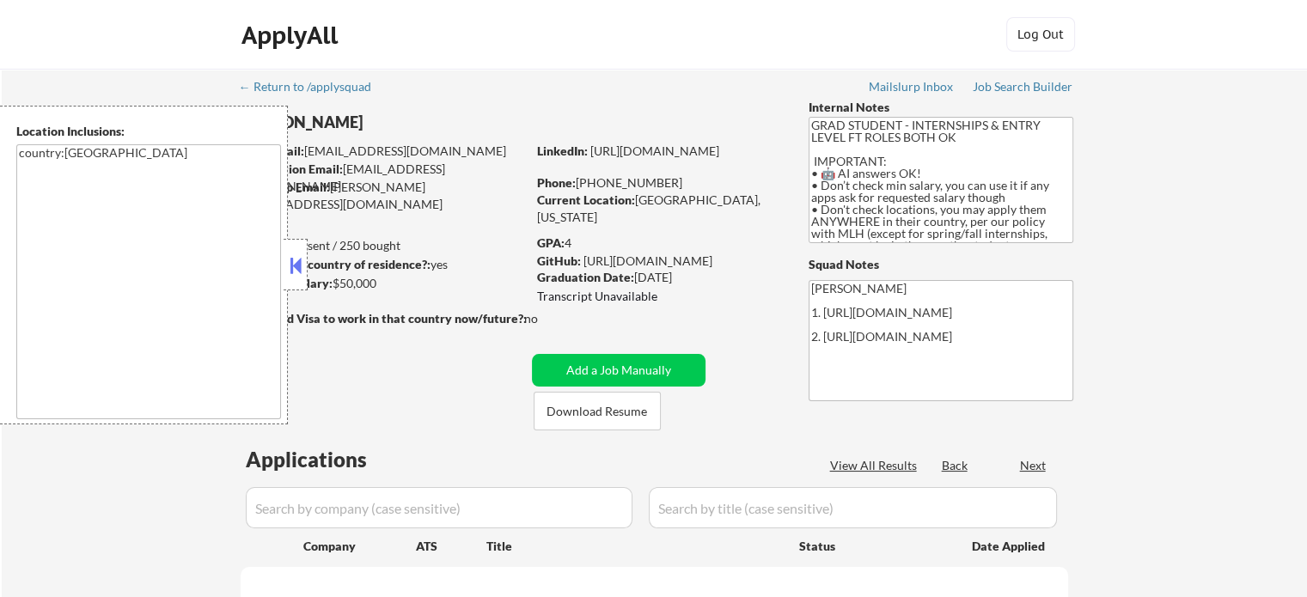
select select ""pending""
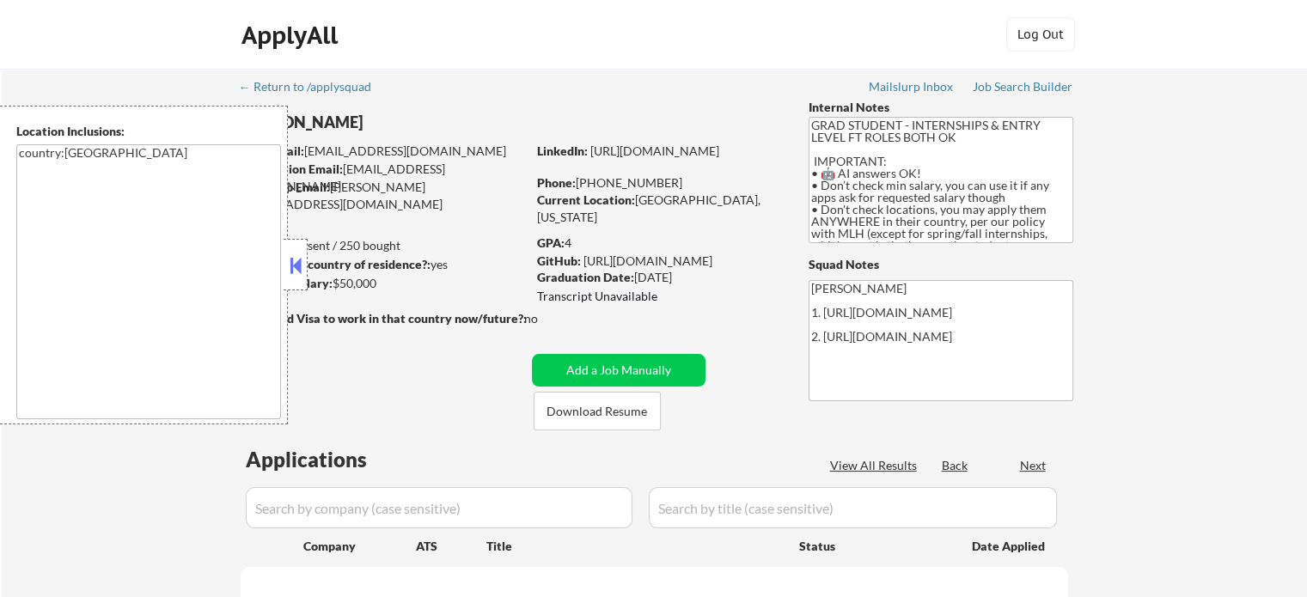
select select ""pending""
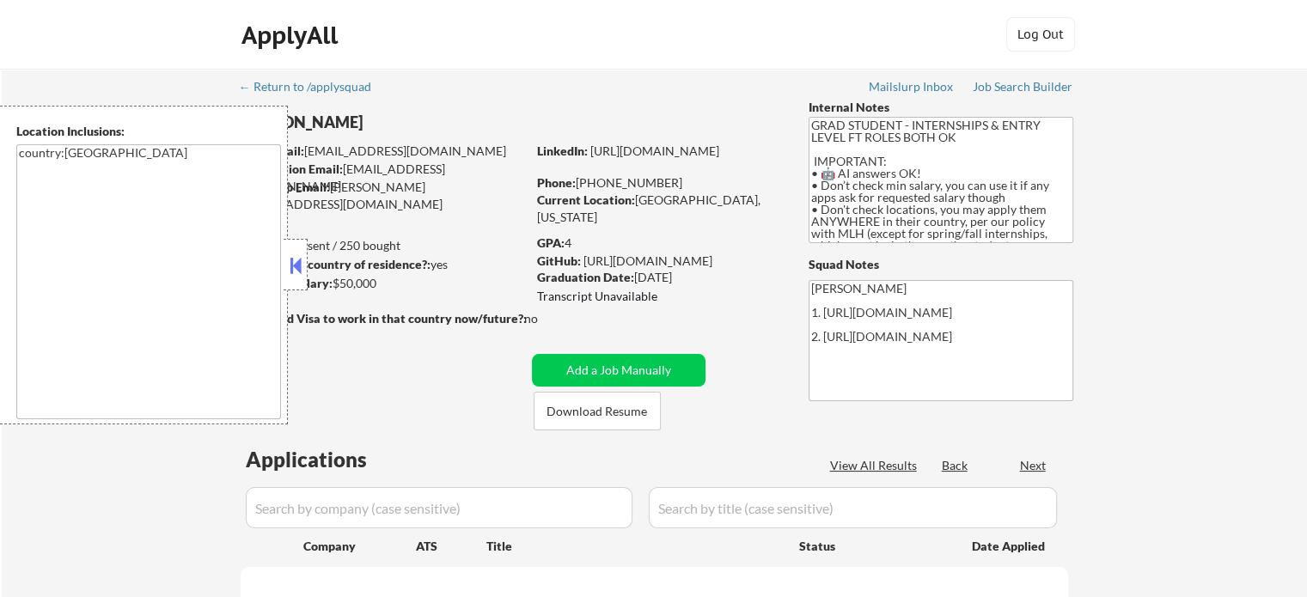
select select ""pending""
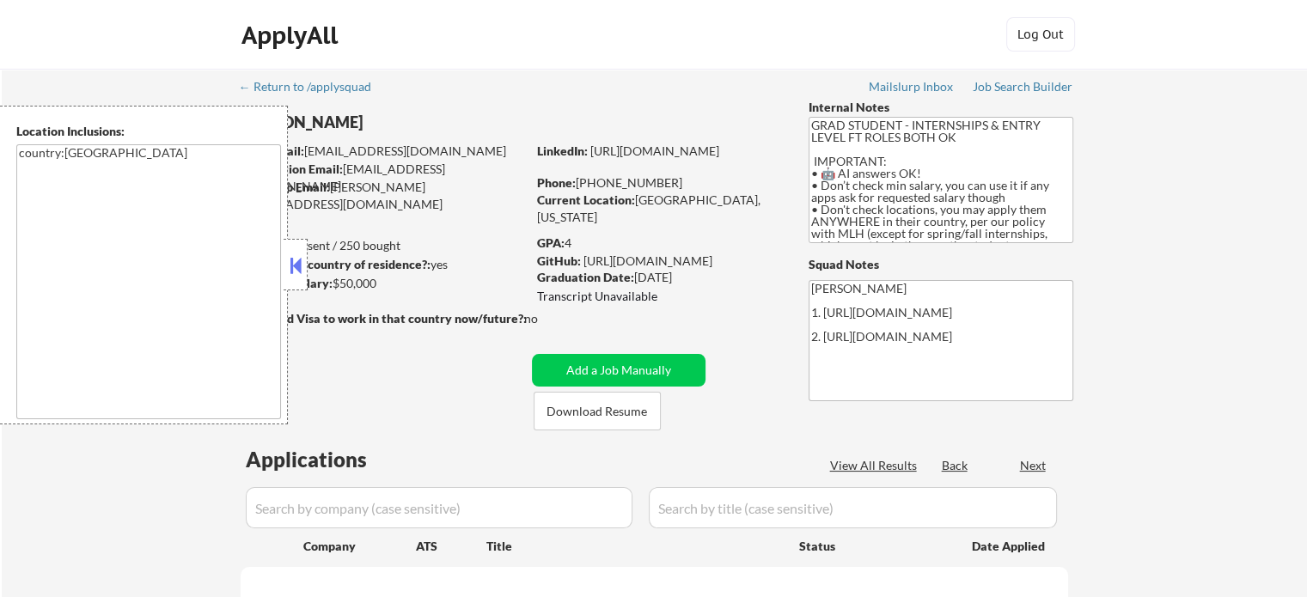
select select ""pending""
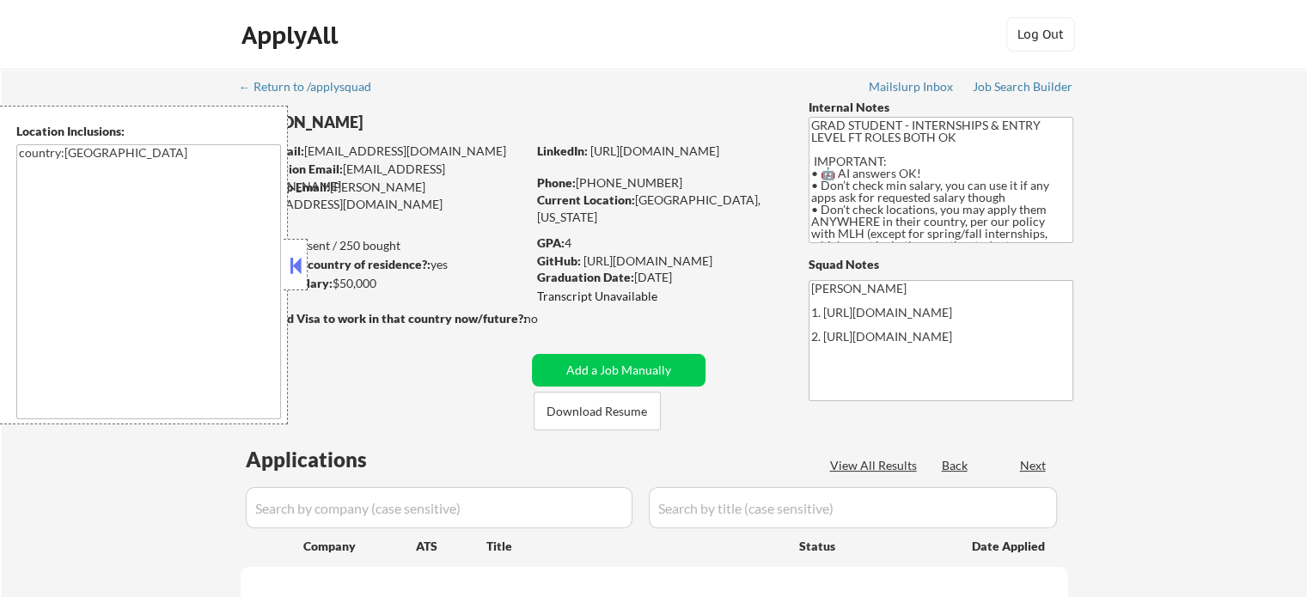
select select ""pending""
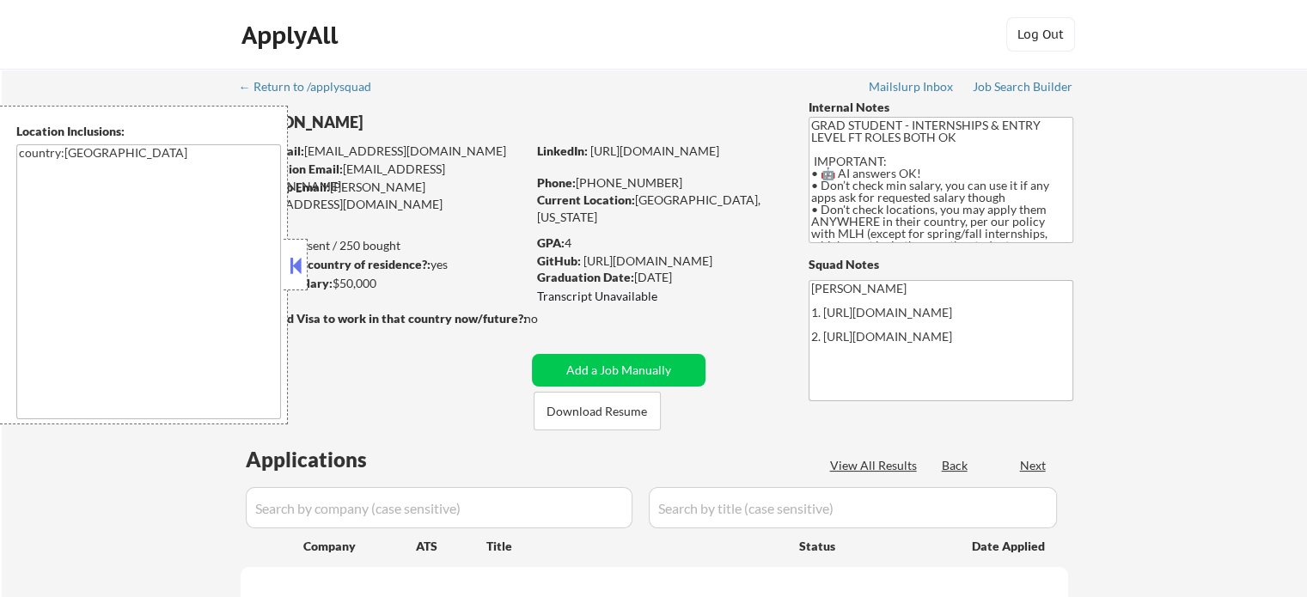
select select ""pending""
